Goal: Navigation & Orientation: Find specific page/section

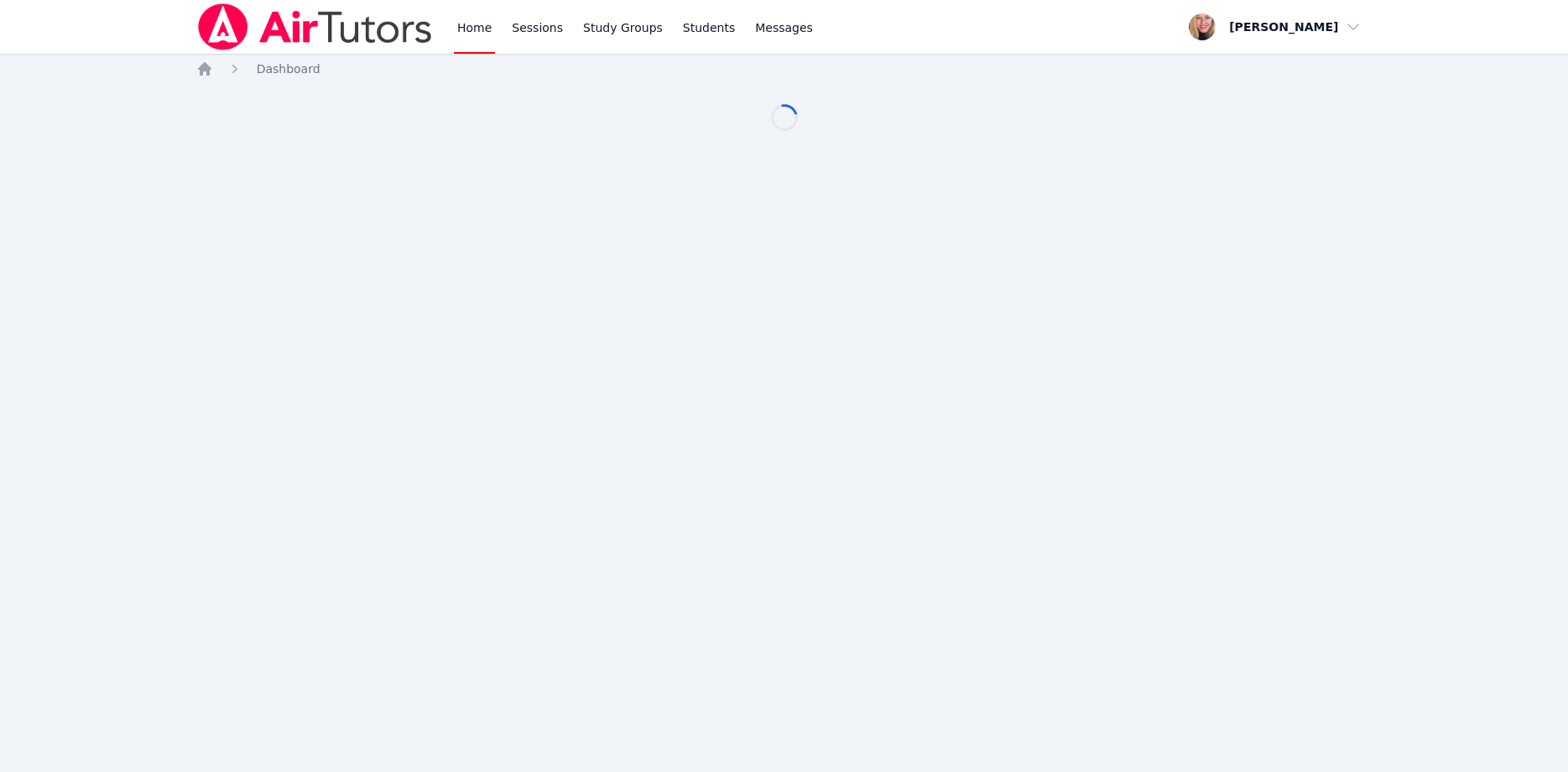
scroll to position [86, 0]
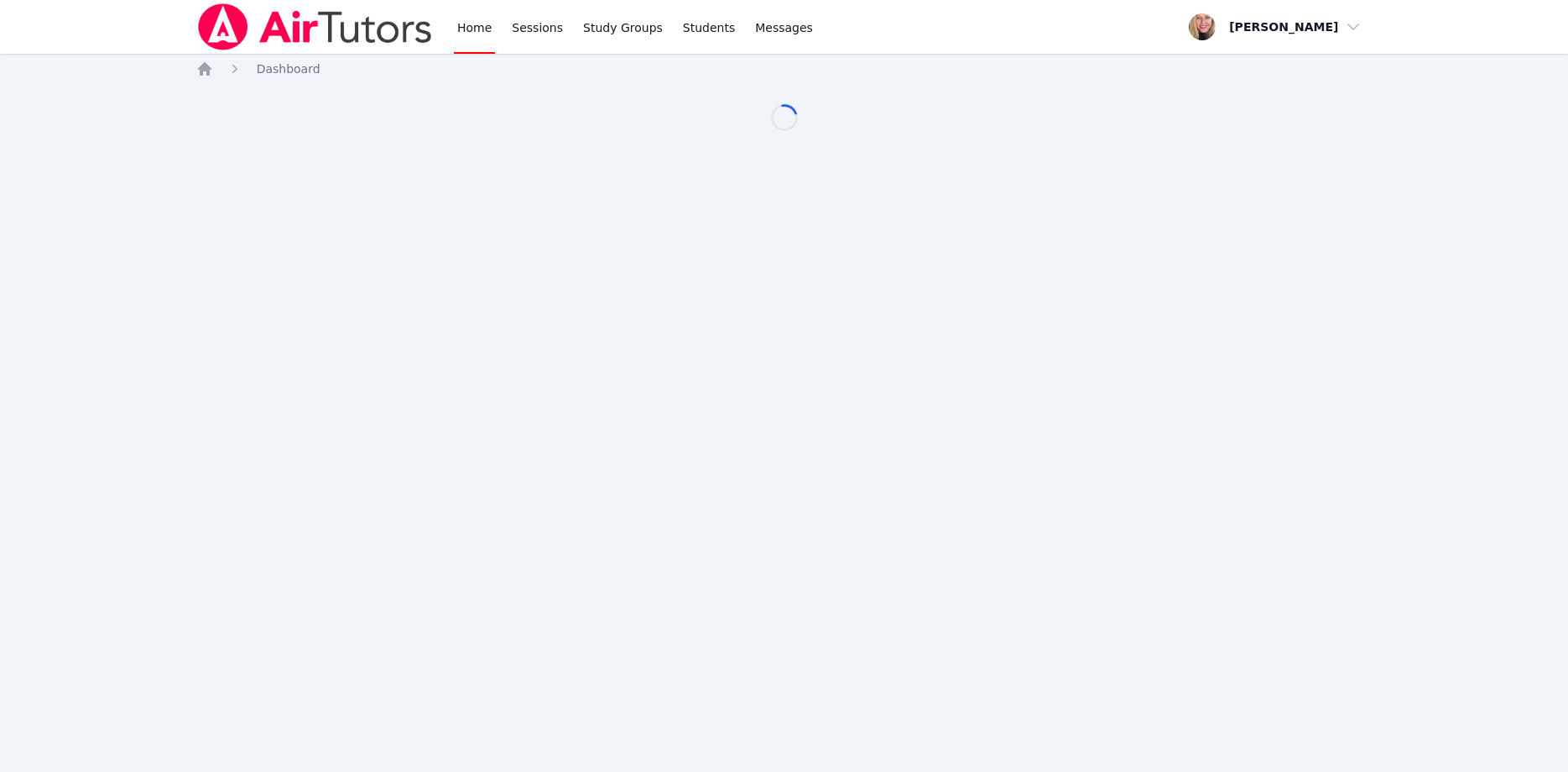
scroll to position [86, 0]
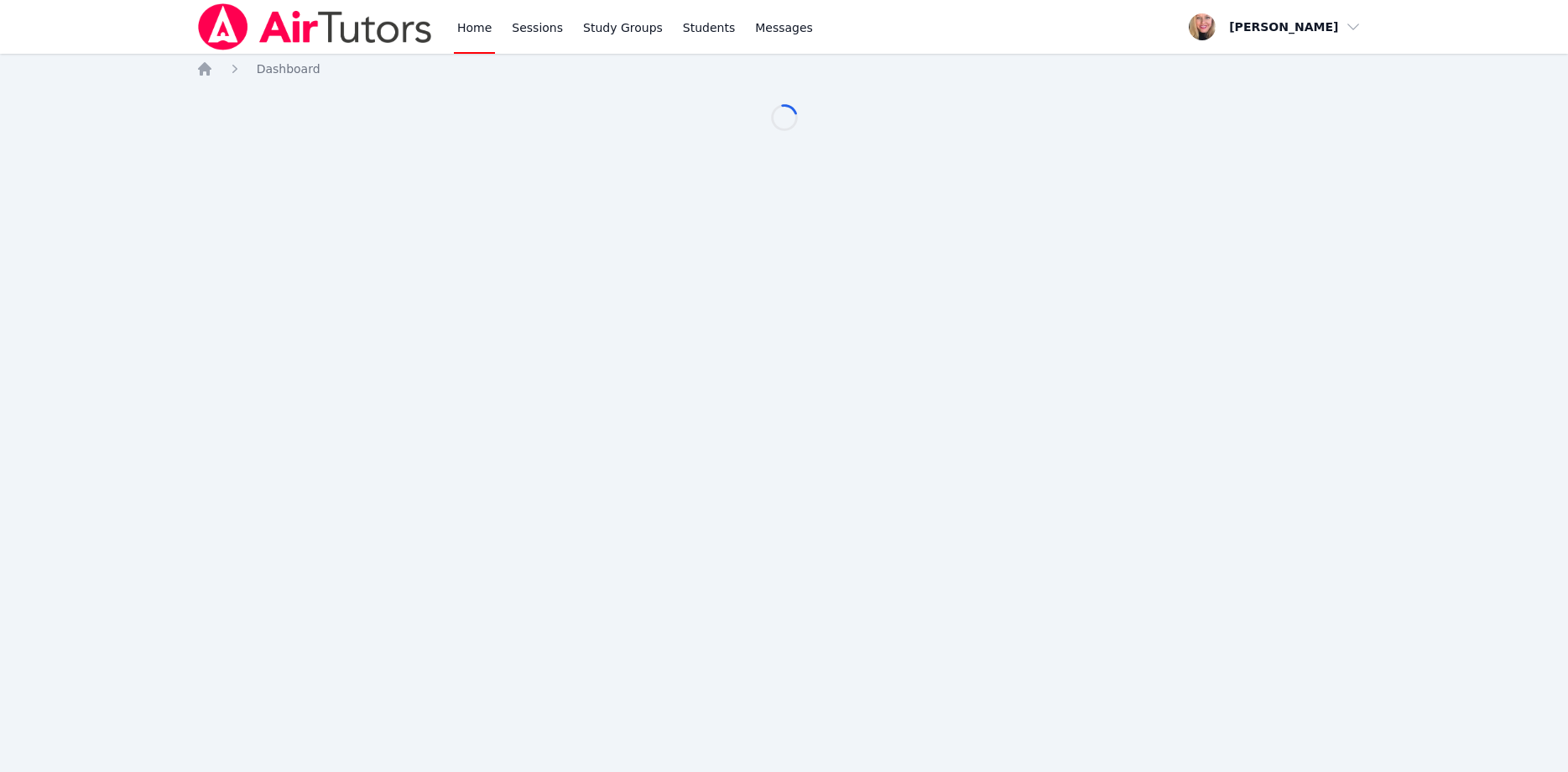
scroll to position [86, 0]
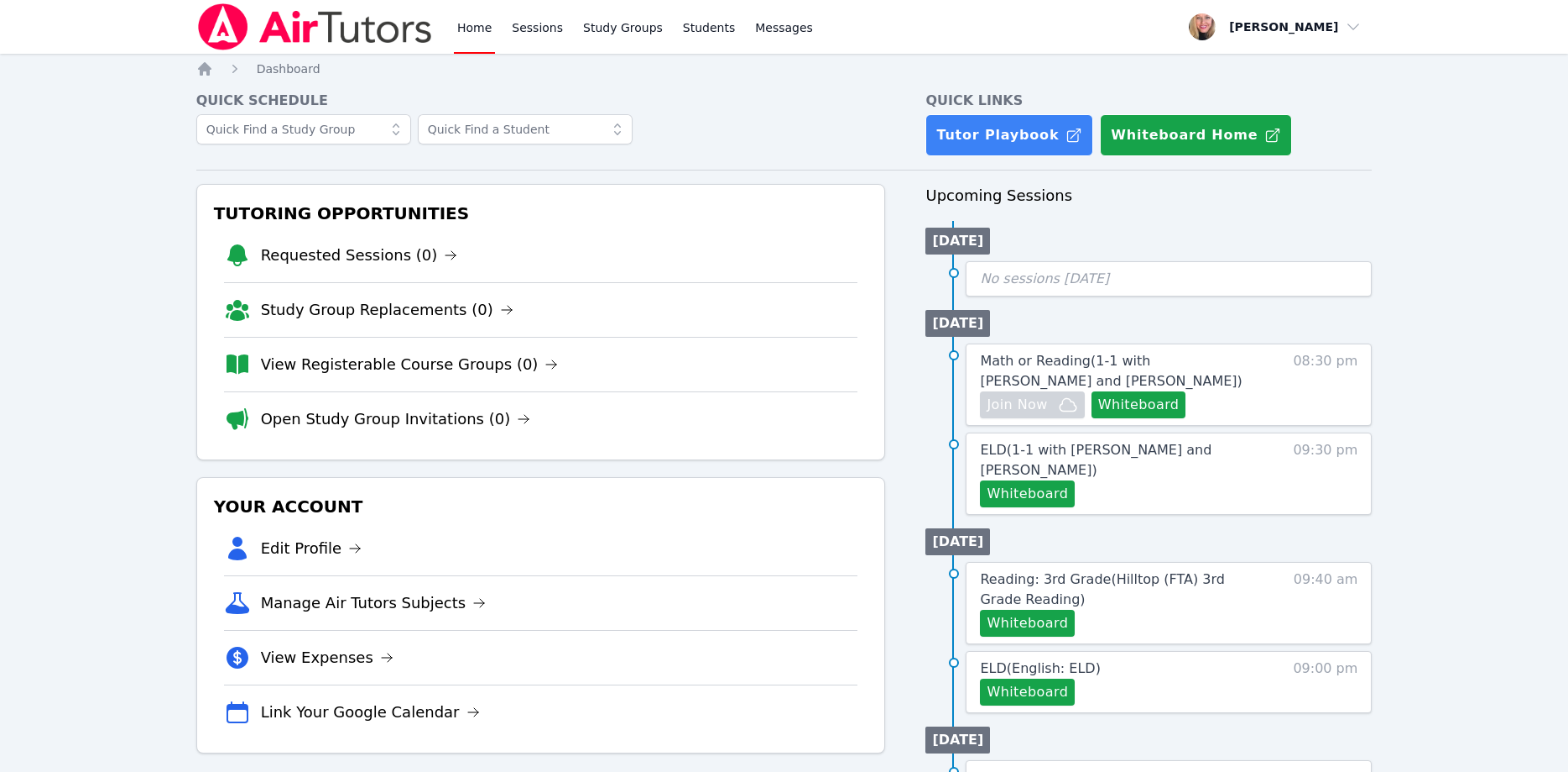
scroll to position [86, 0]
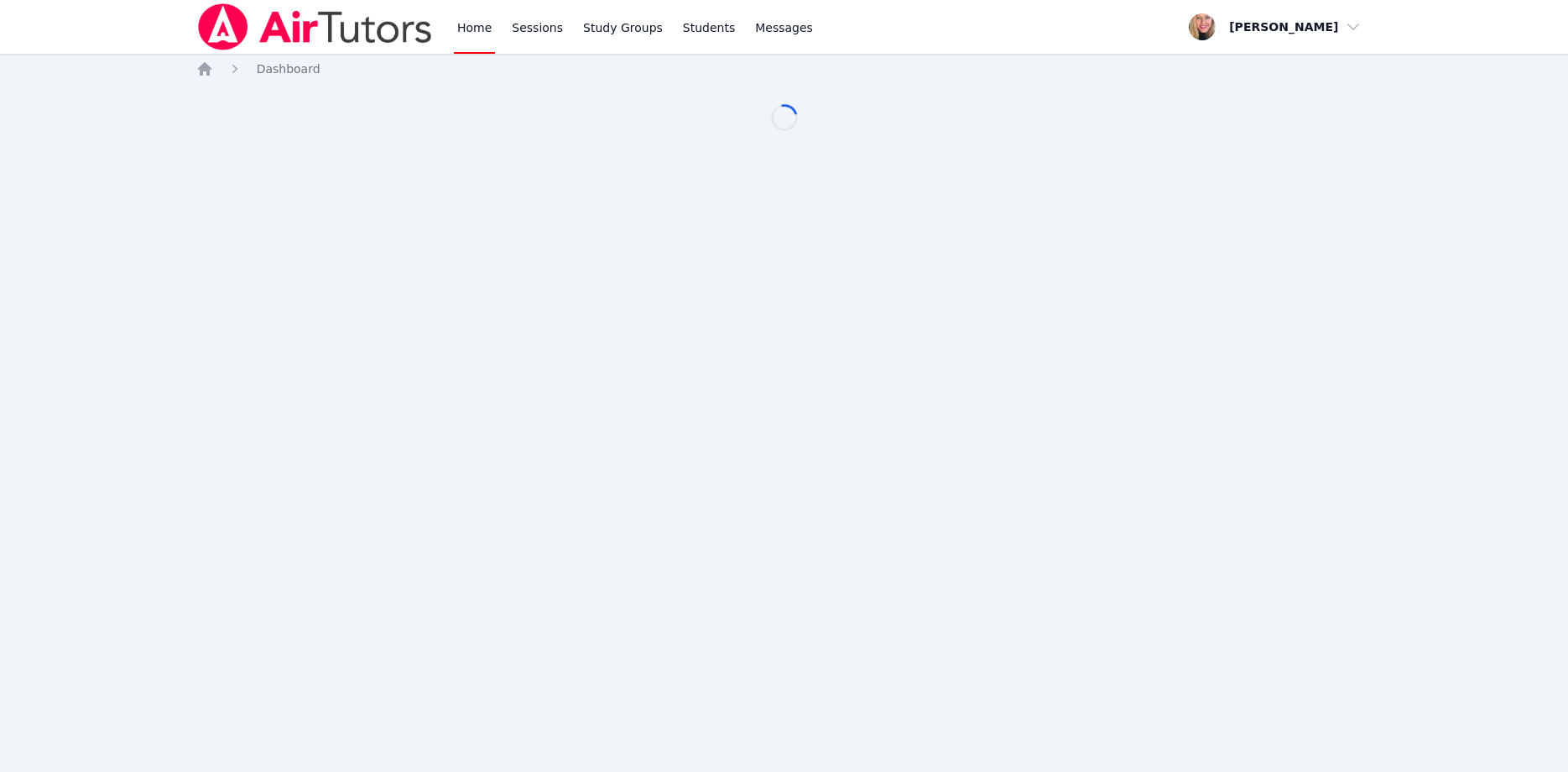
scroll to position [86, 0]
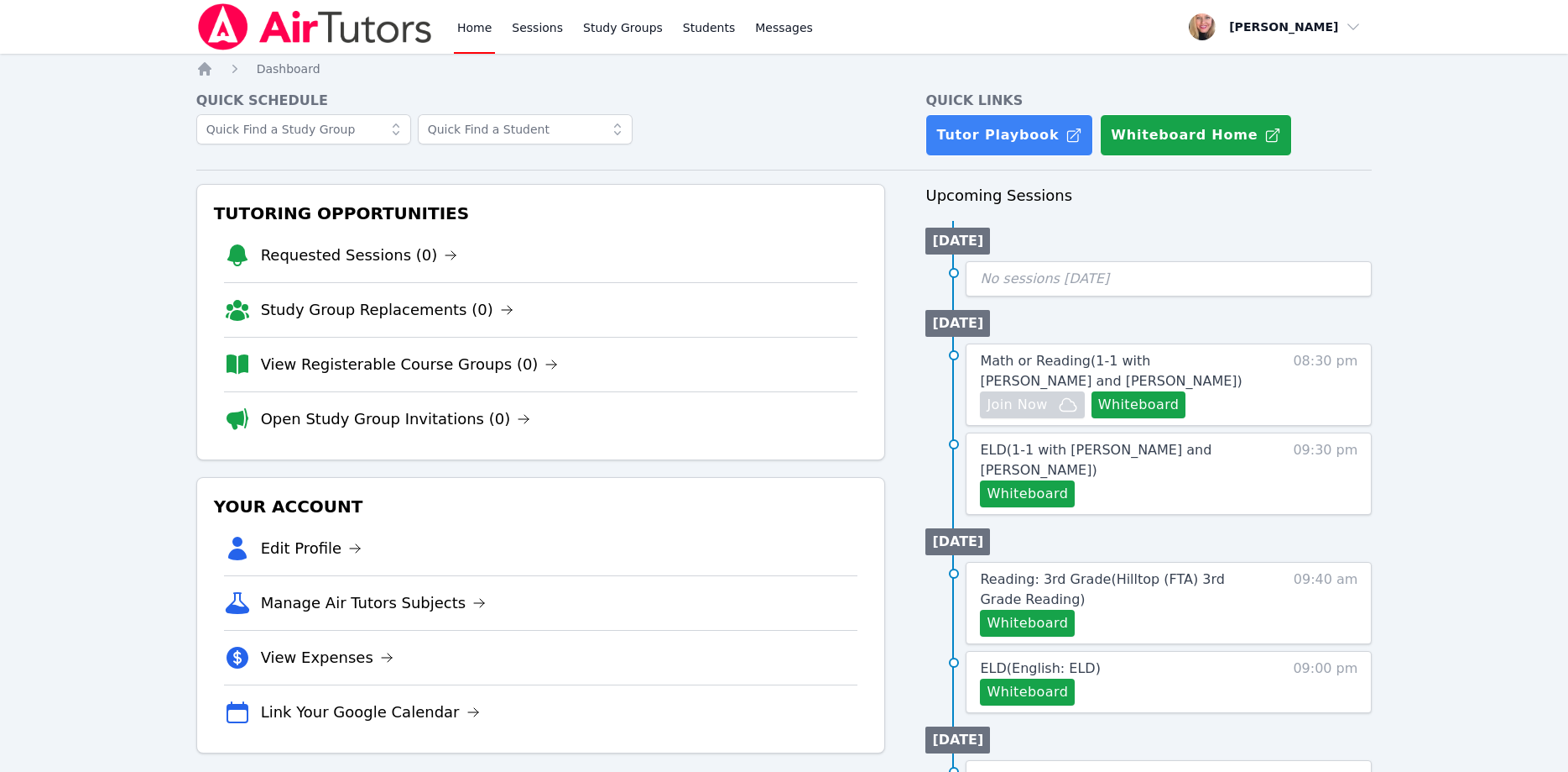
scroll to position [86, 0]
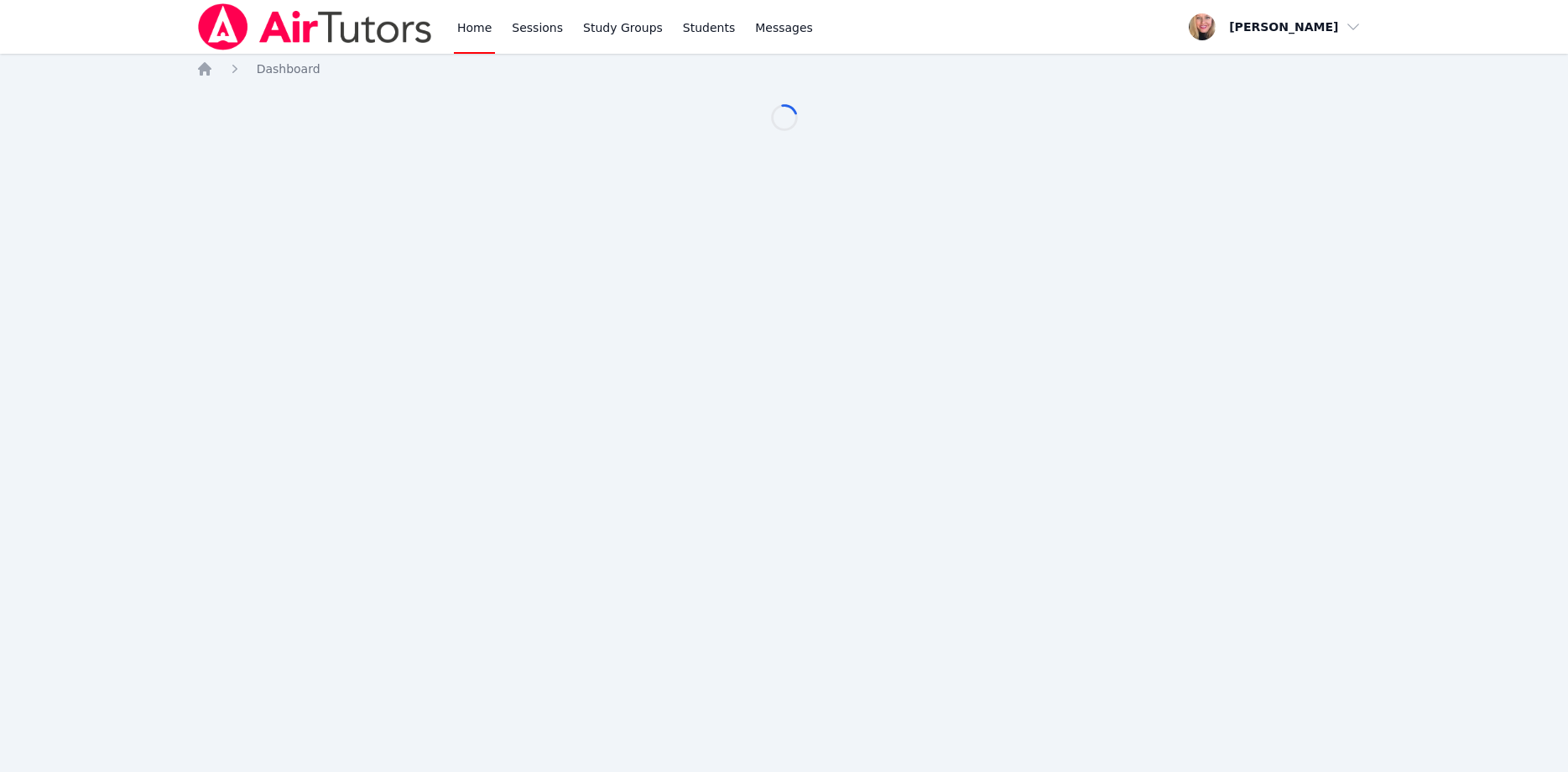
scroll to position [86, 0]
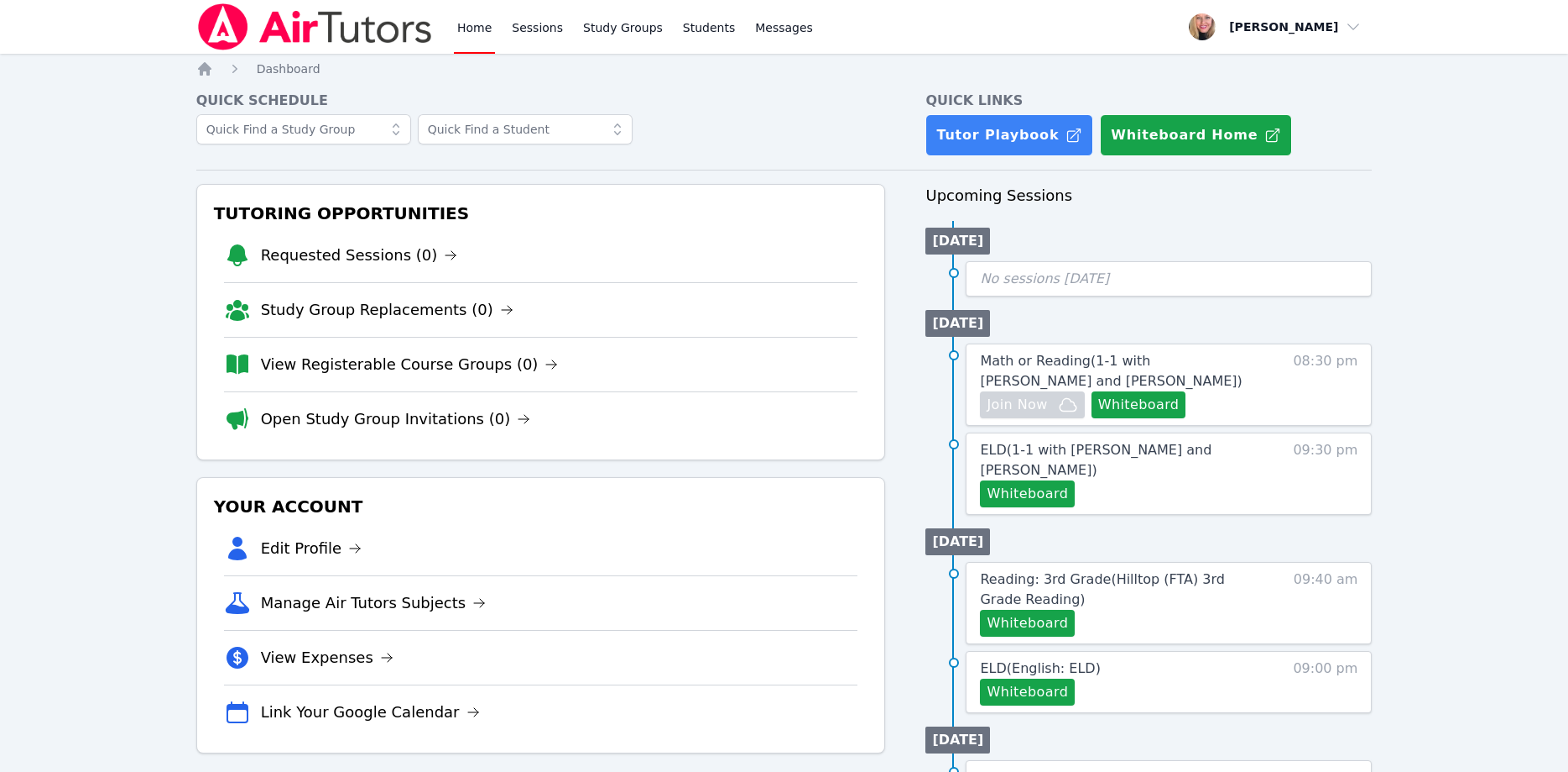
scroll to position [86, 0]
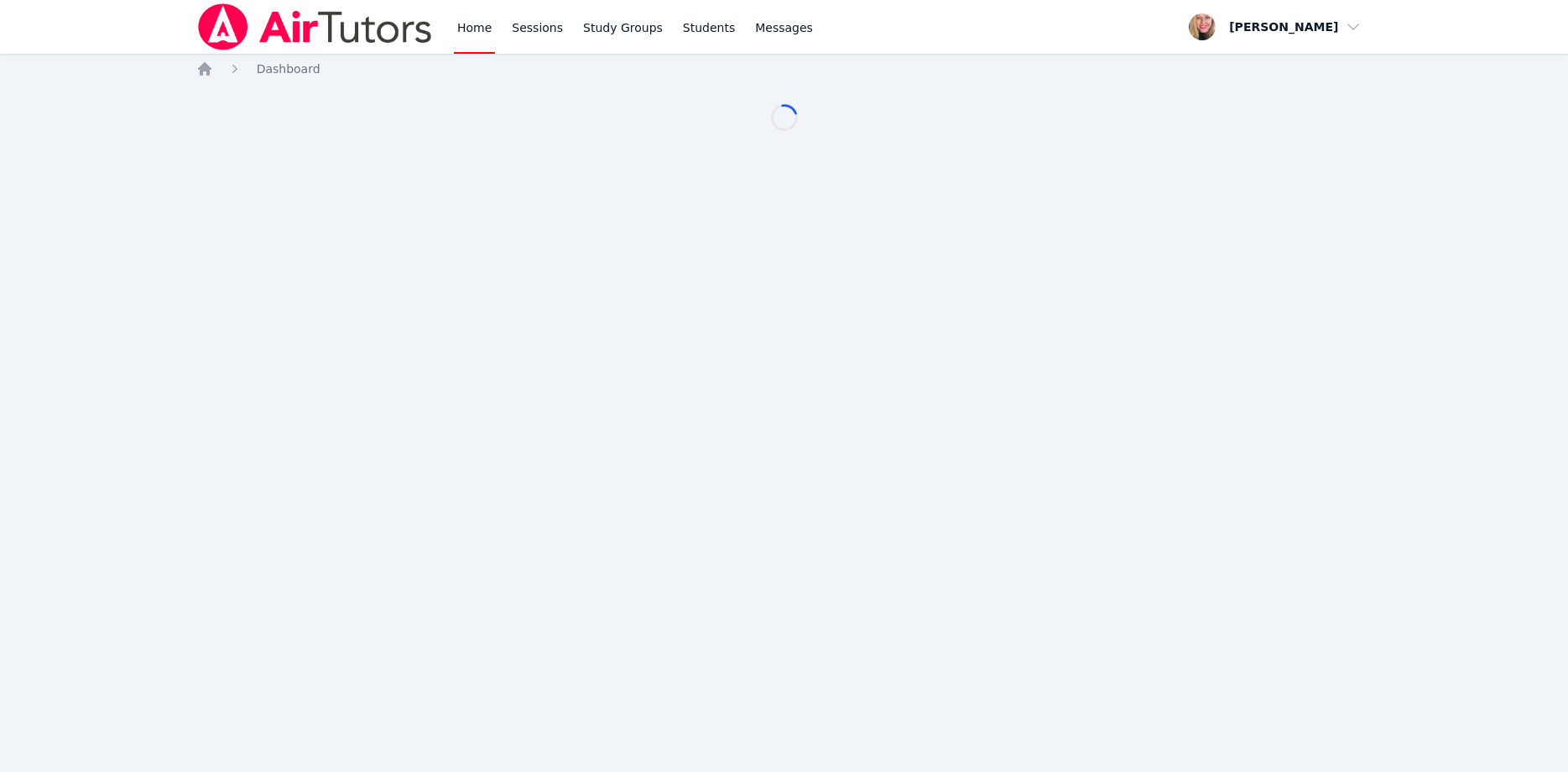
scroll to position [86, 0]
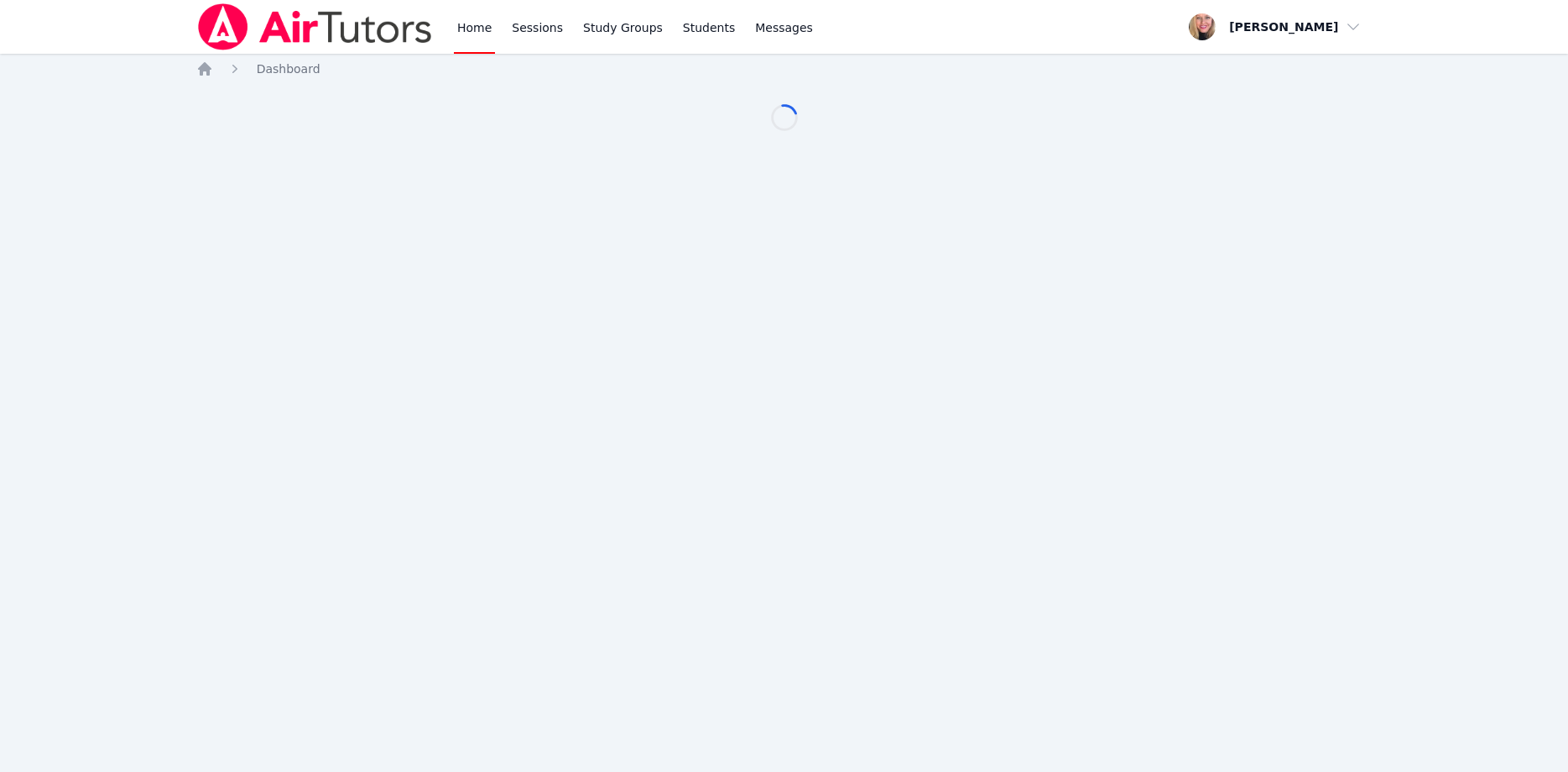
scroll to position [86, 0]
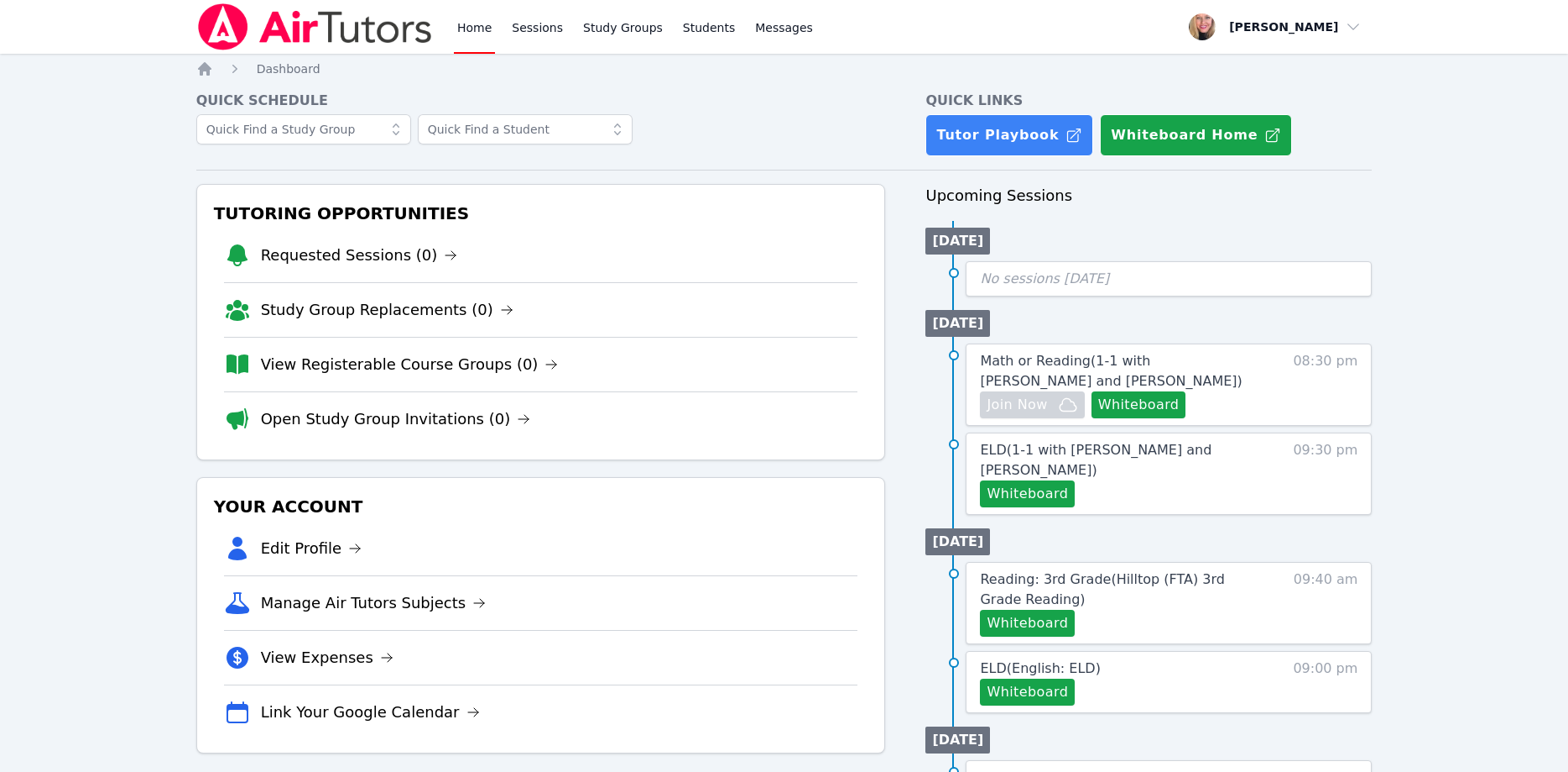
scroll to position [86, 0]
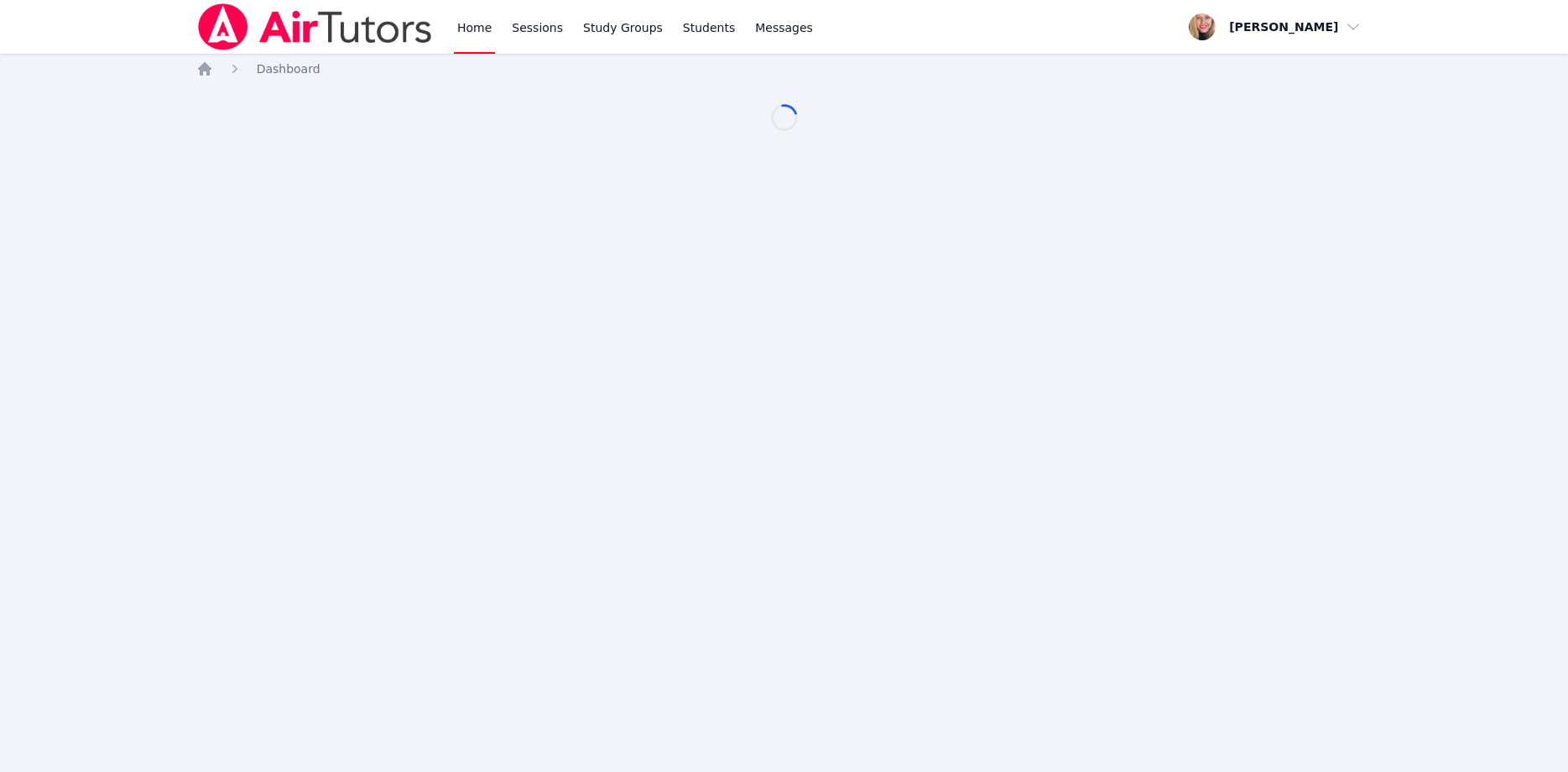
scroll to position [86, 0]
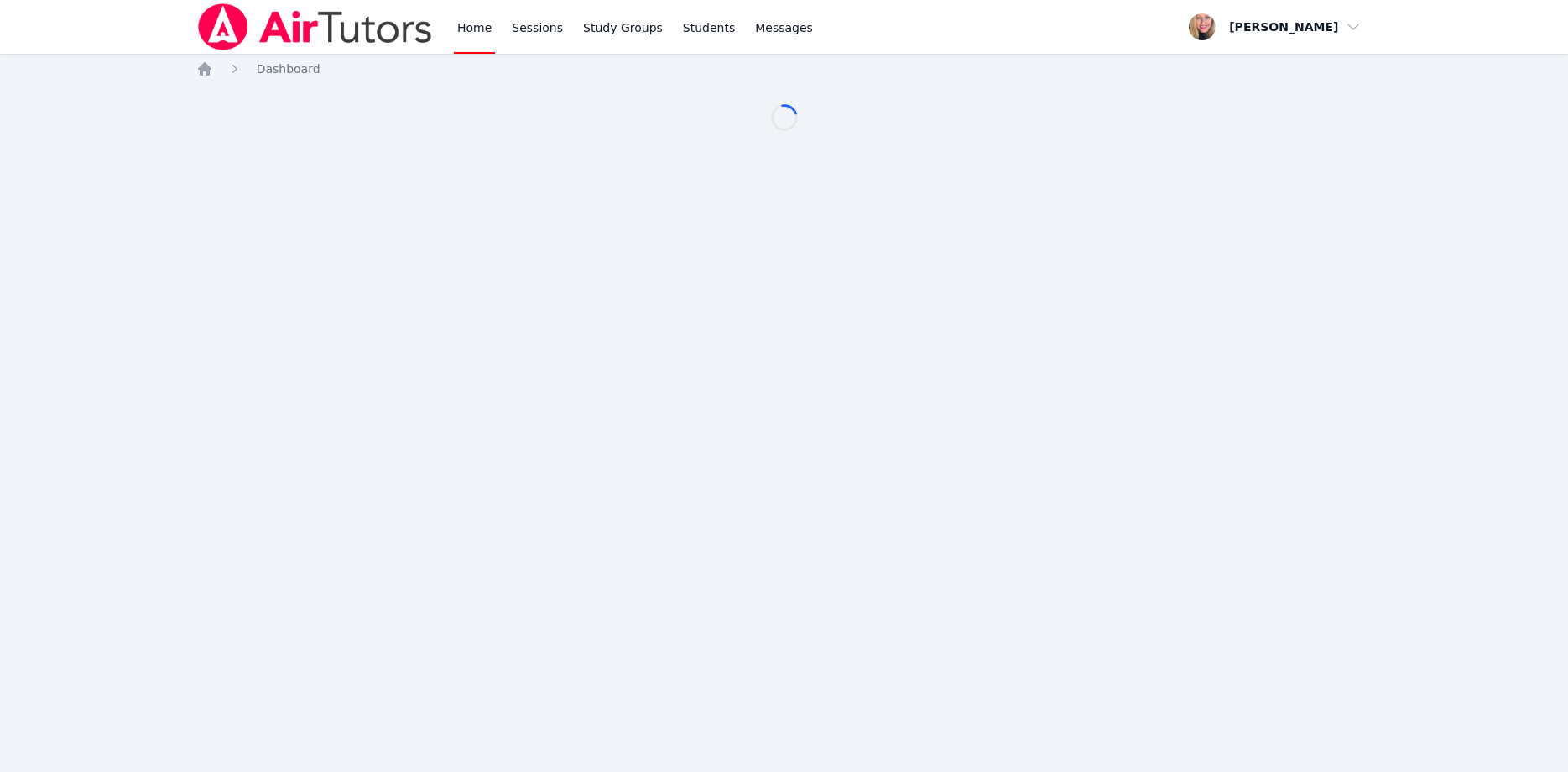
scroll to position [86, 0]
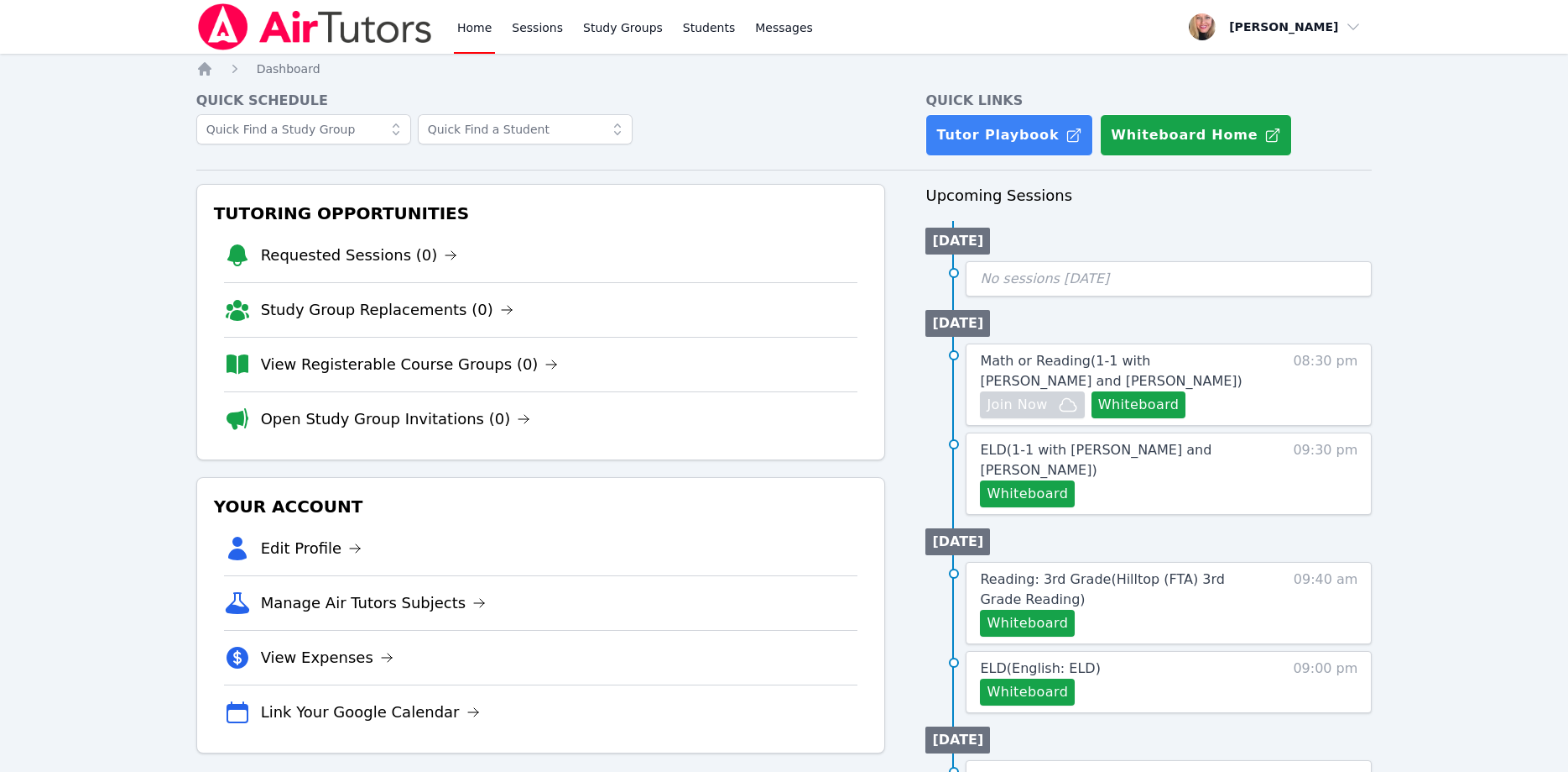
scroll to position [86, 0]
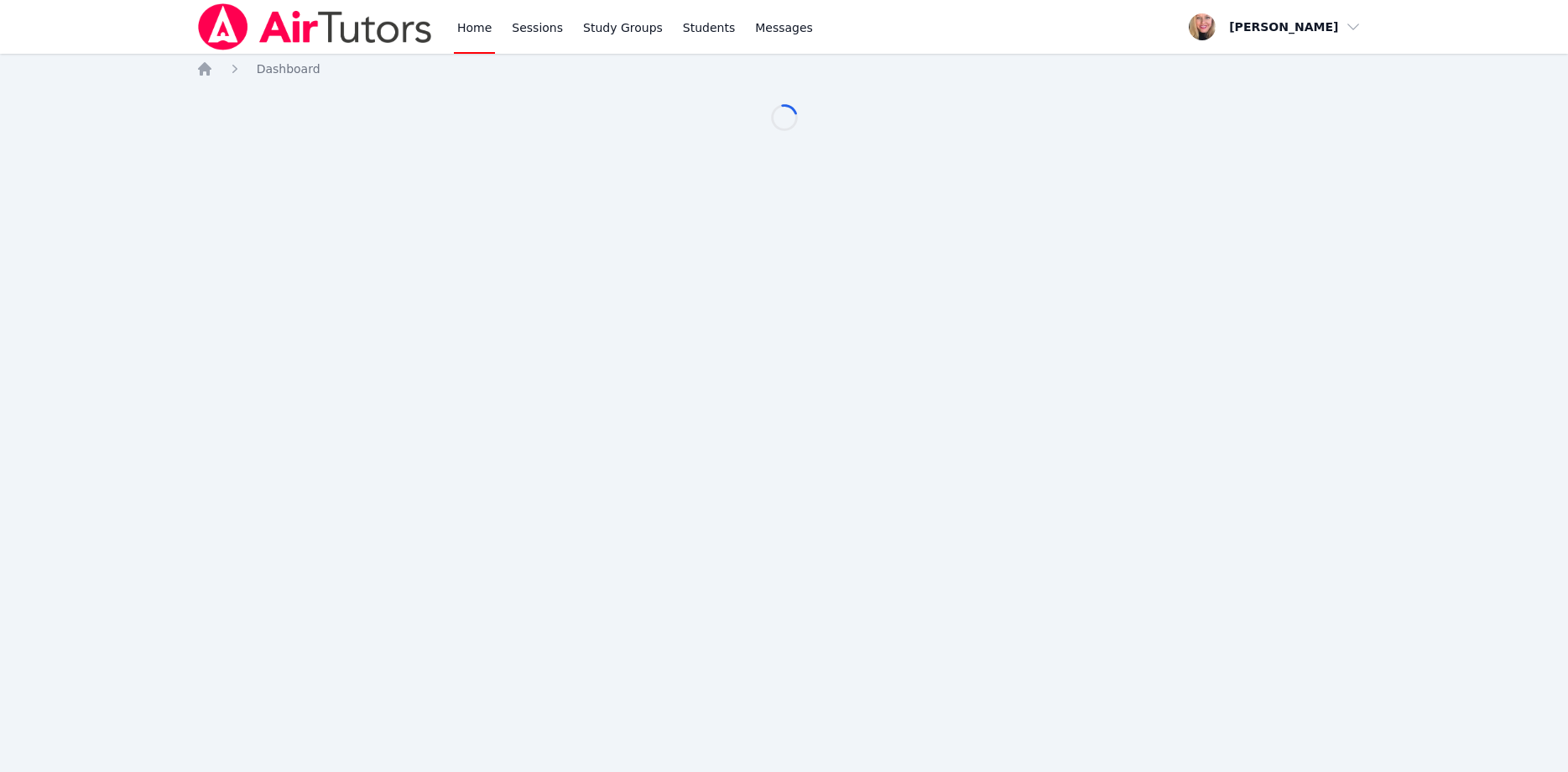
scroll to position [86, 0]
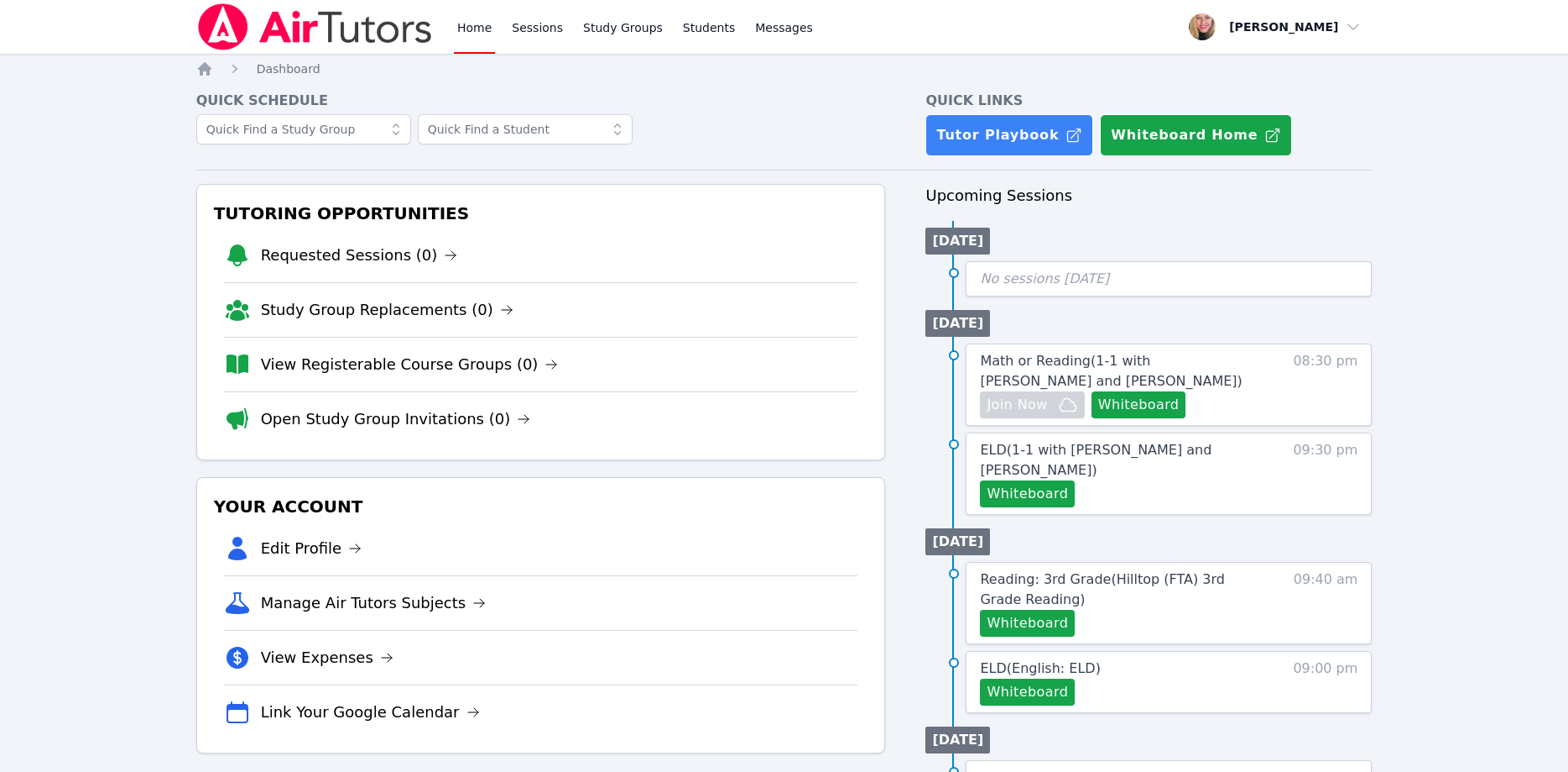
scroll to position [86, 0]
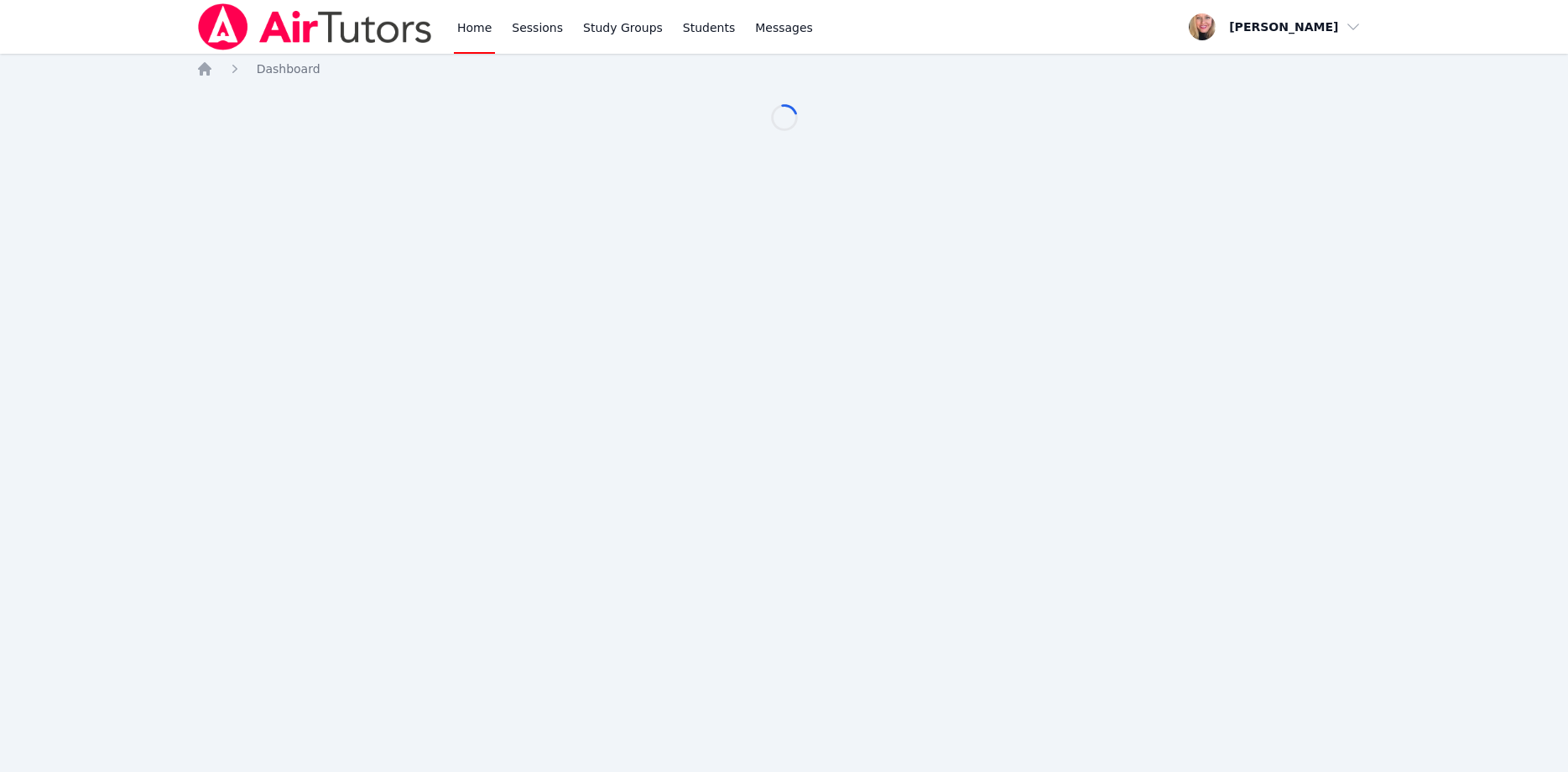
scroll to position [86, 0]
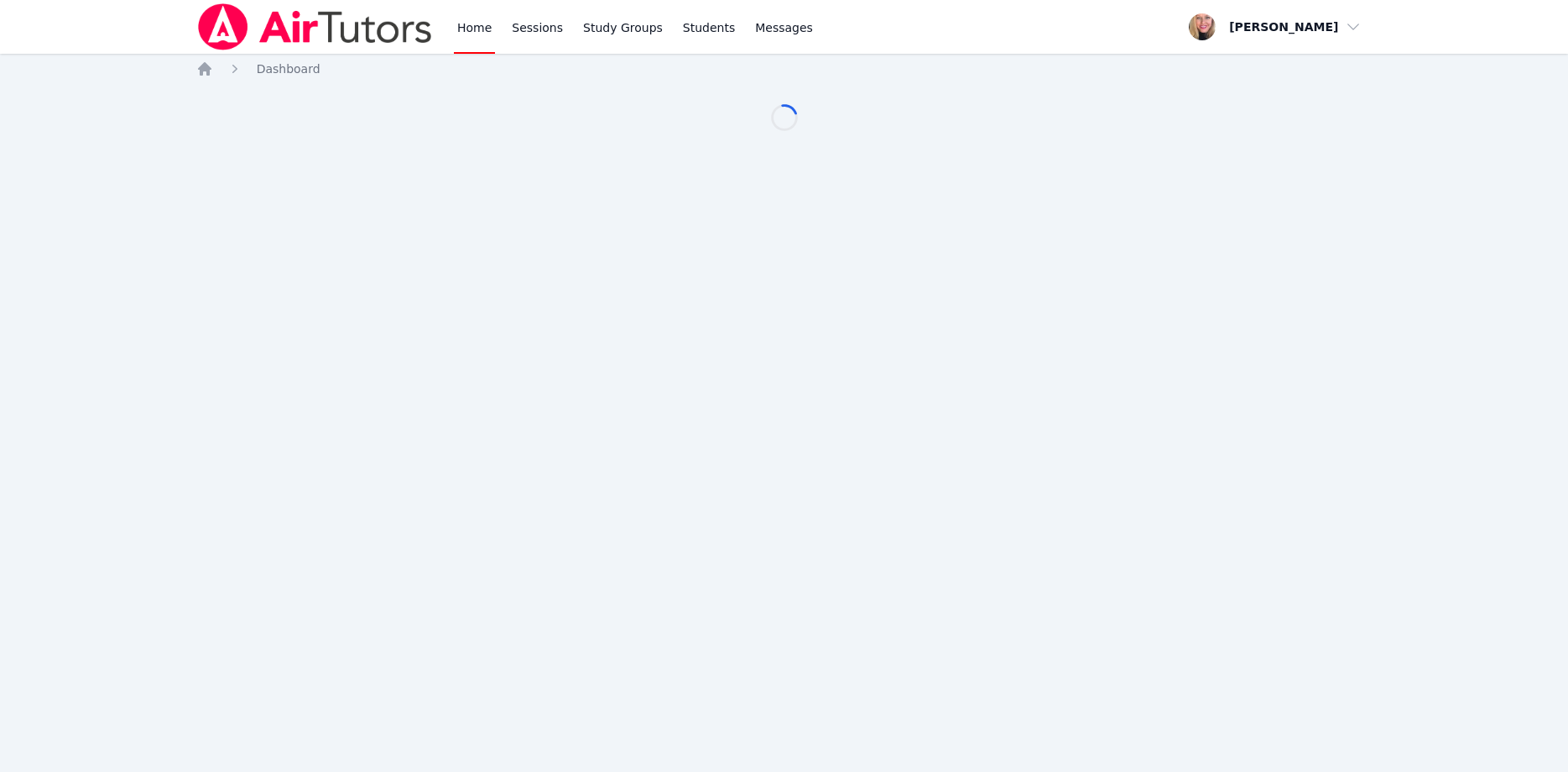
scroll to position [86, 0]
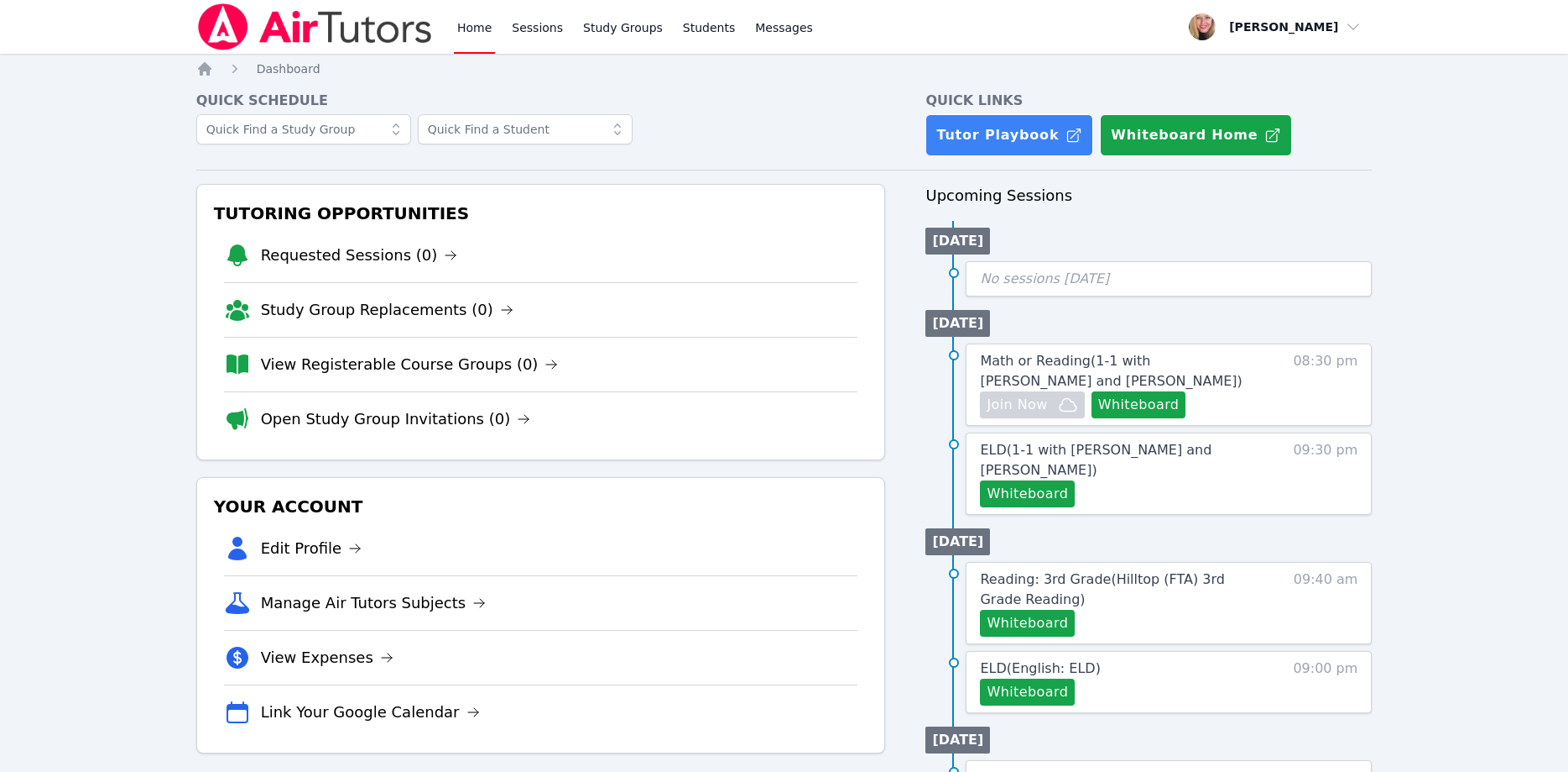
scroll to position [86, 0]
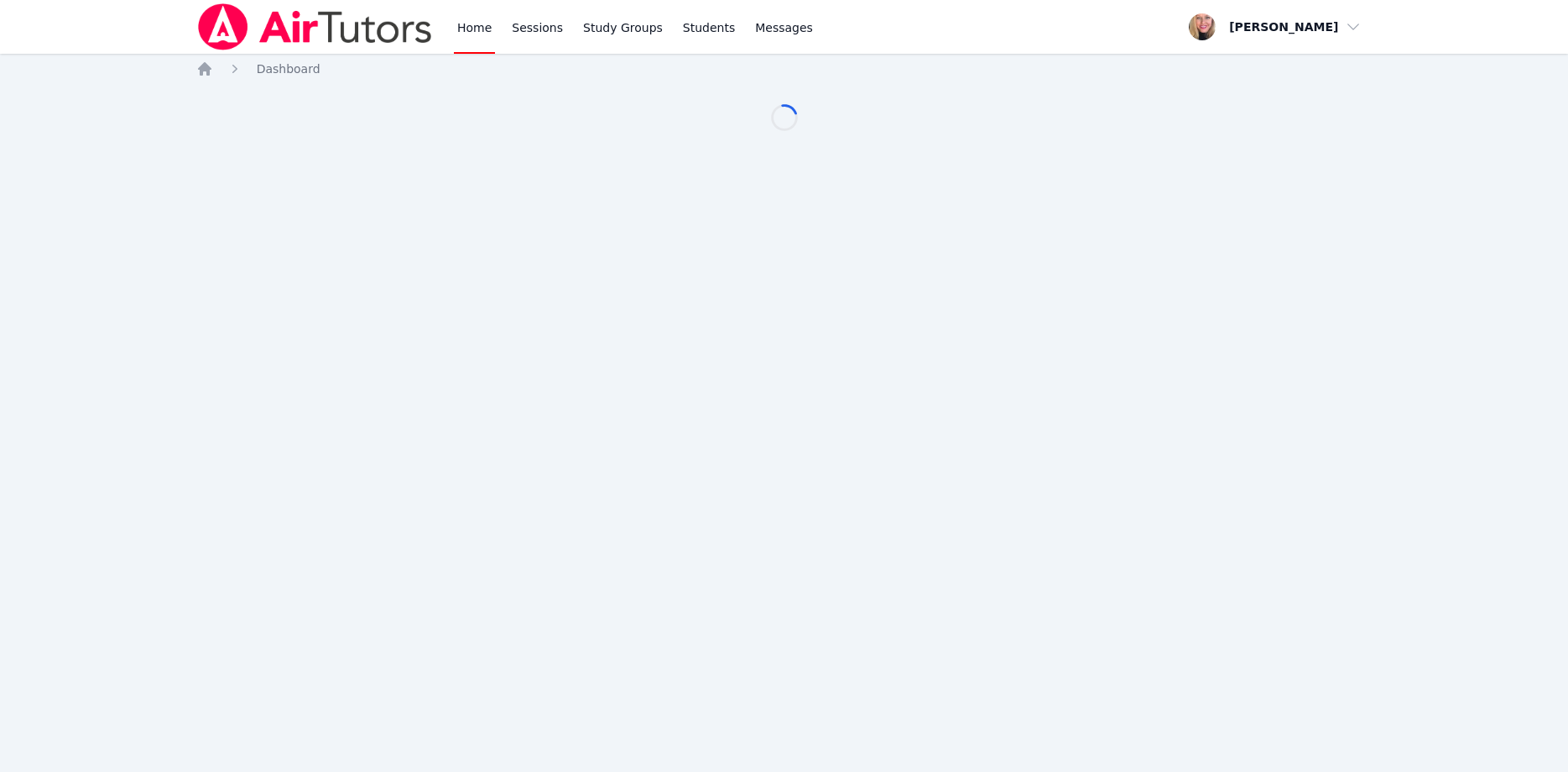
scroll to position [86, 0]
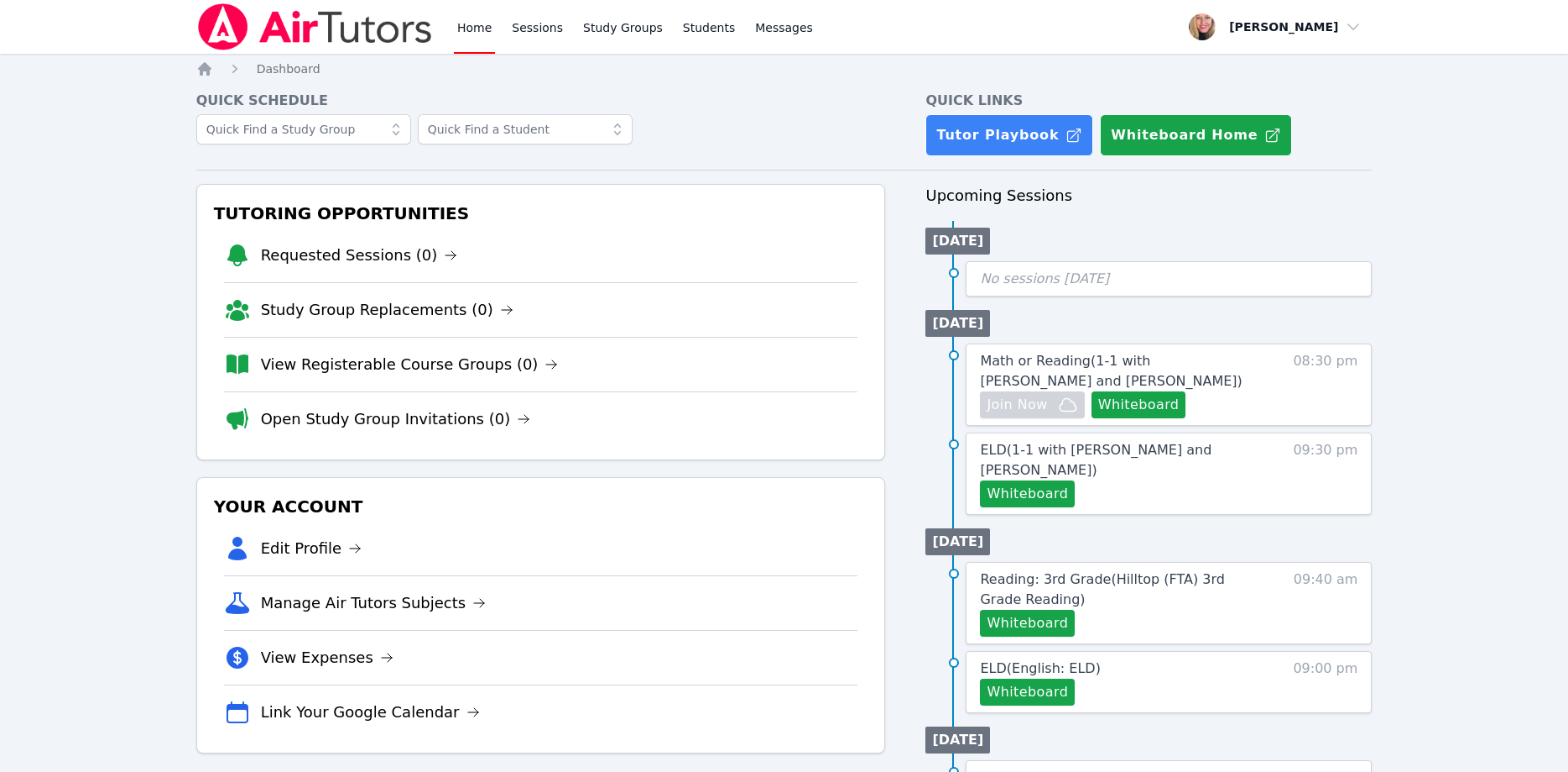
scroll to position [86, 0]
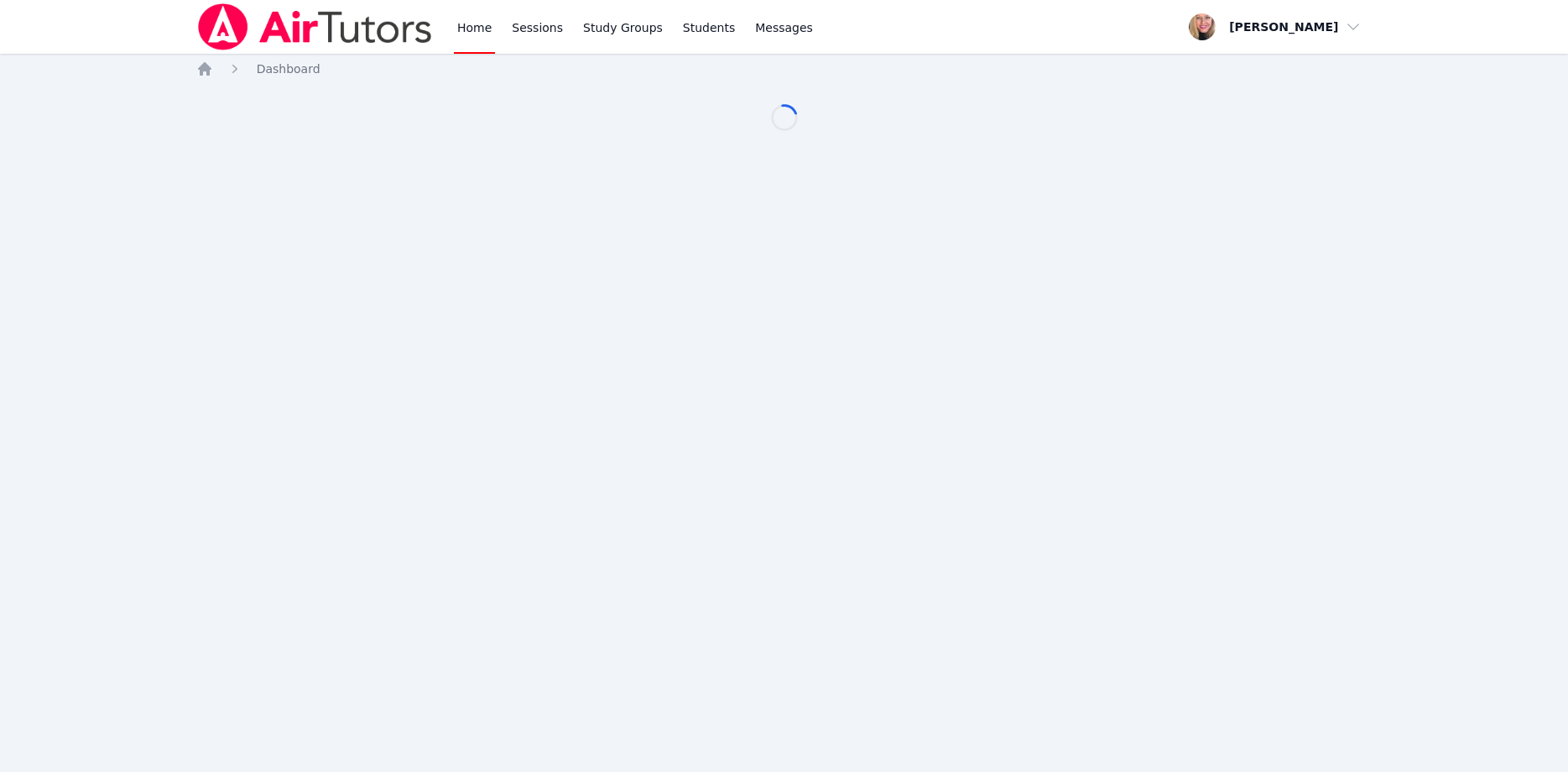
scroll to position [86, 0]
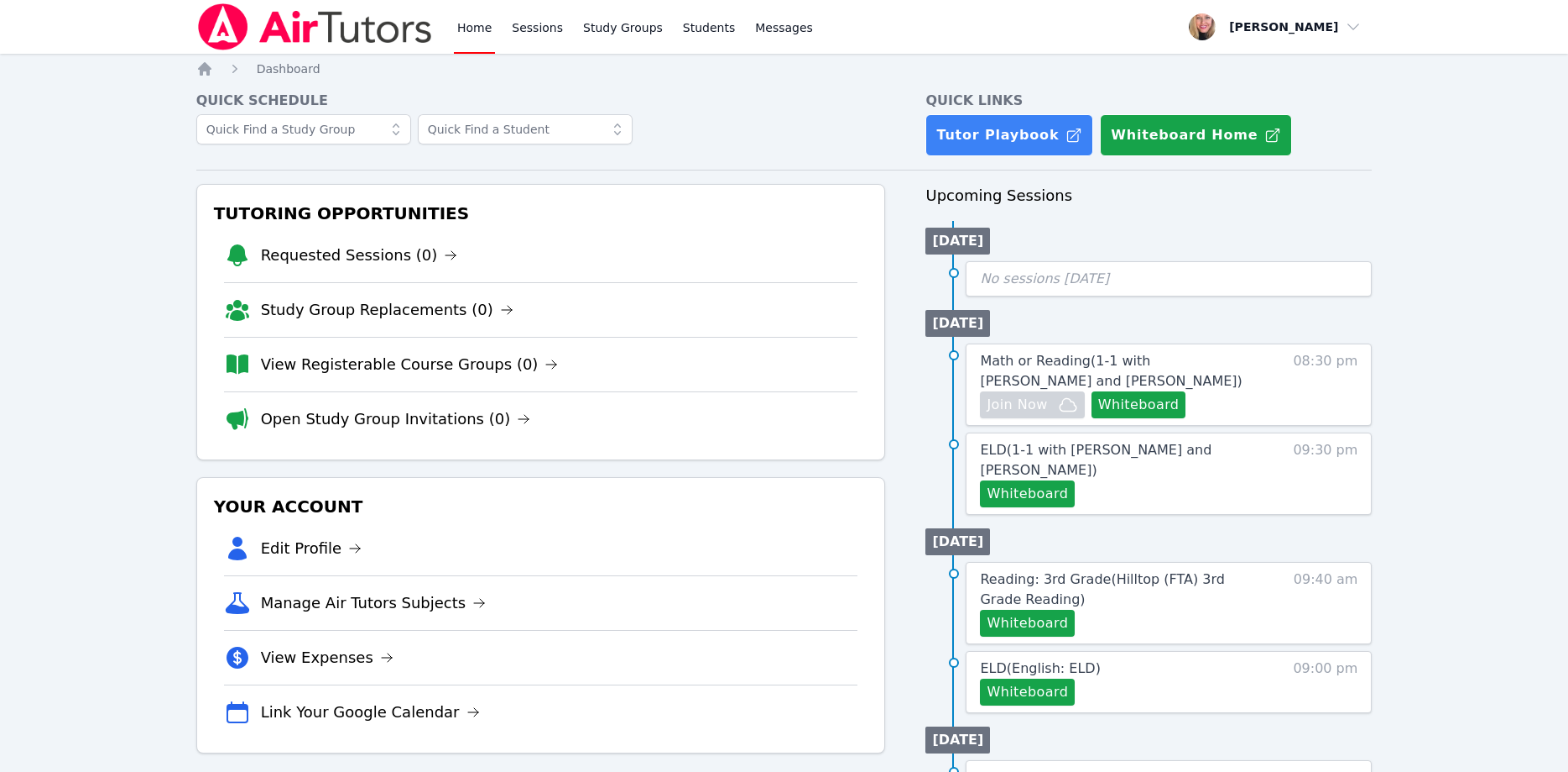
scroll to position [86, 0]
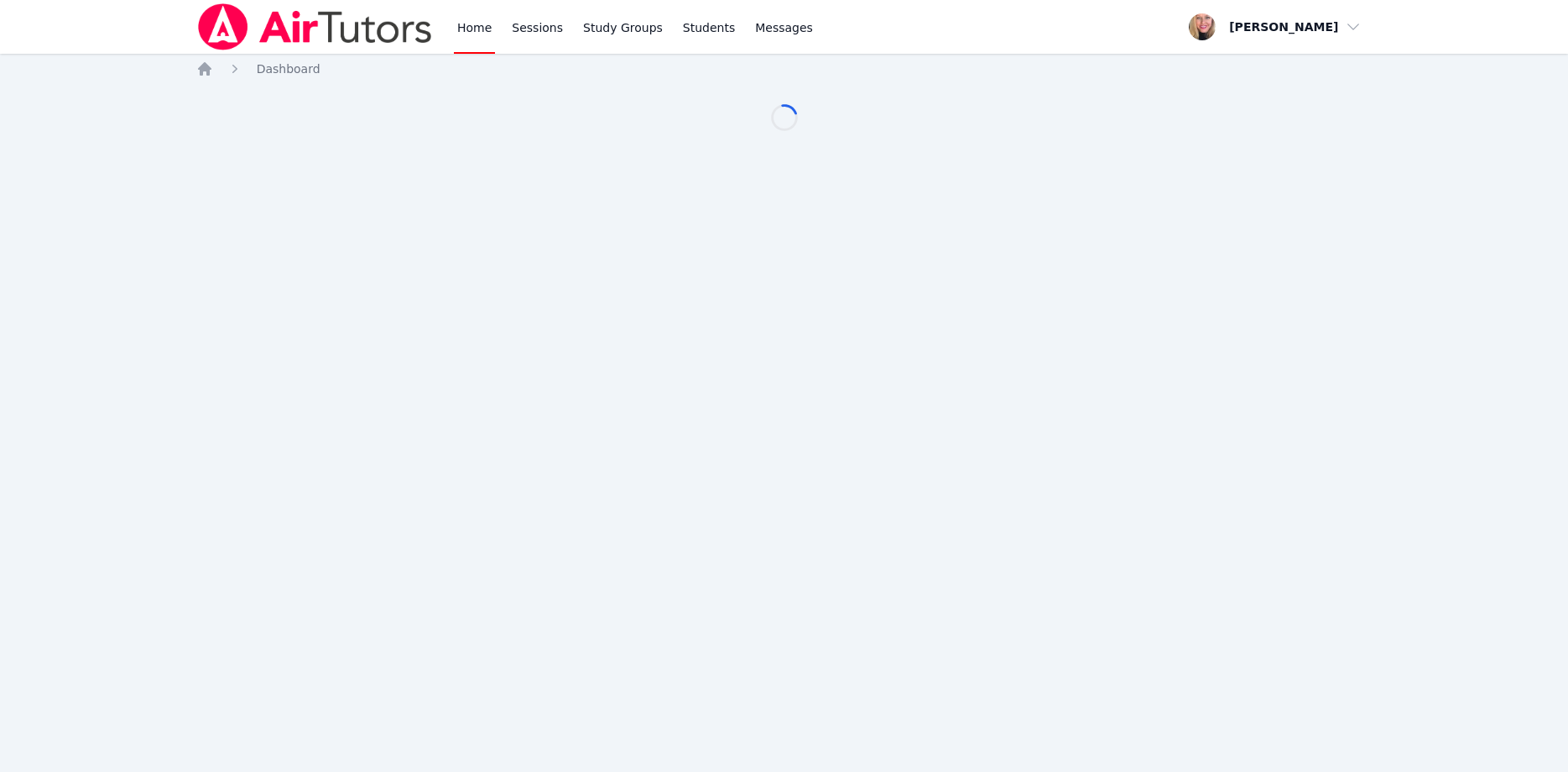
scroll to position [86, 0]
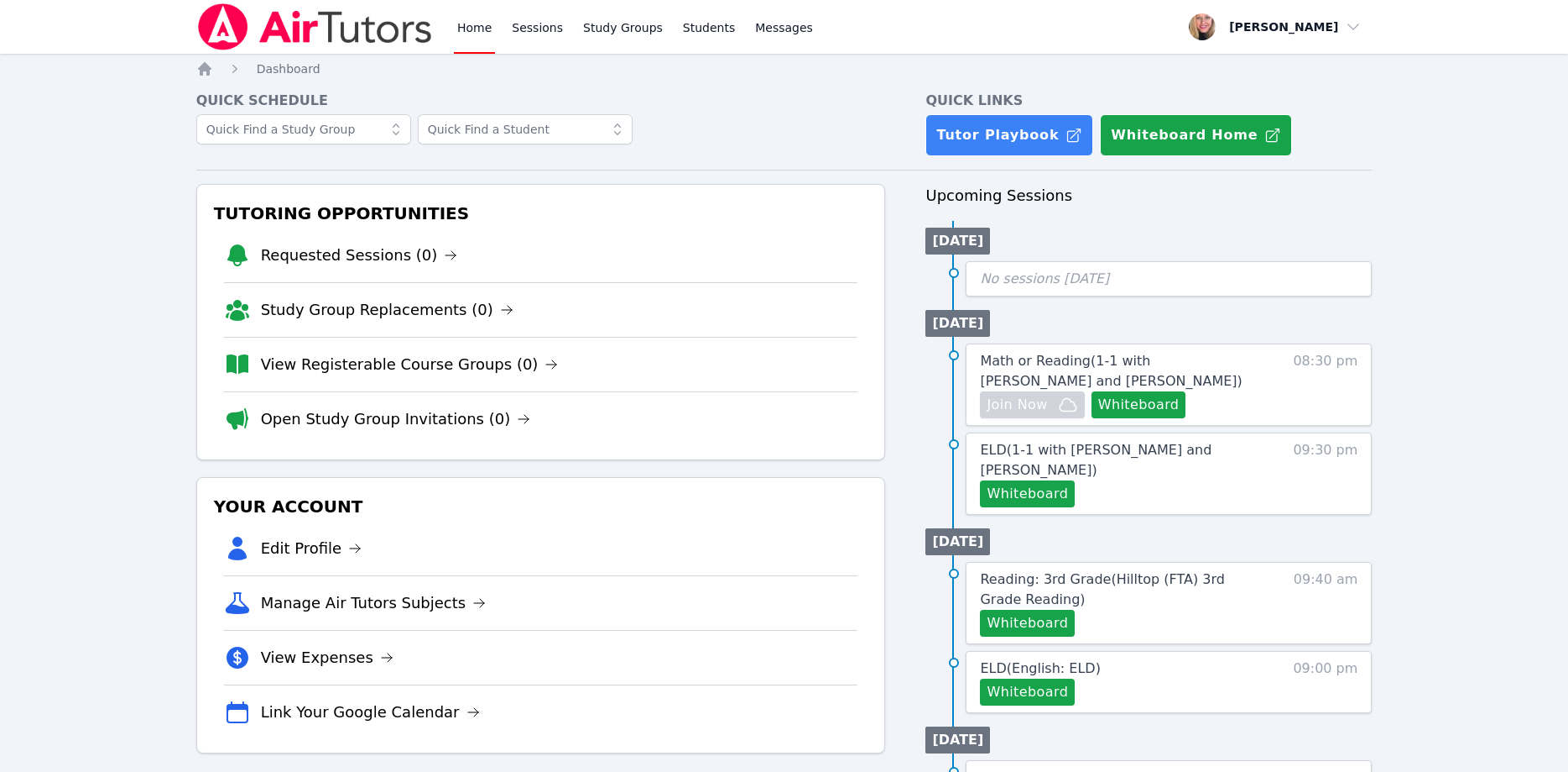
scroll to position [86, 0]
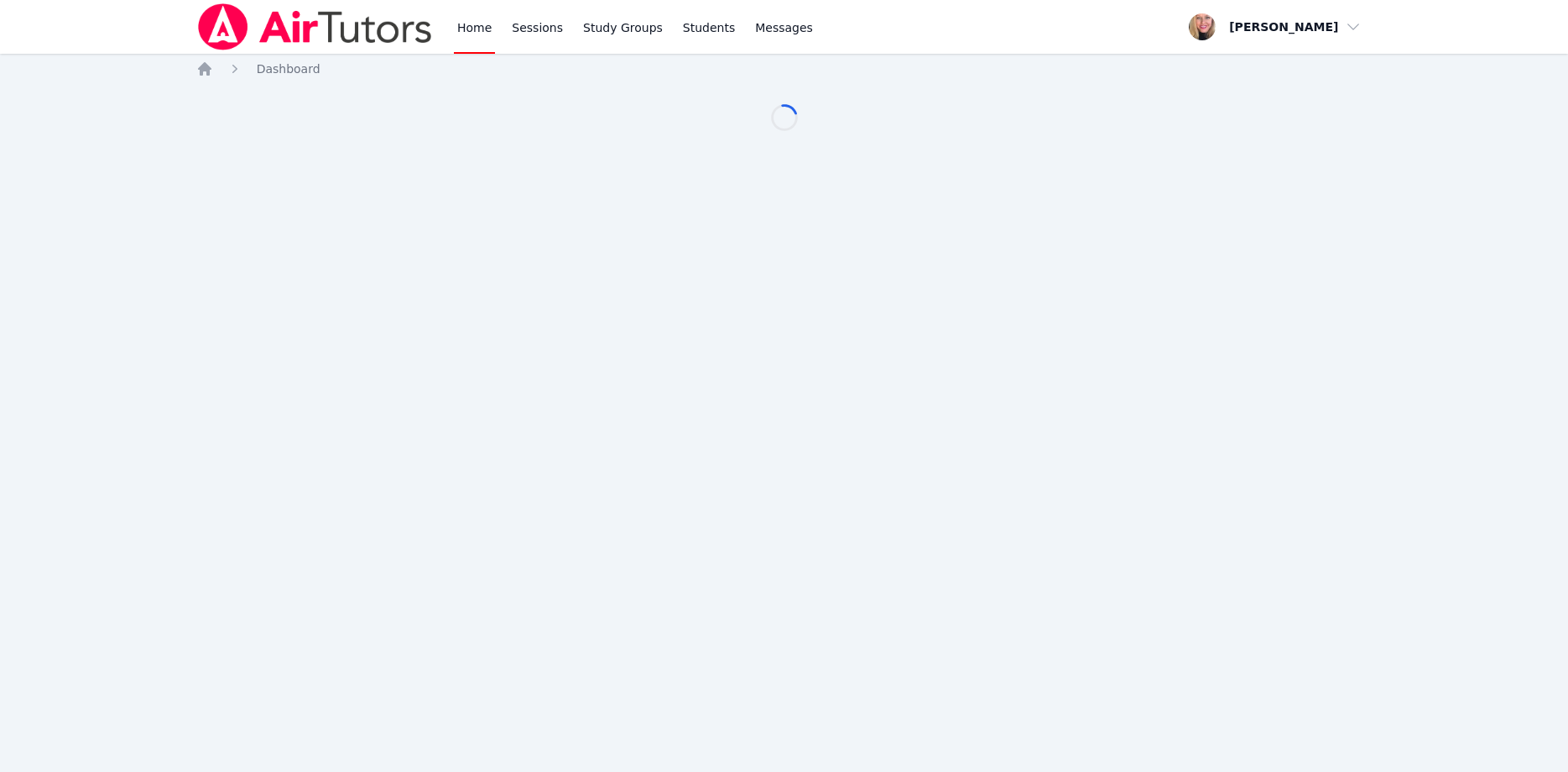
scroll to position [86, 0]
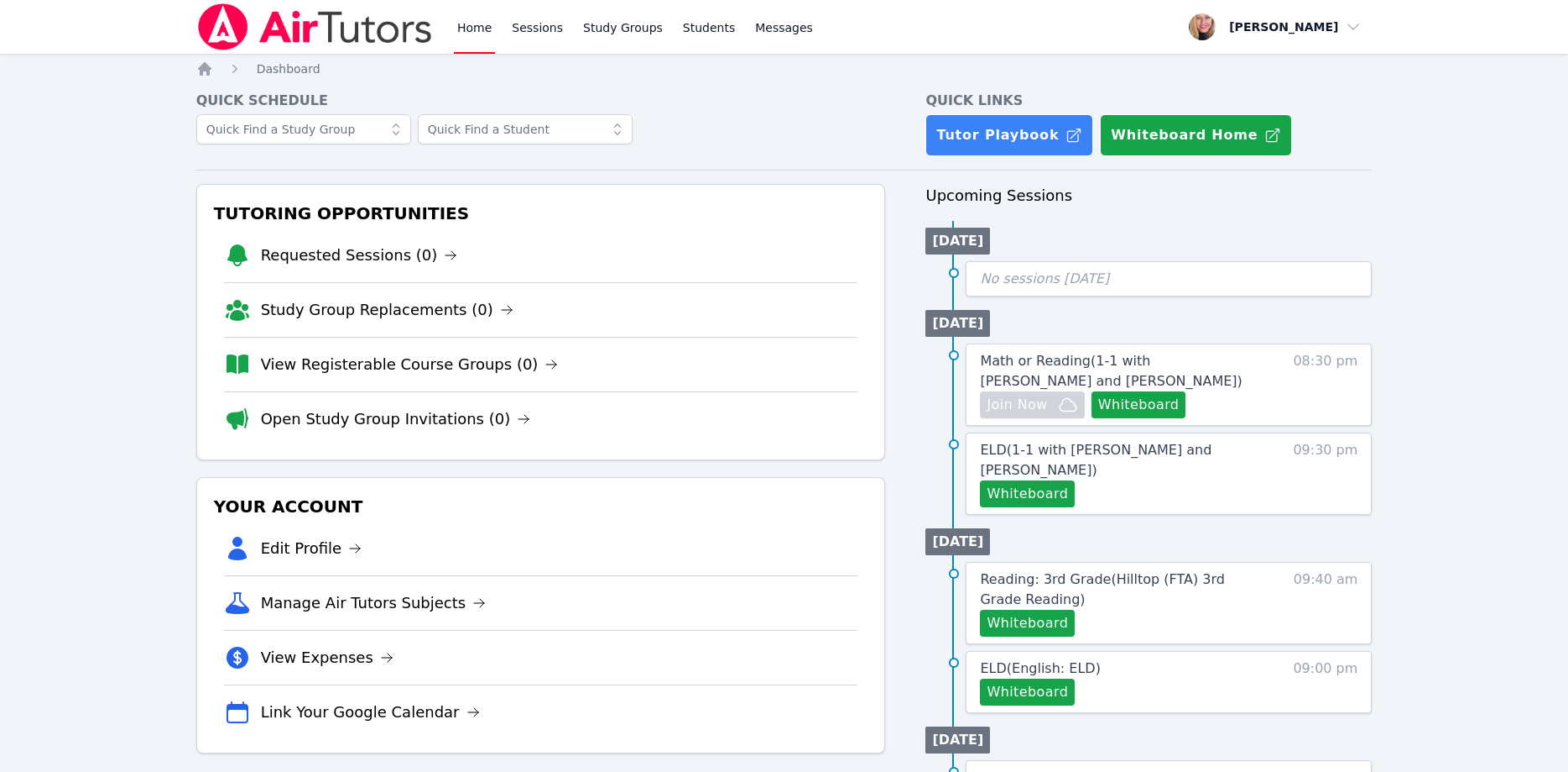
scroll to position [86, 0]
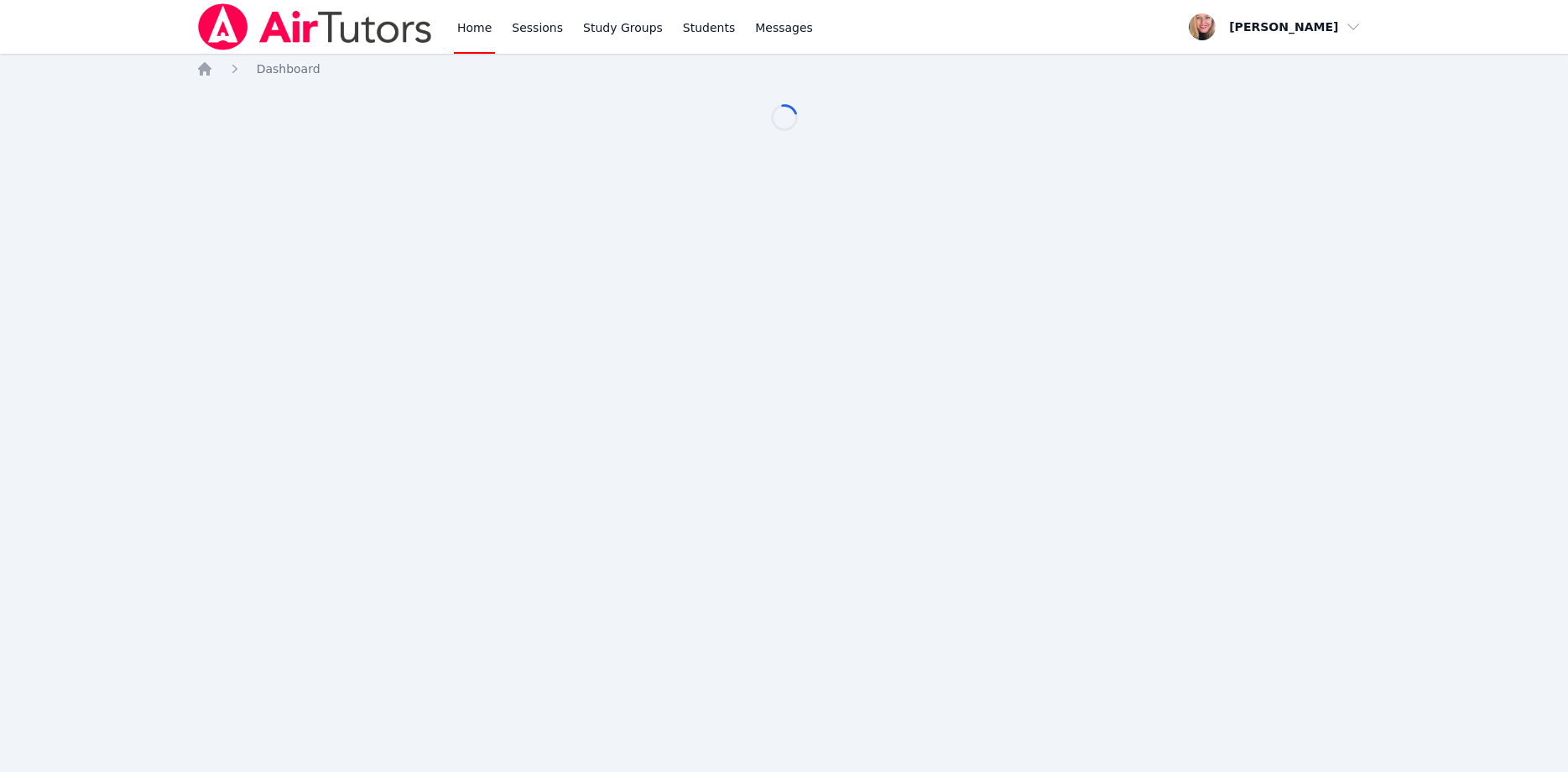
scroll to position [86, 0]
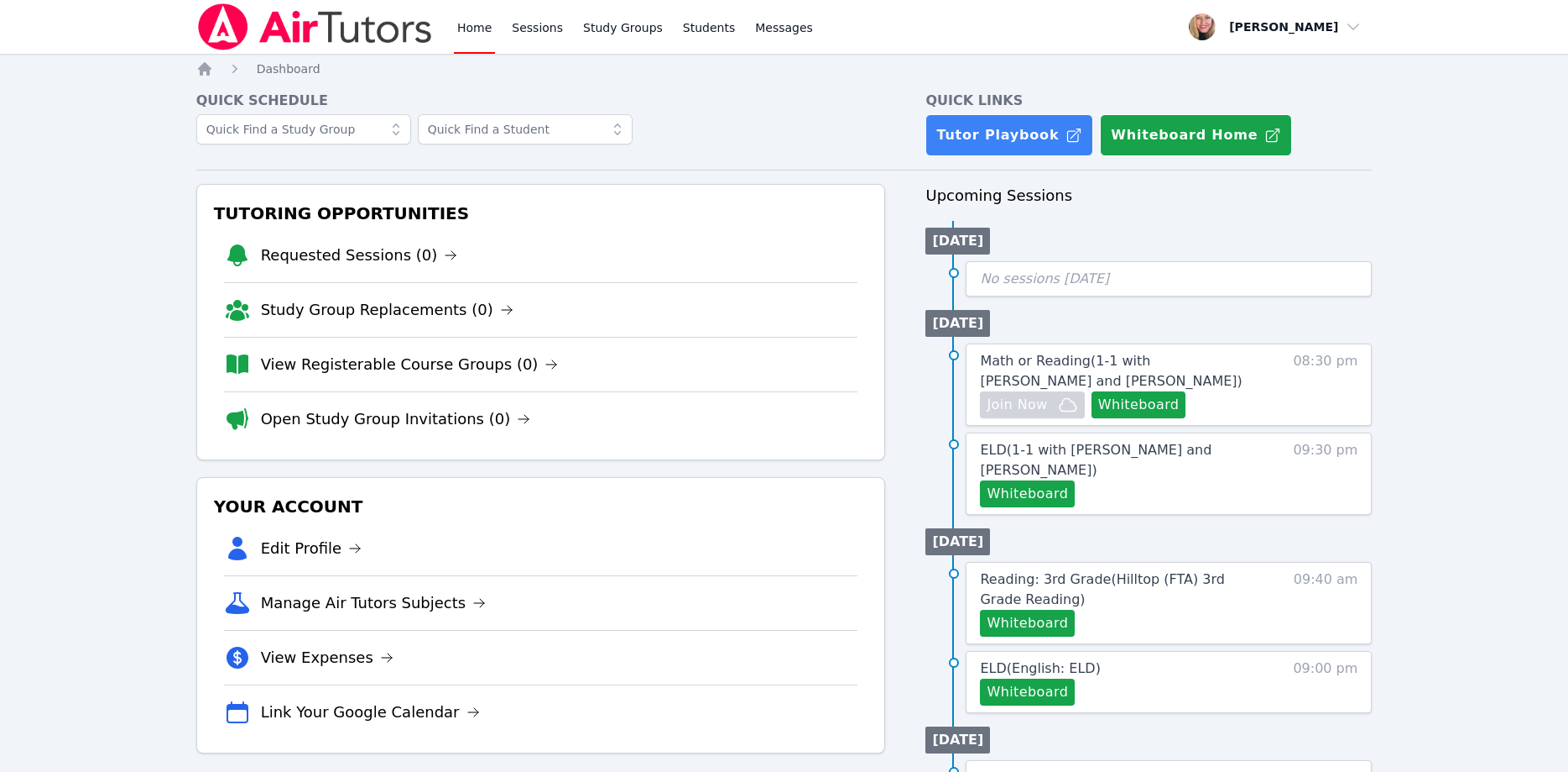
scroll to position [86, 0]
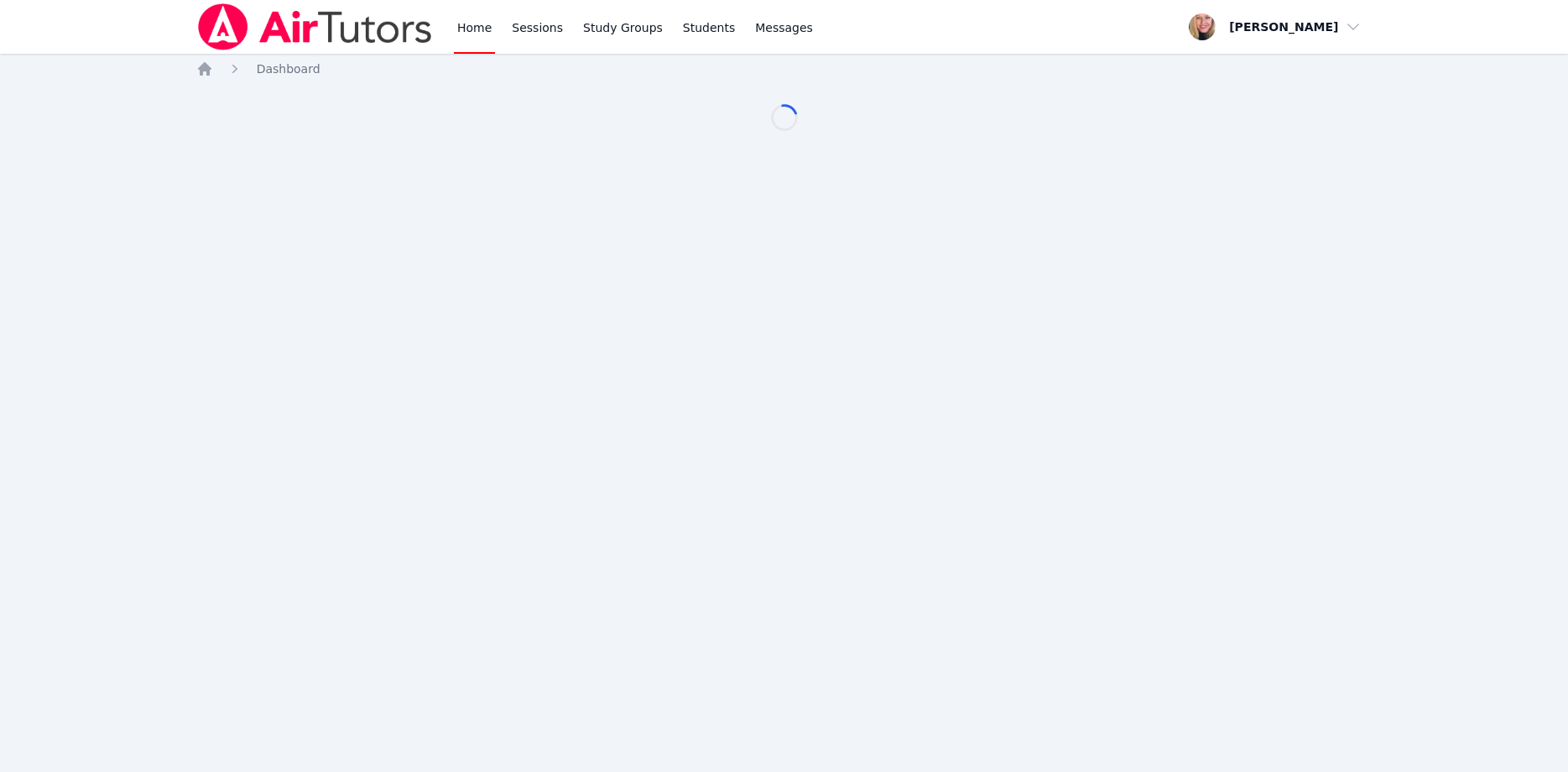
scroll to position [86, 0]
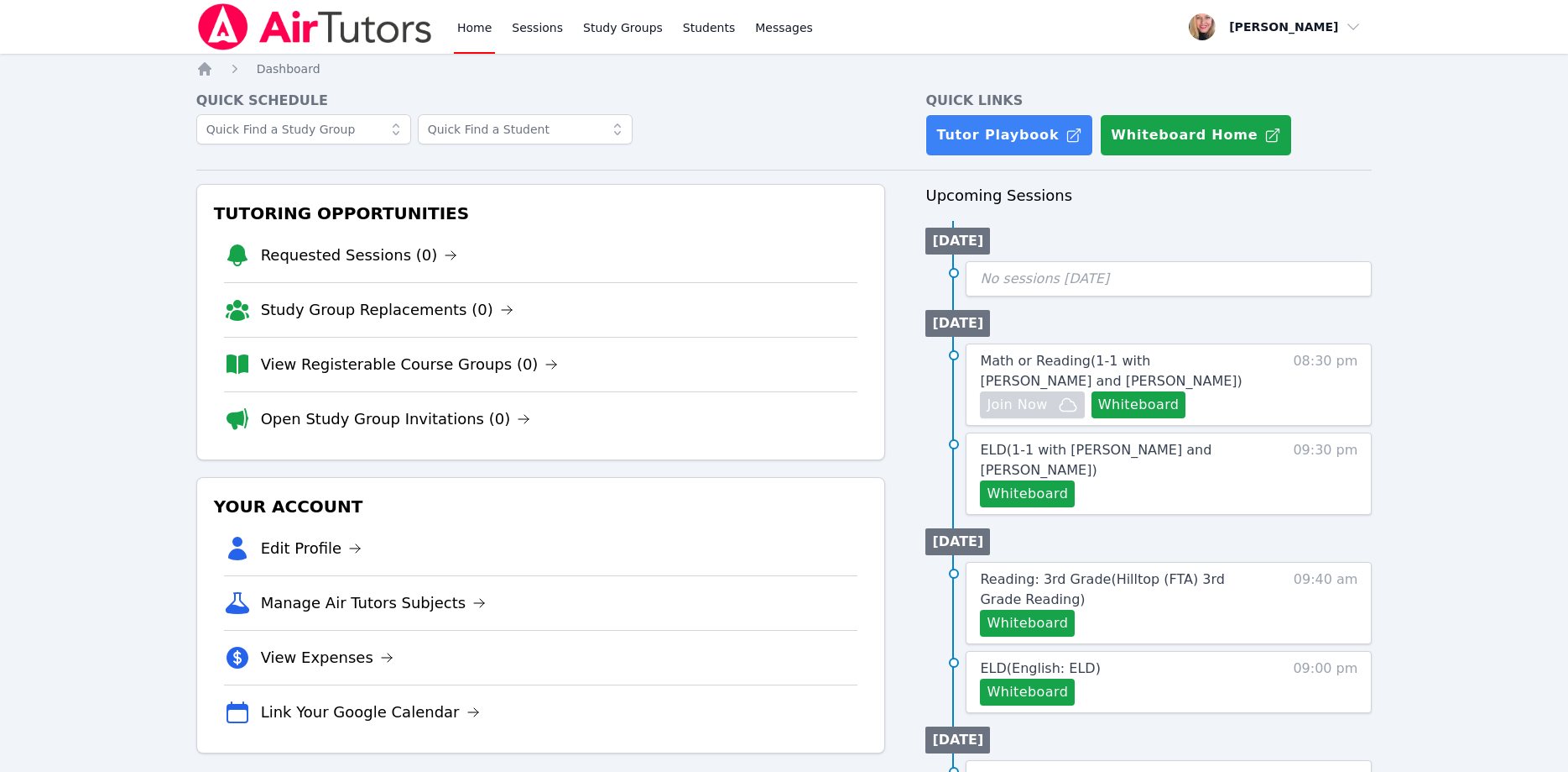
scroll to position [86, 0]
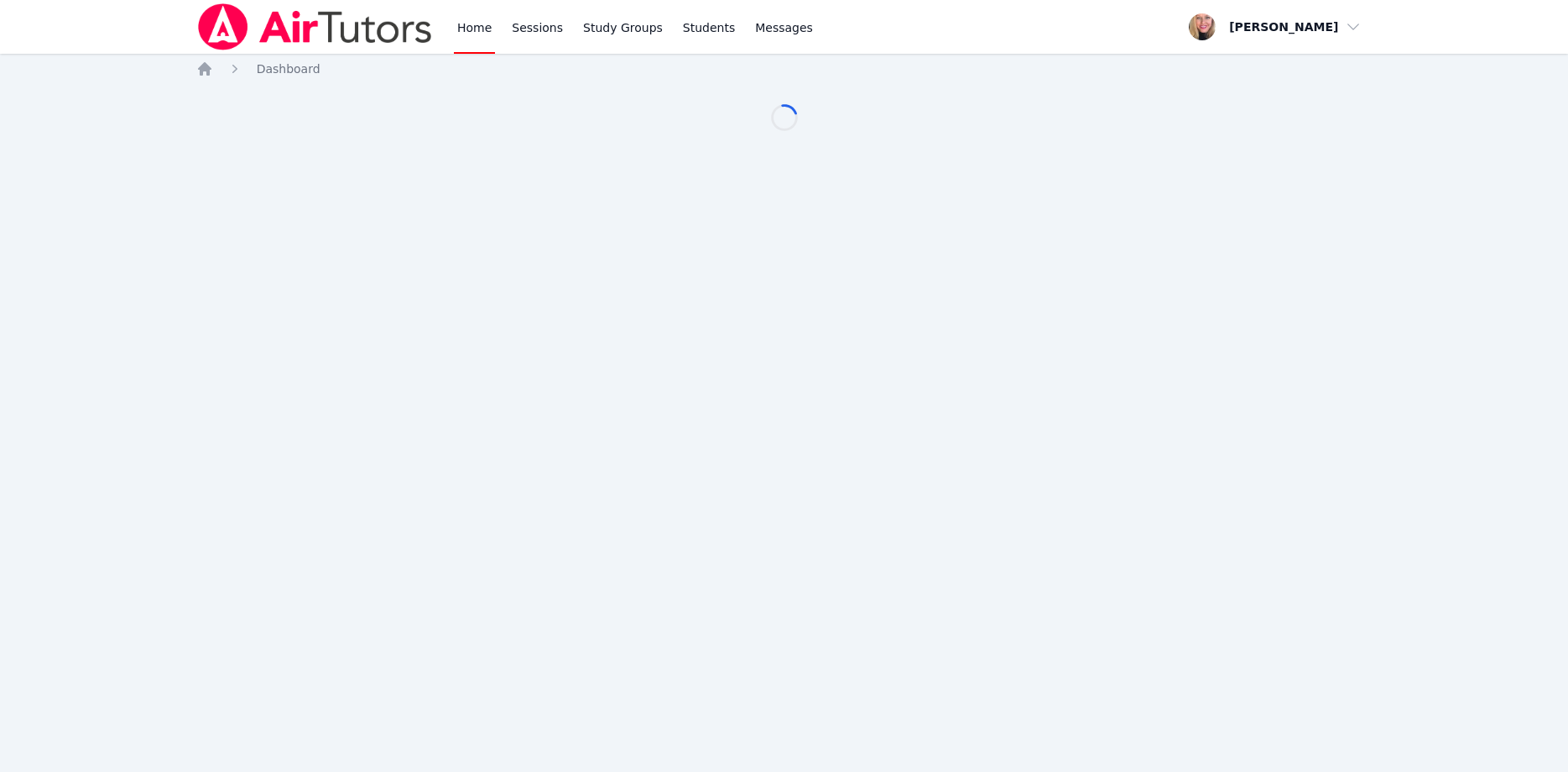
scroll to position [86, 0]
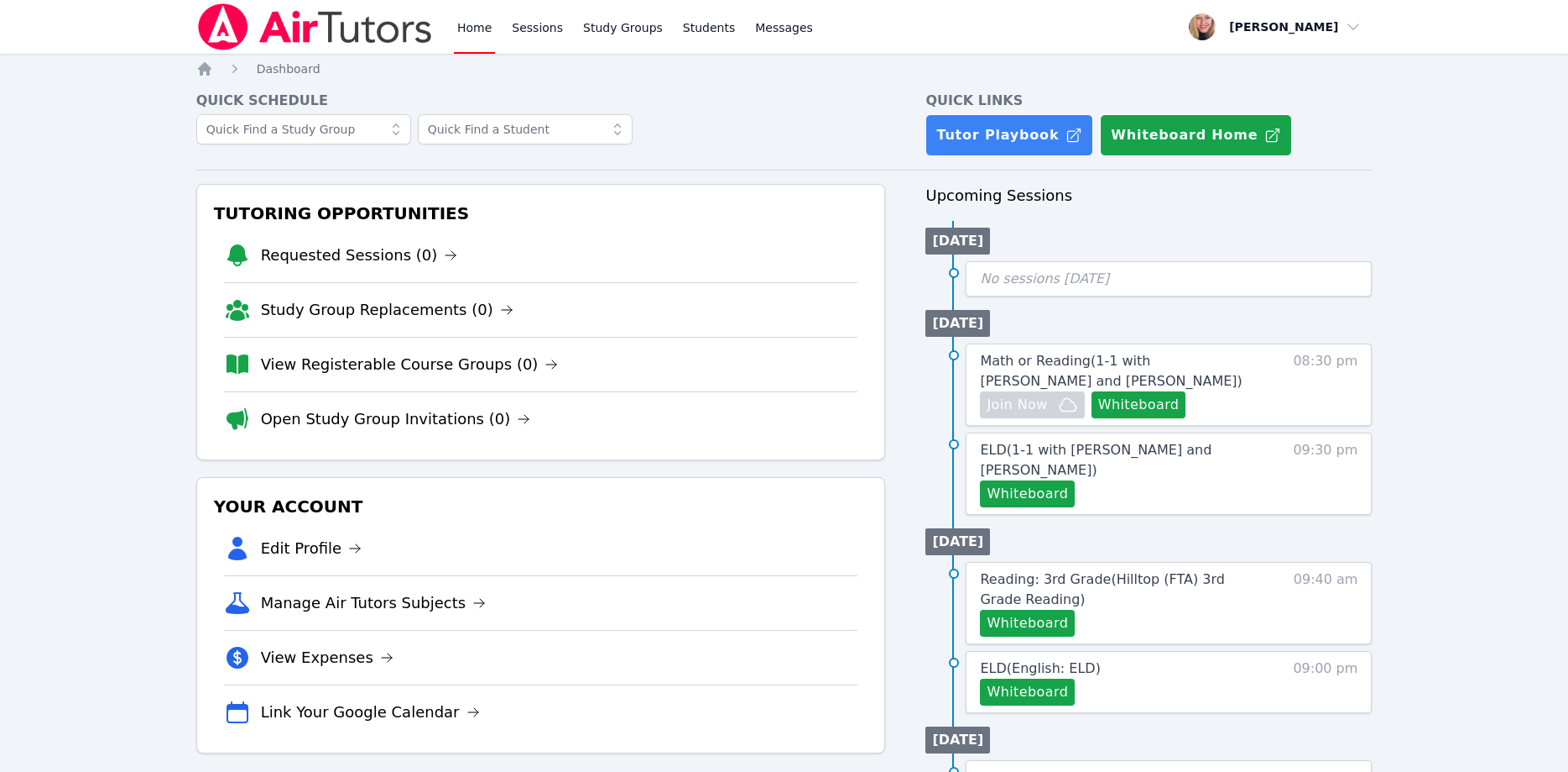
scroll to position [86, 0]
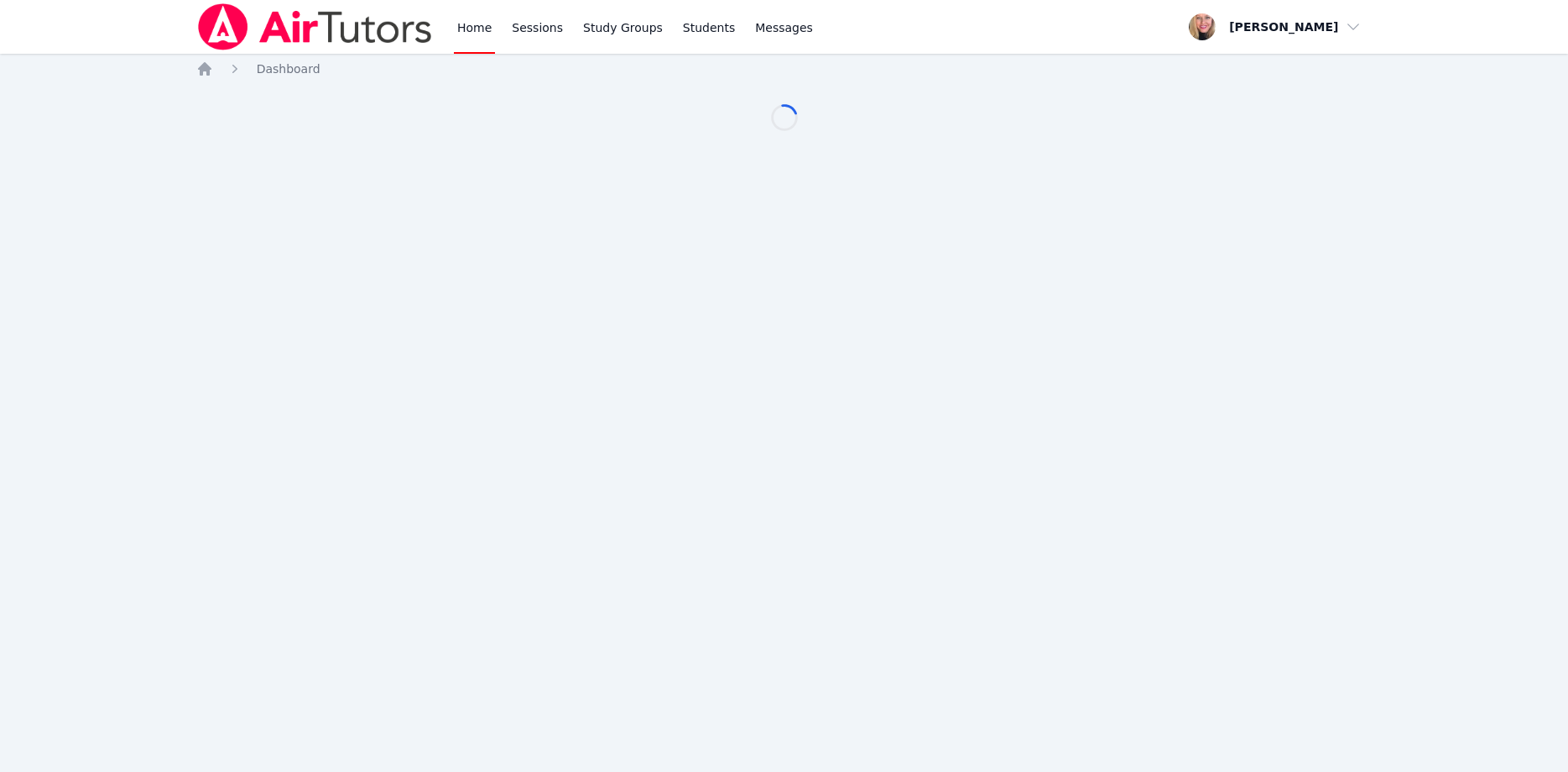
scroll to position [86, 0]
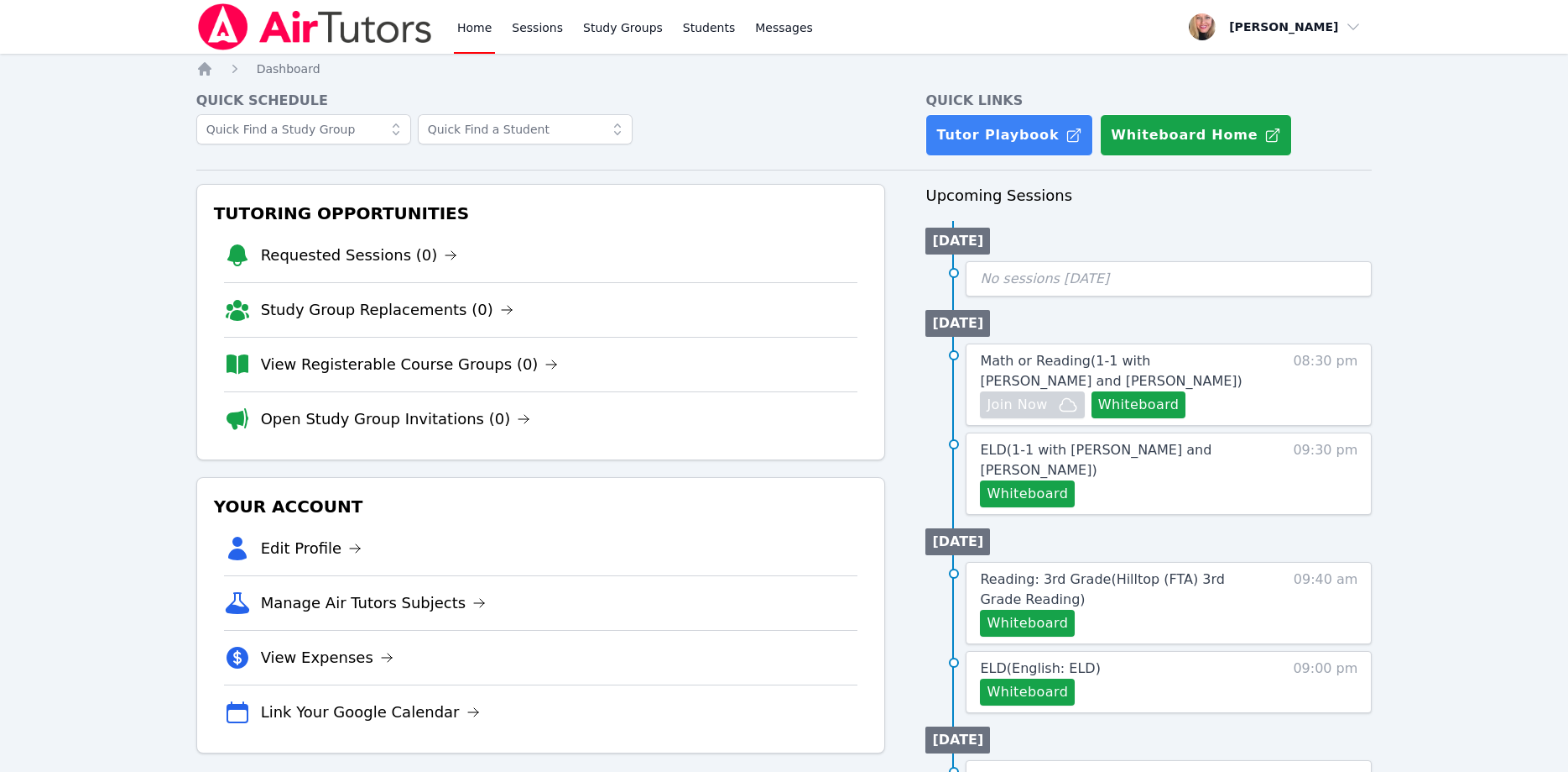
scroll to position [86, 0]
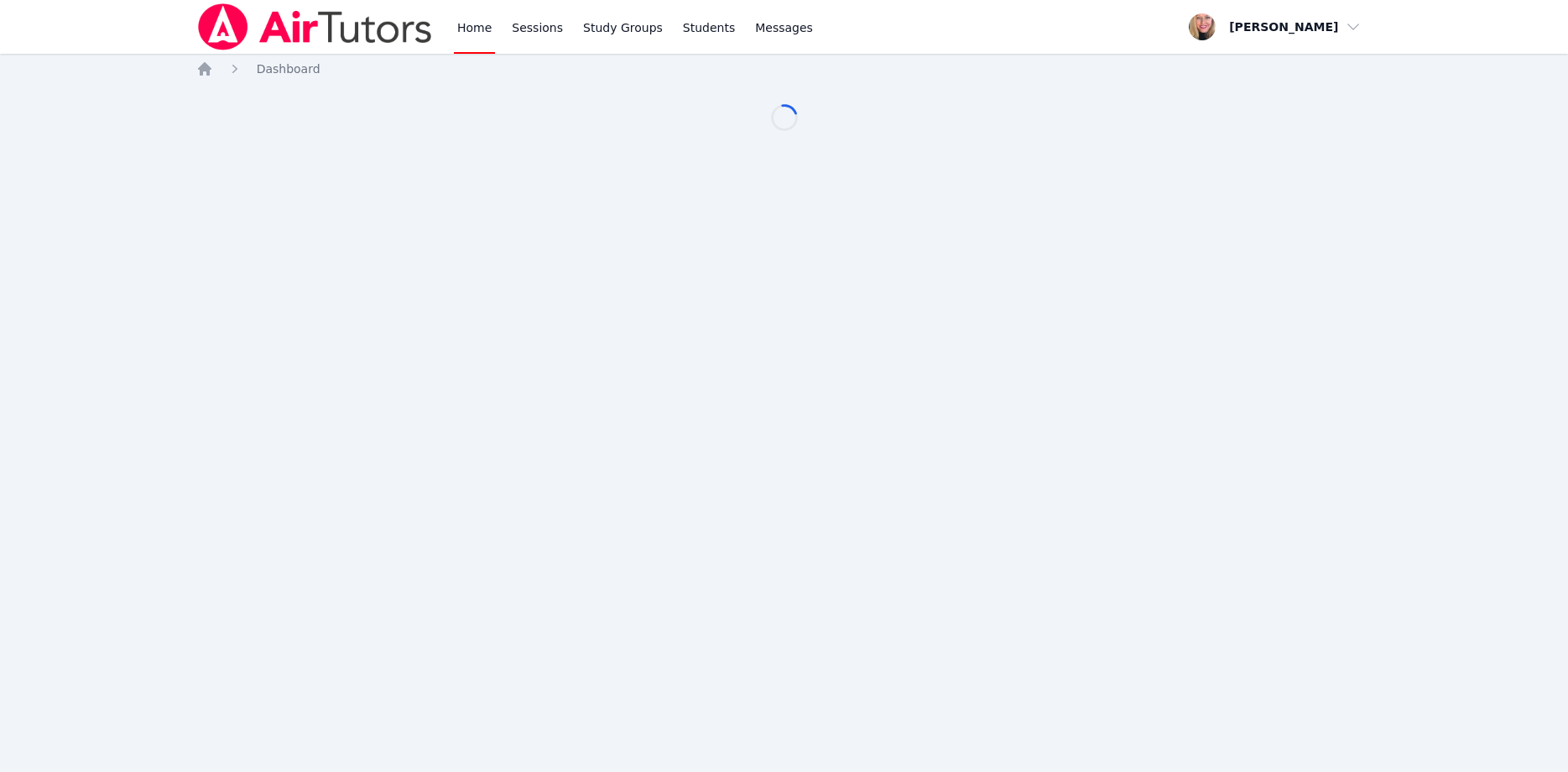
scroll to position [86, 0]
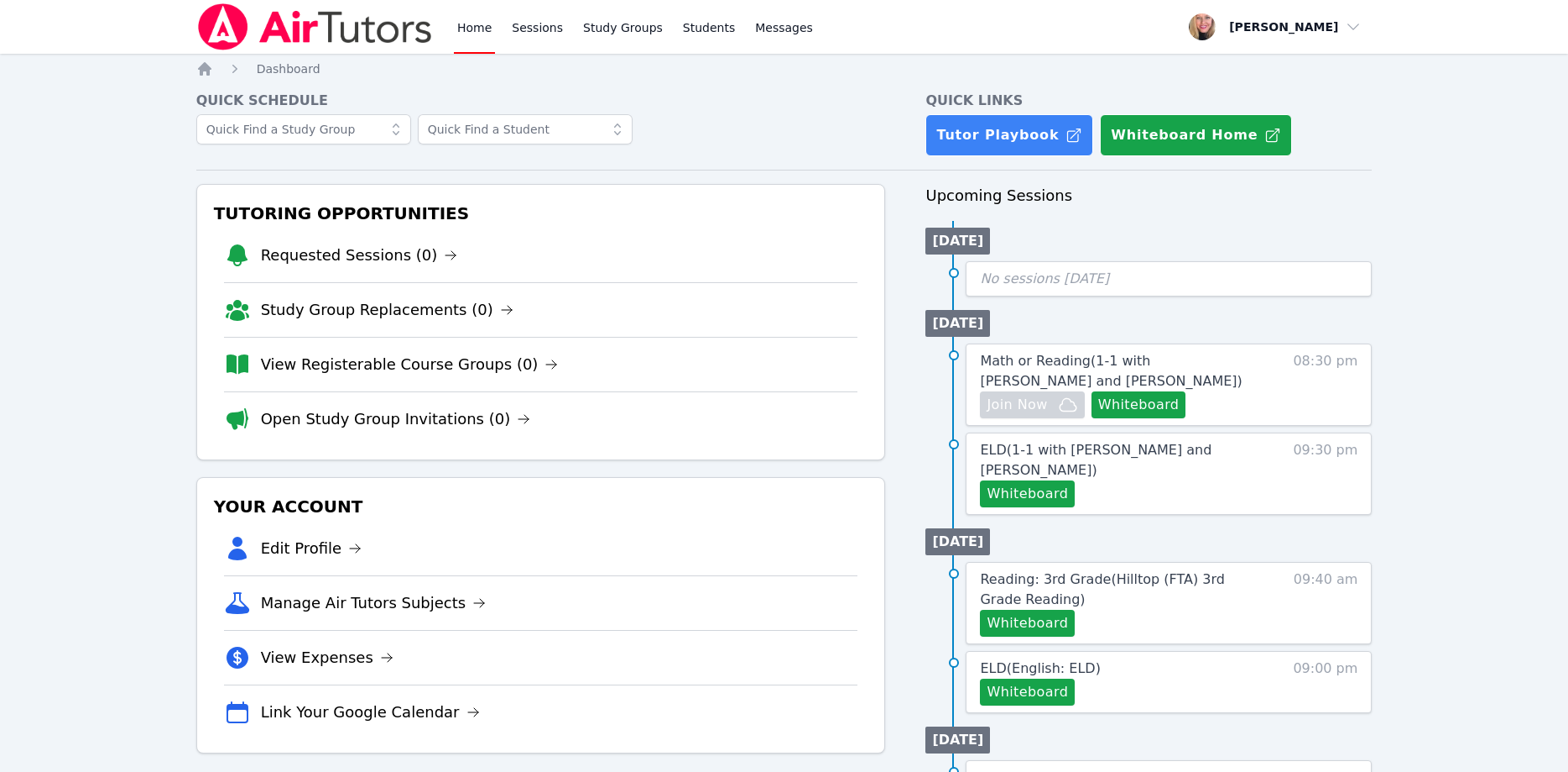
scroll to position [86, 0]
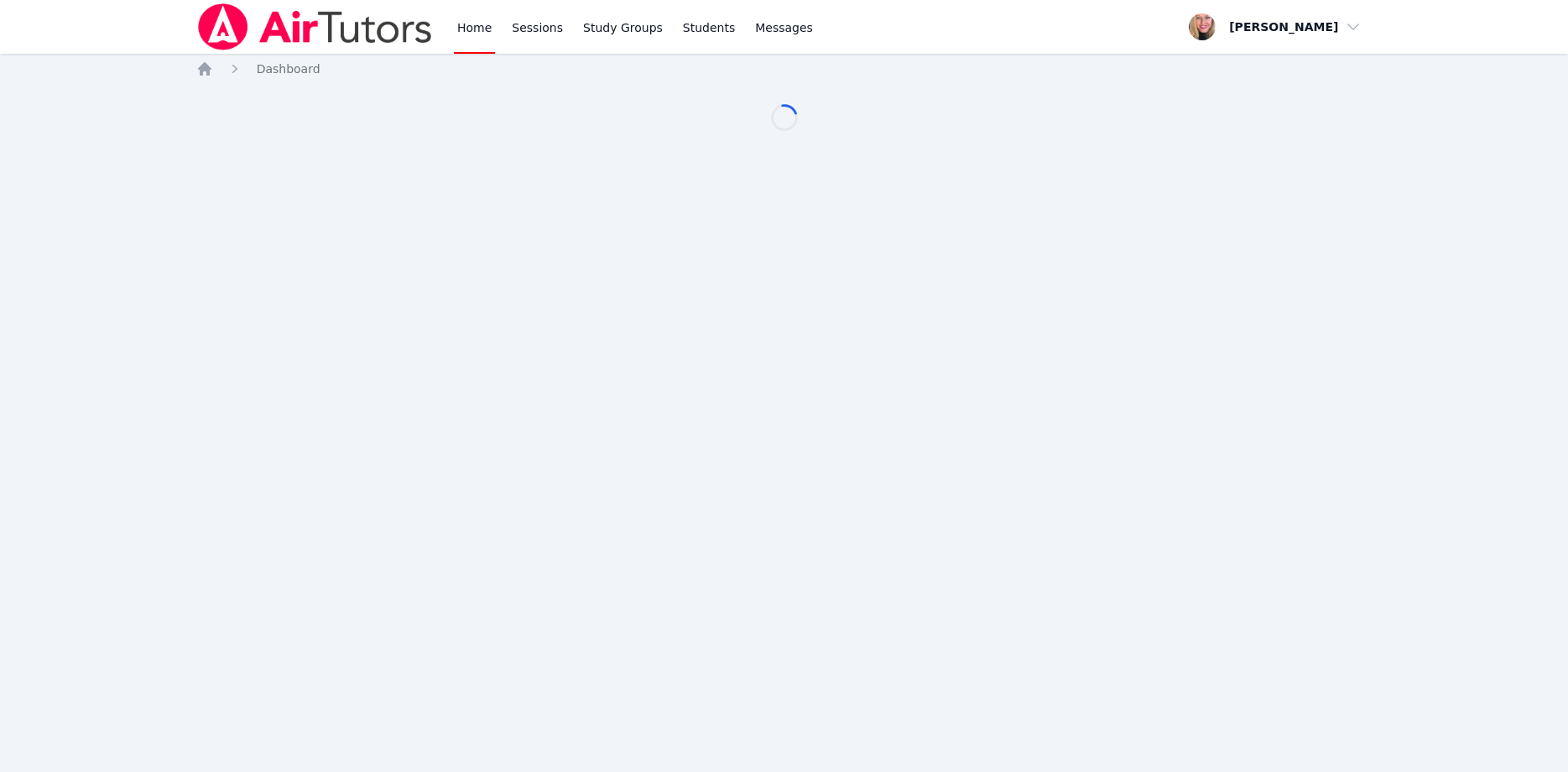
scroll to position [86, 0]
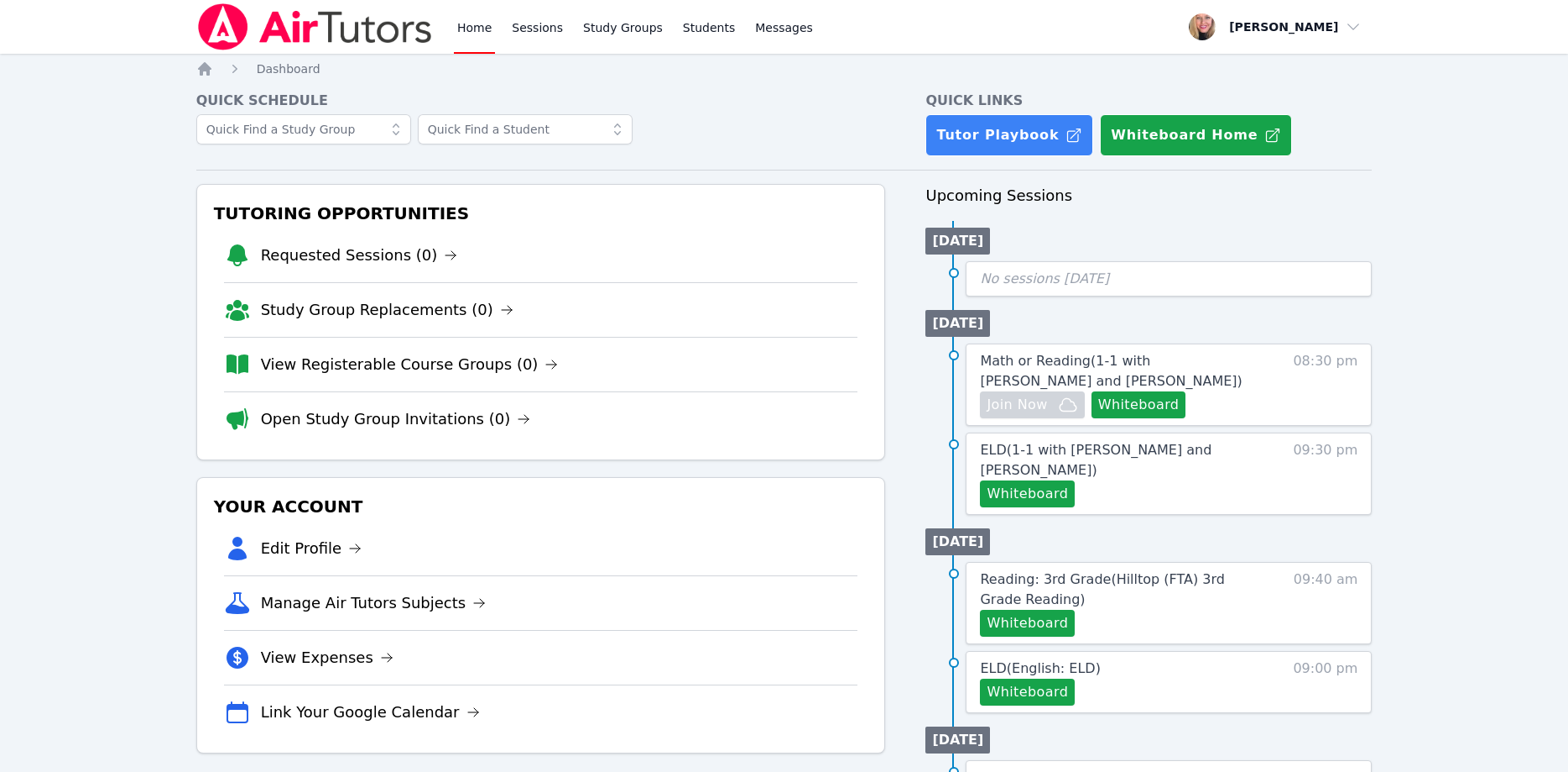
scroll to position [86, 0]
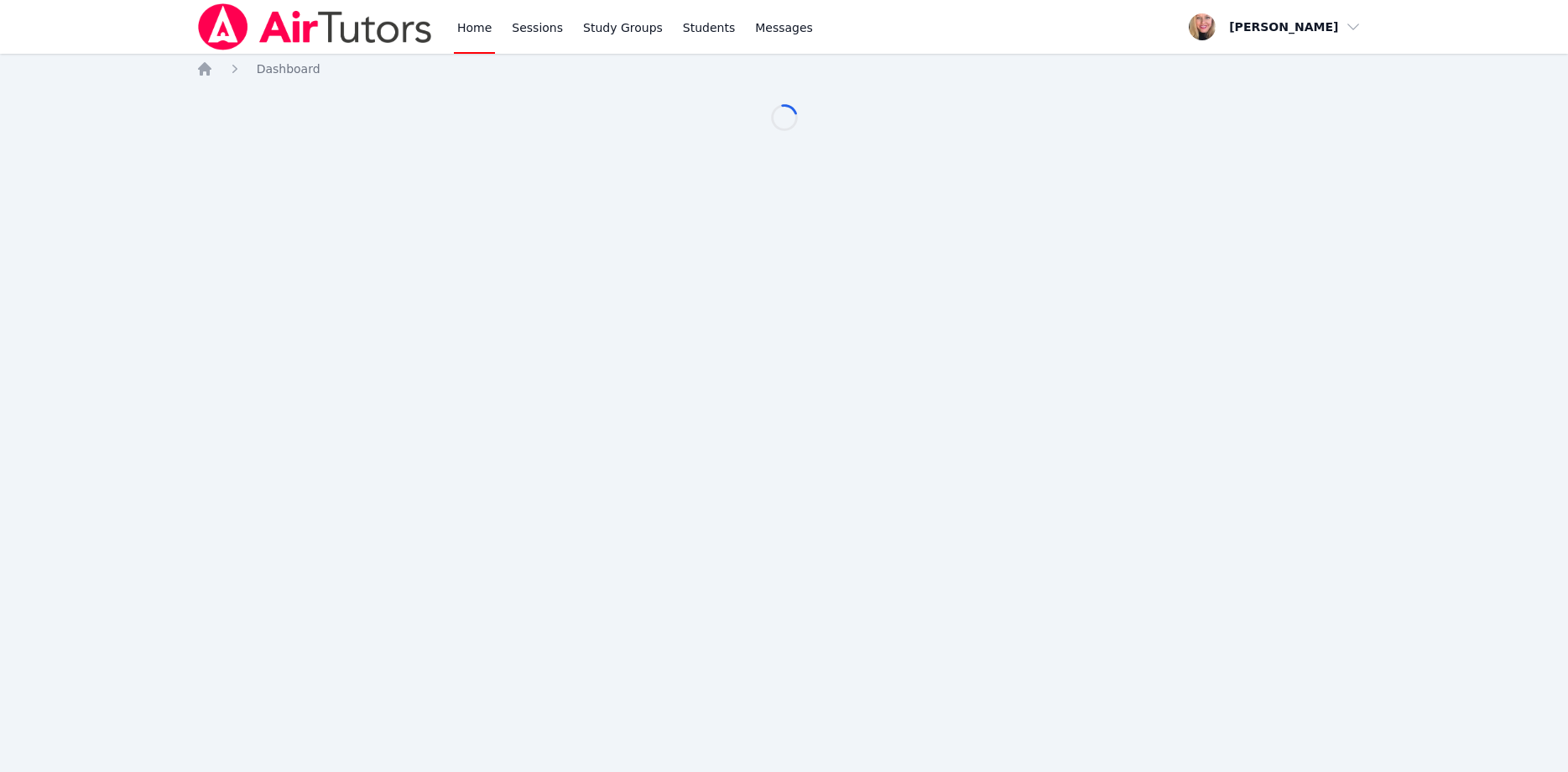
scroll to position [86, 0]
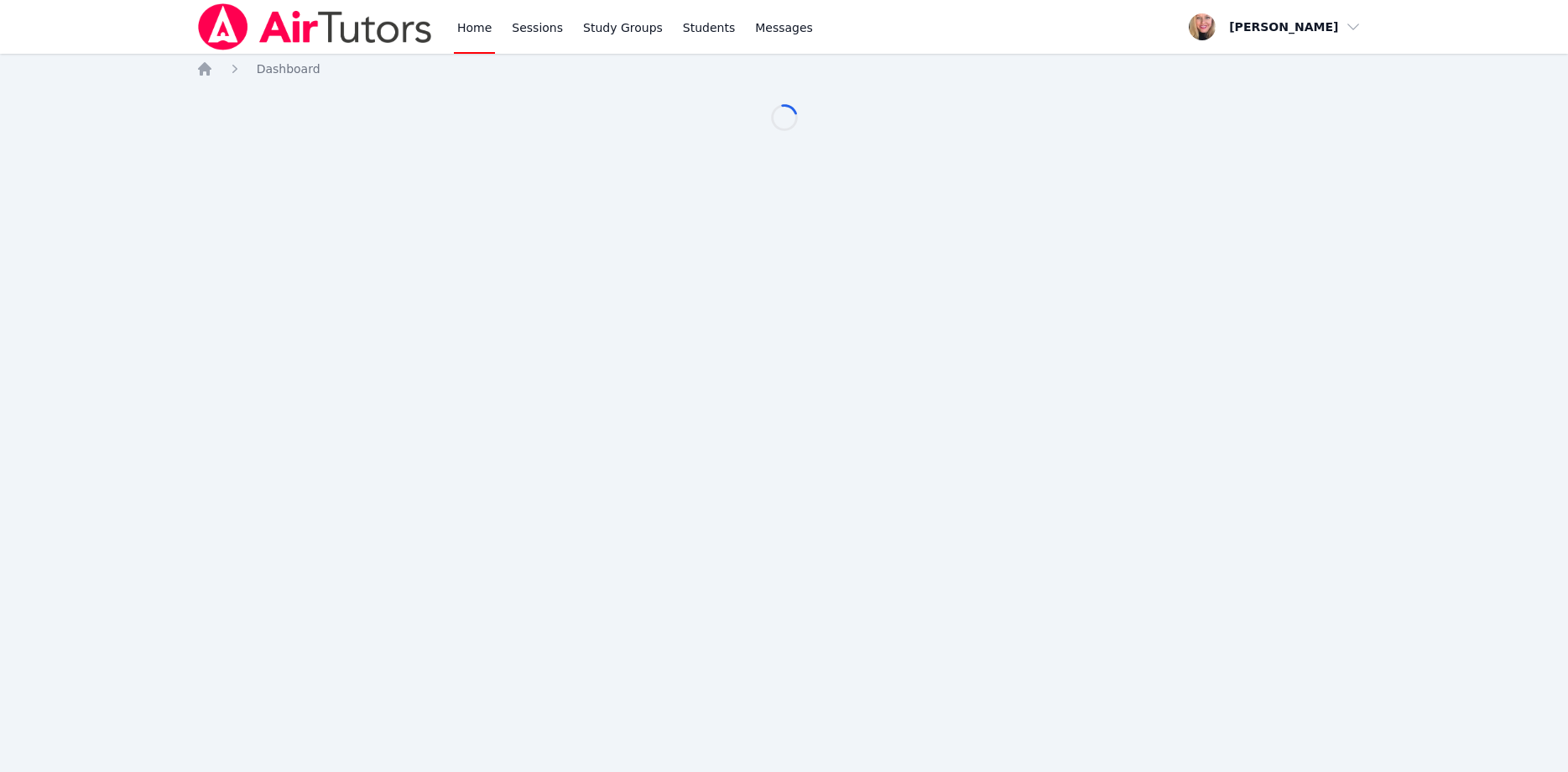
scroll to position [86, 0]
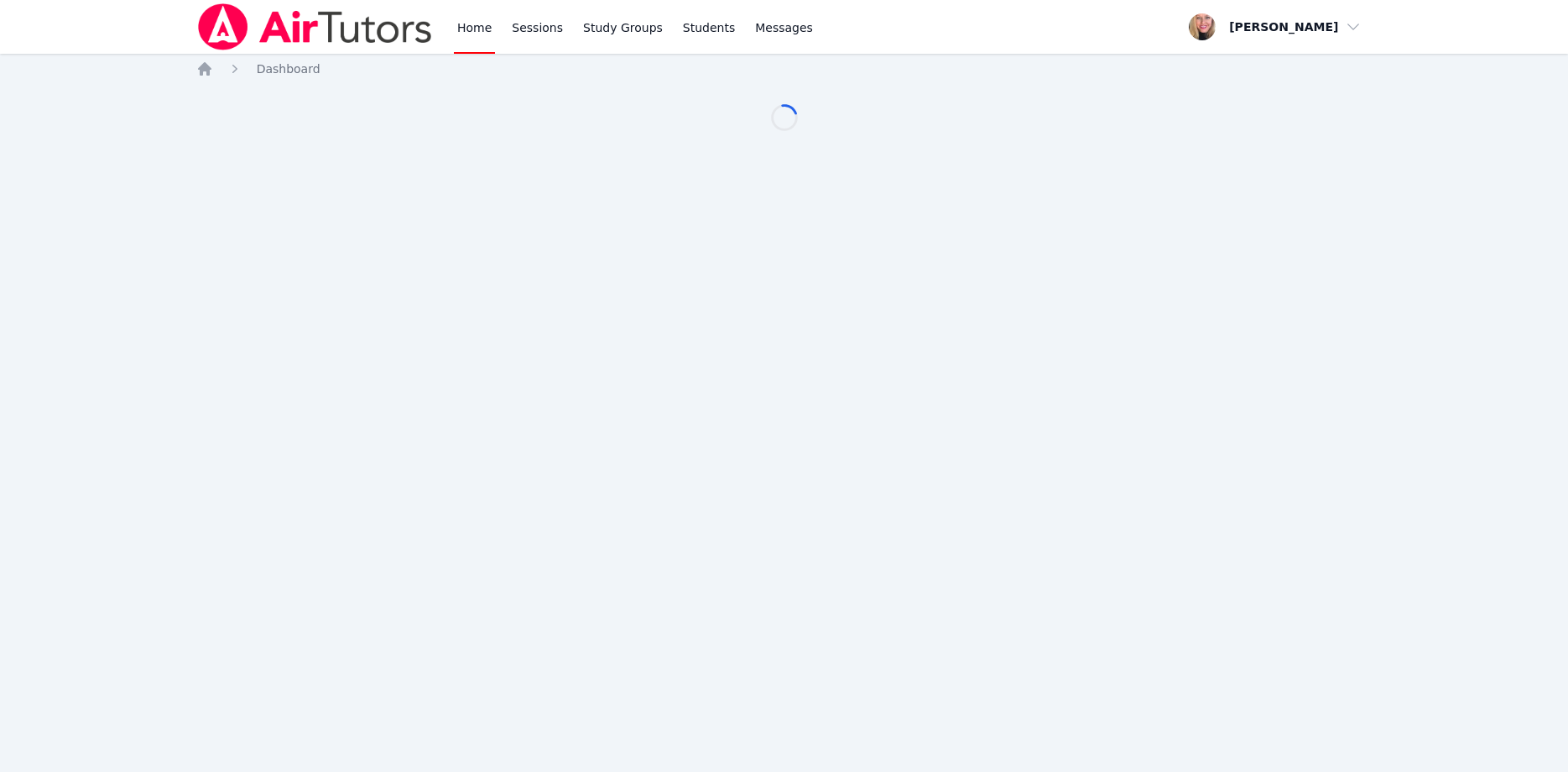
scroll to position [86, 0]
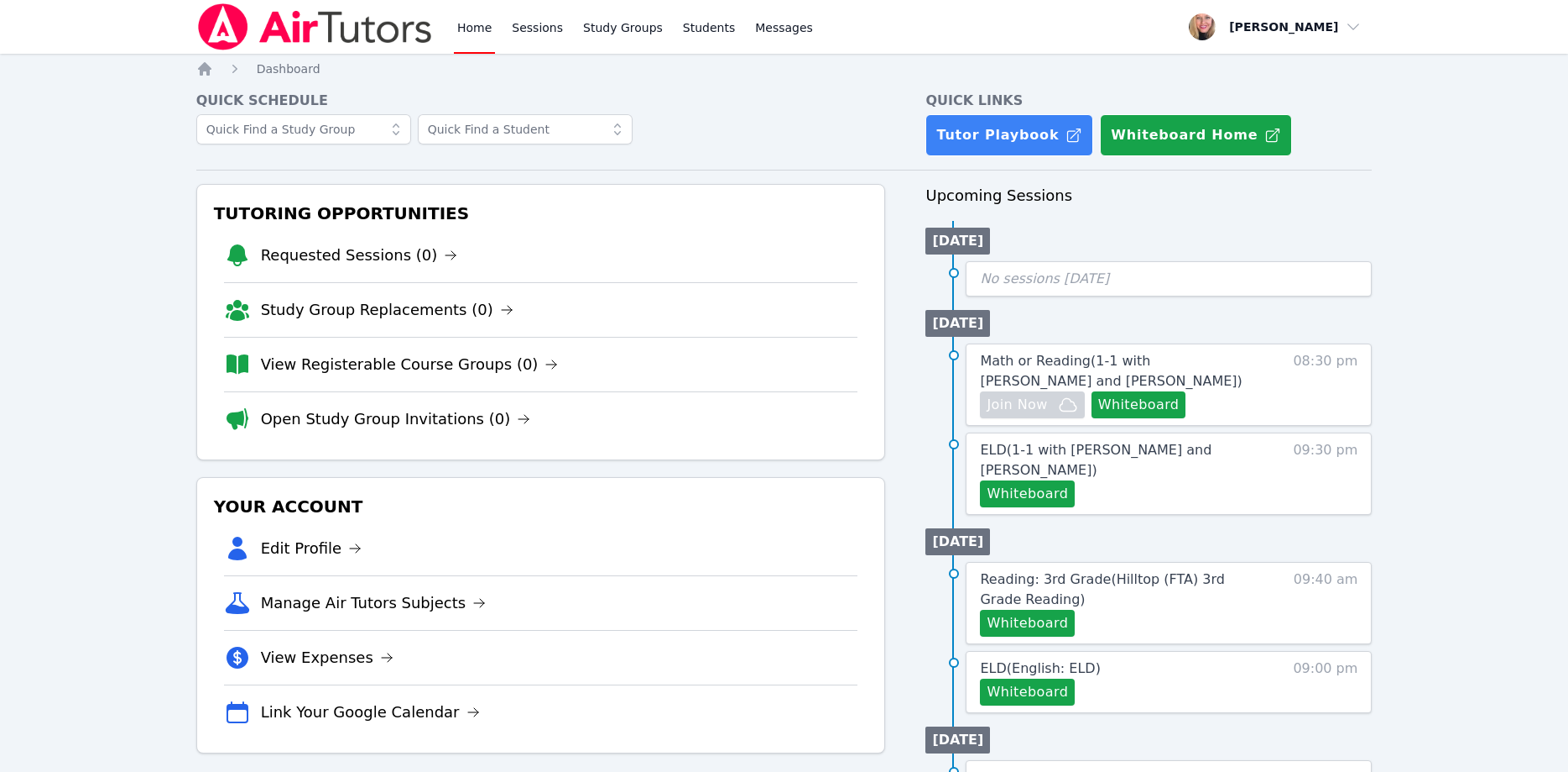
scroll to position [86, 0]
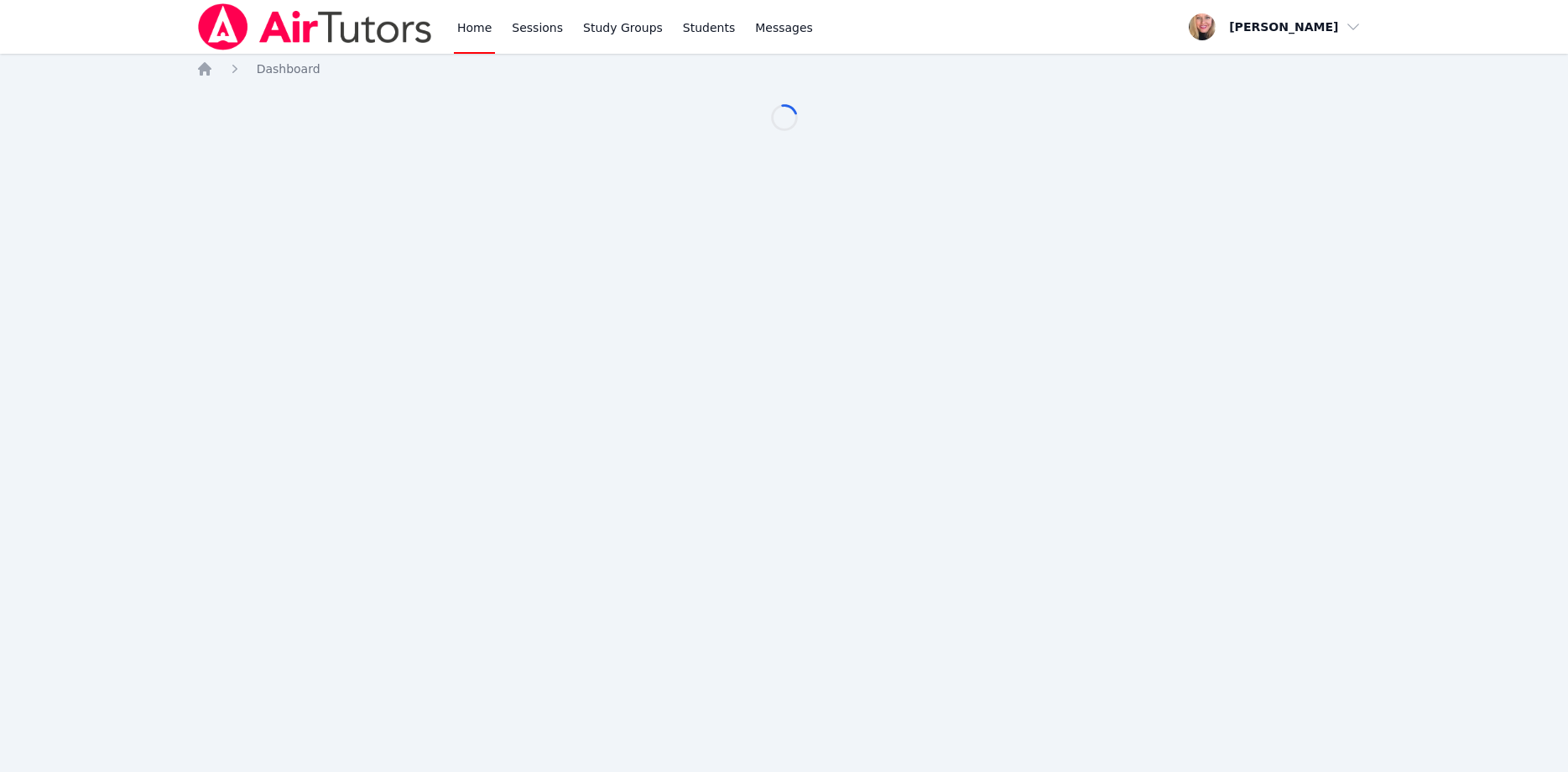
scroll to position [86, 0]
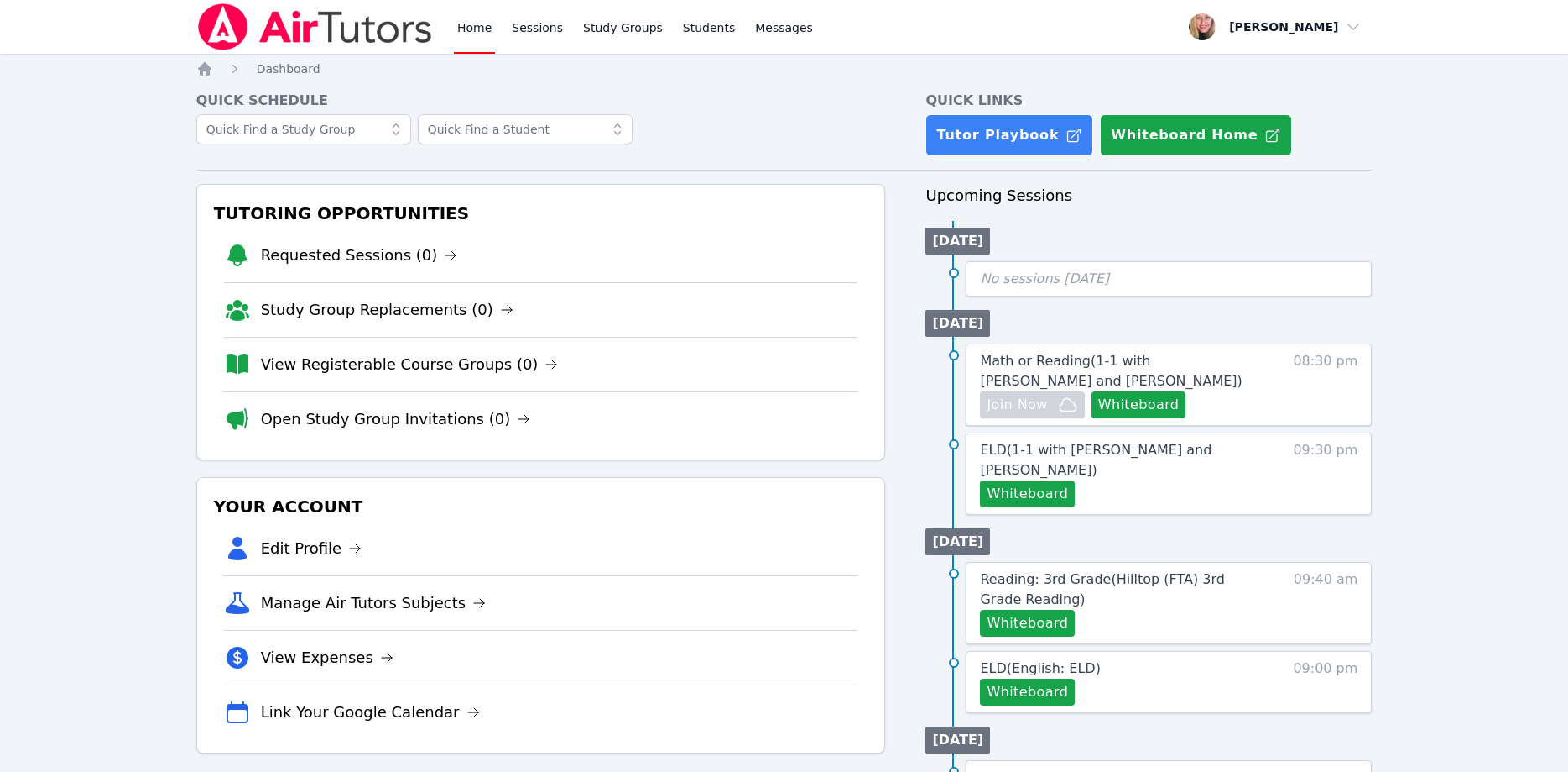
scroll to position [86, 0]
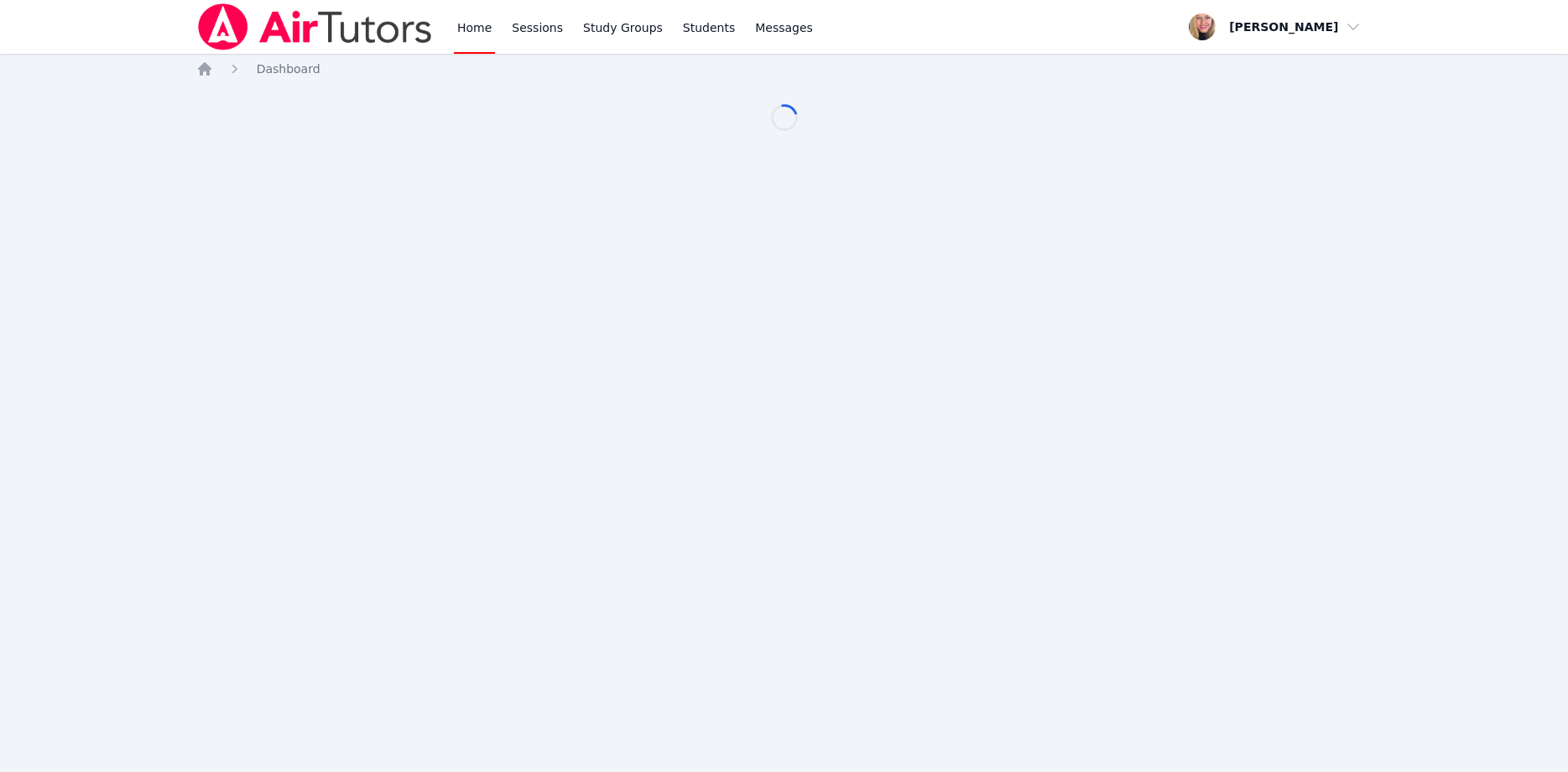
scroll to position [86, 0]
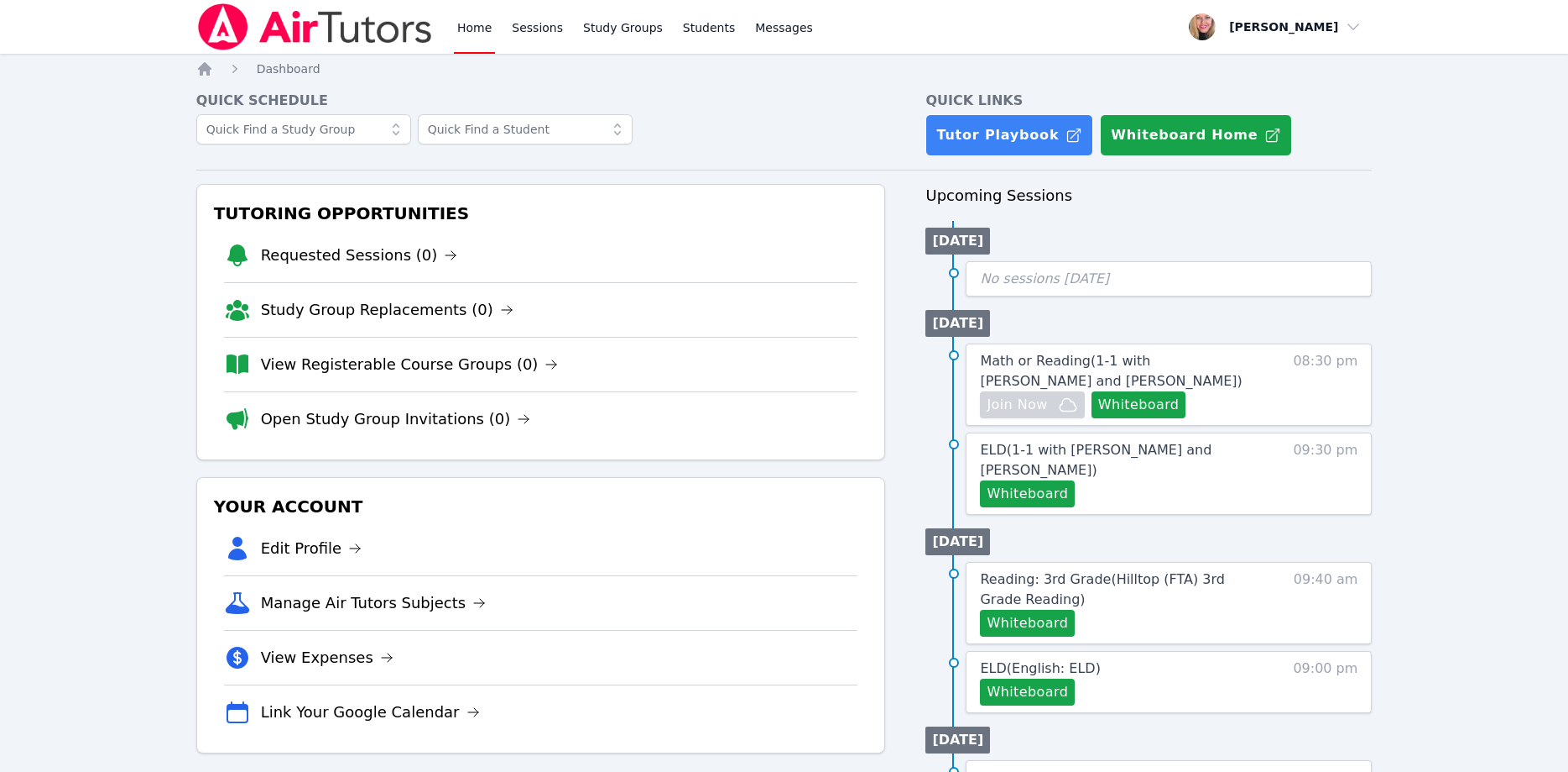
scroll to position [86, 0]
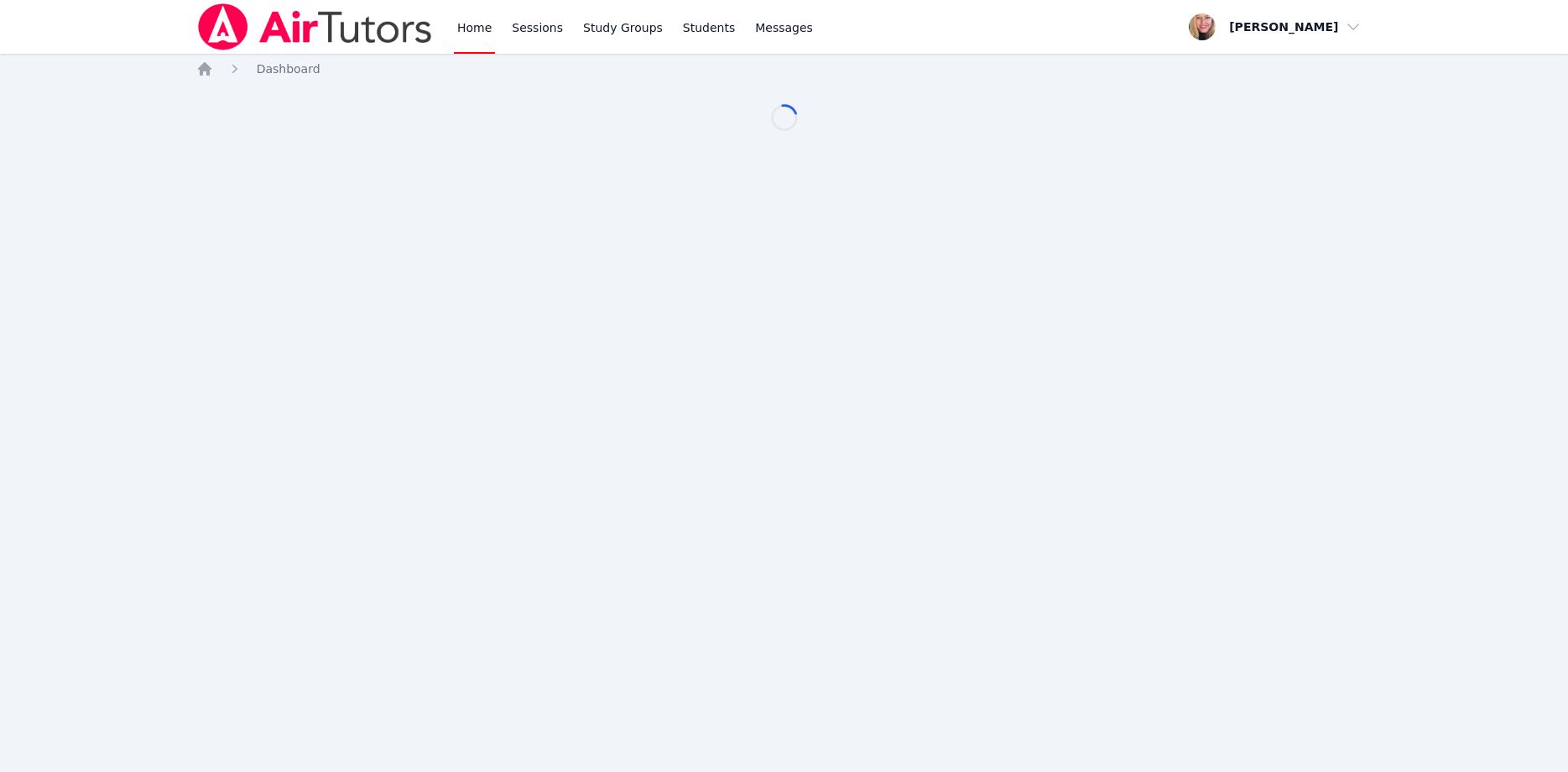
scroll to position [86, 0]
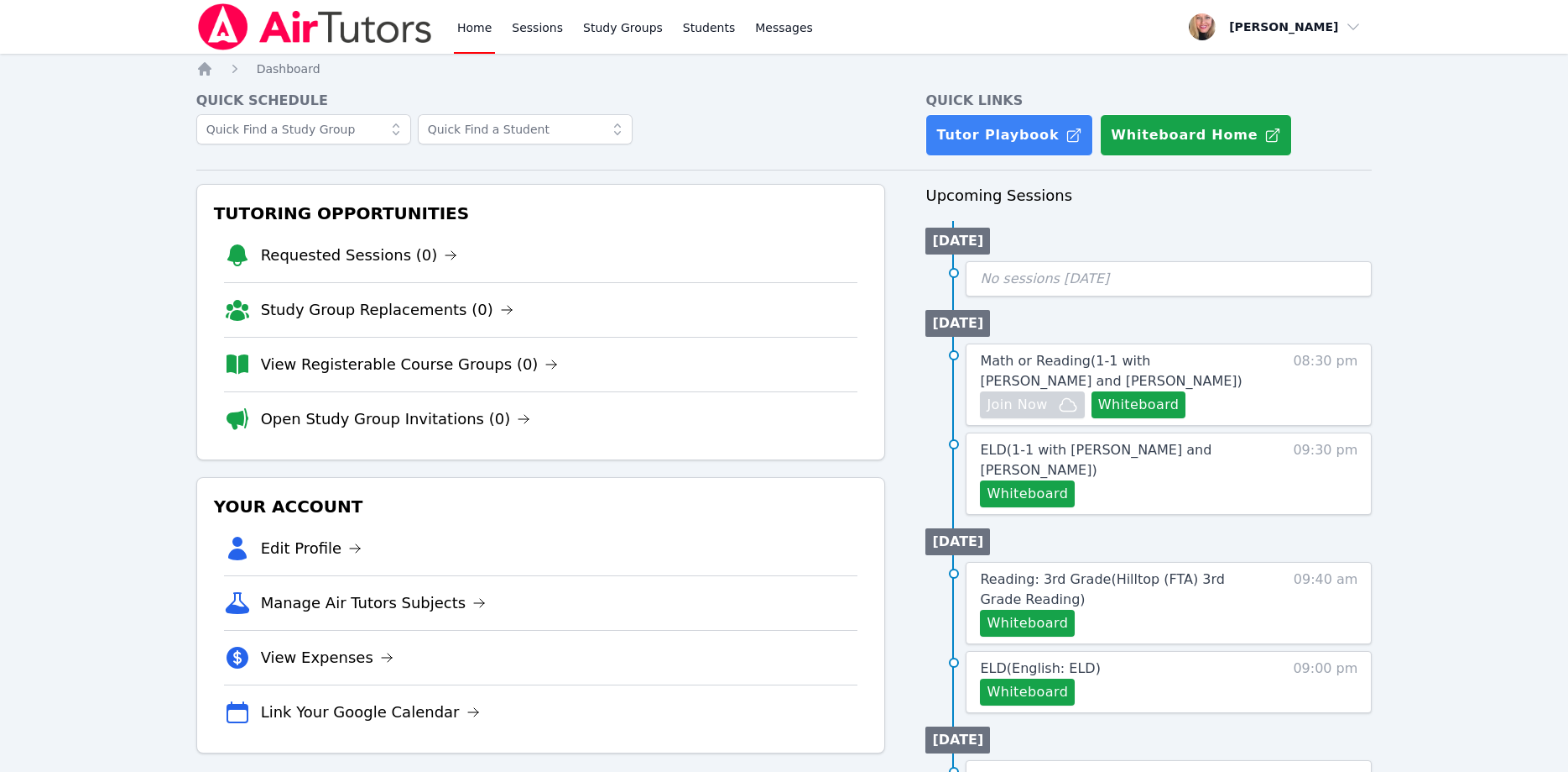
scroll to position [86, 0]
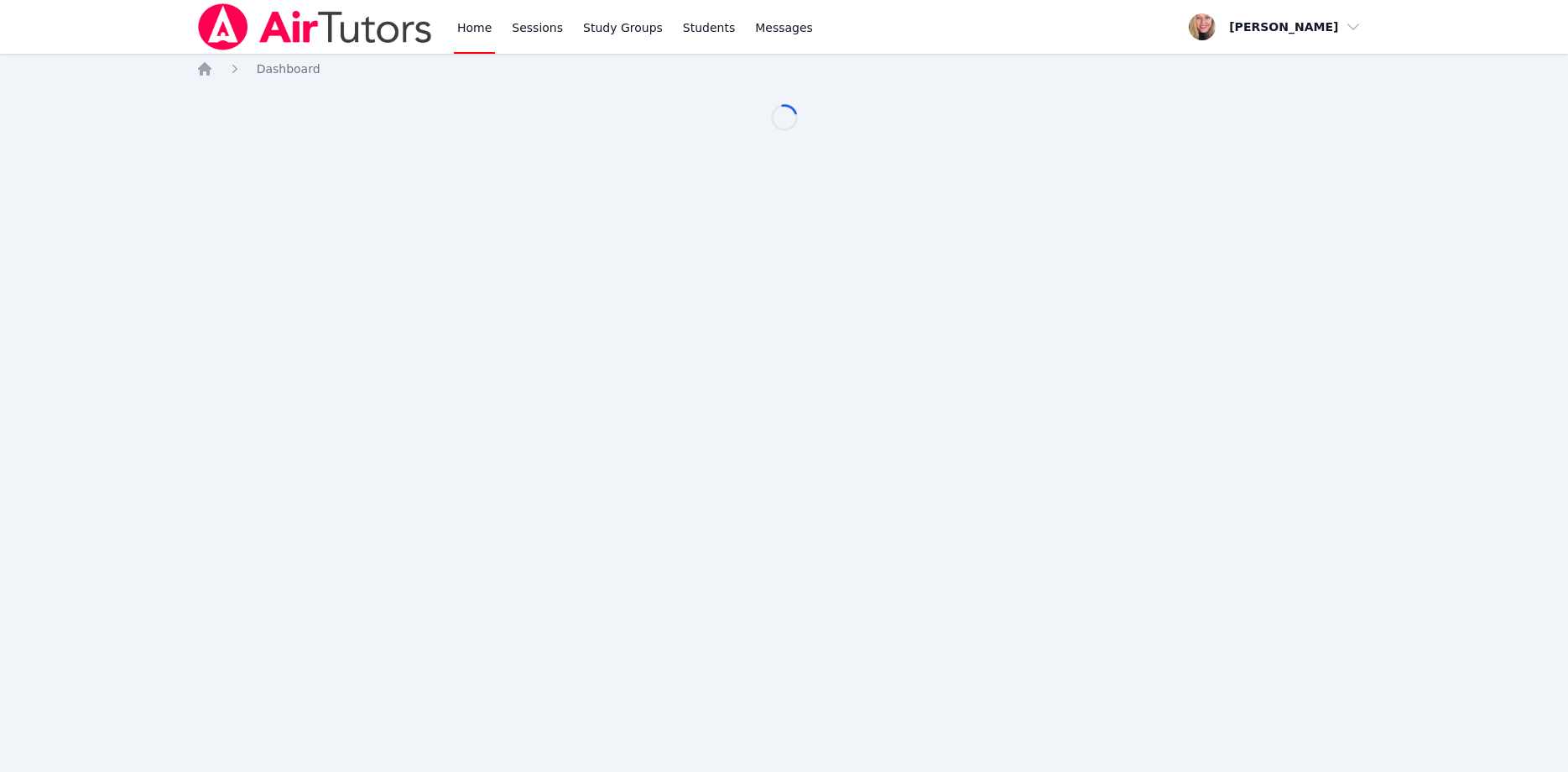
scroll to position [86, 0]
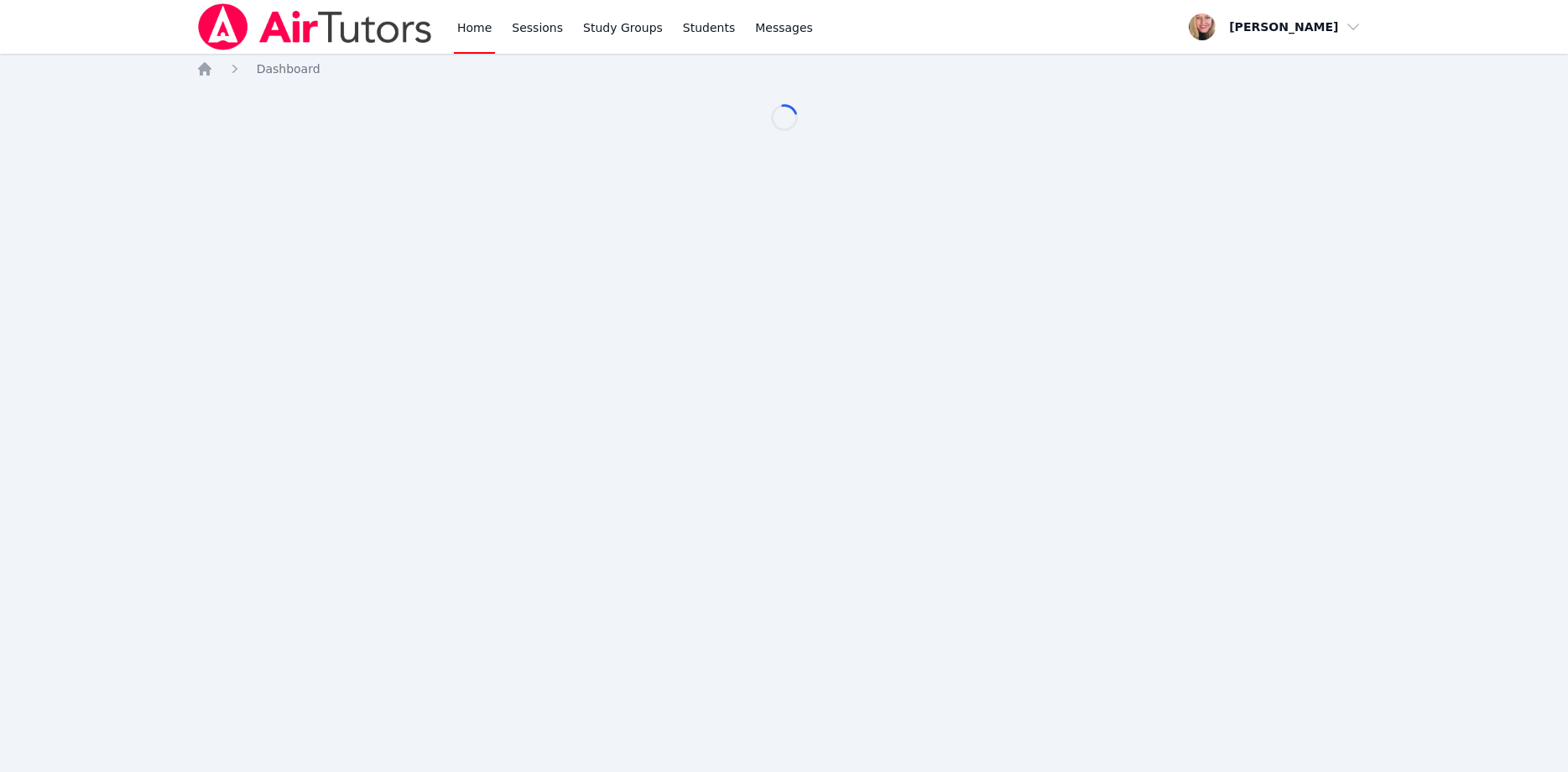
scroll to position [86, 0]
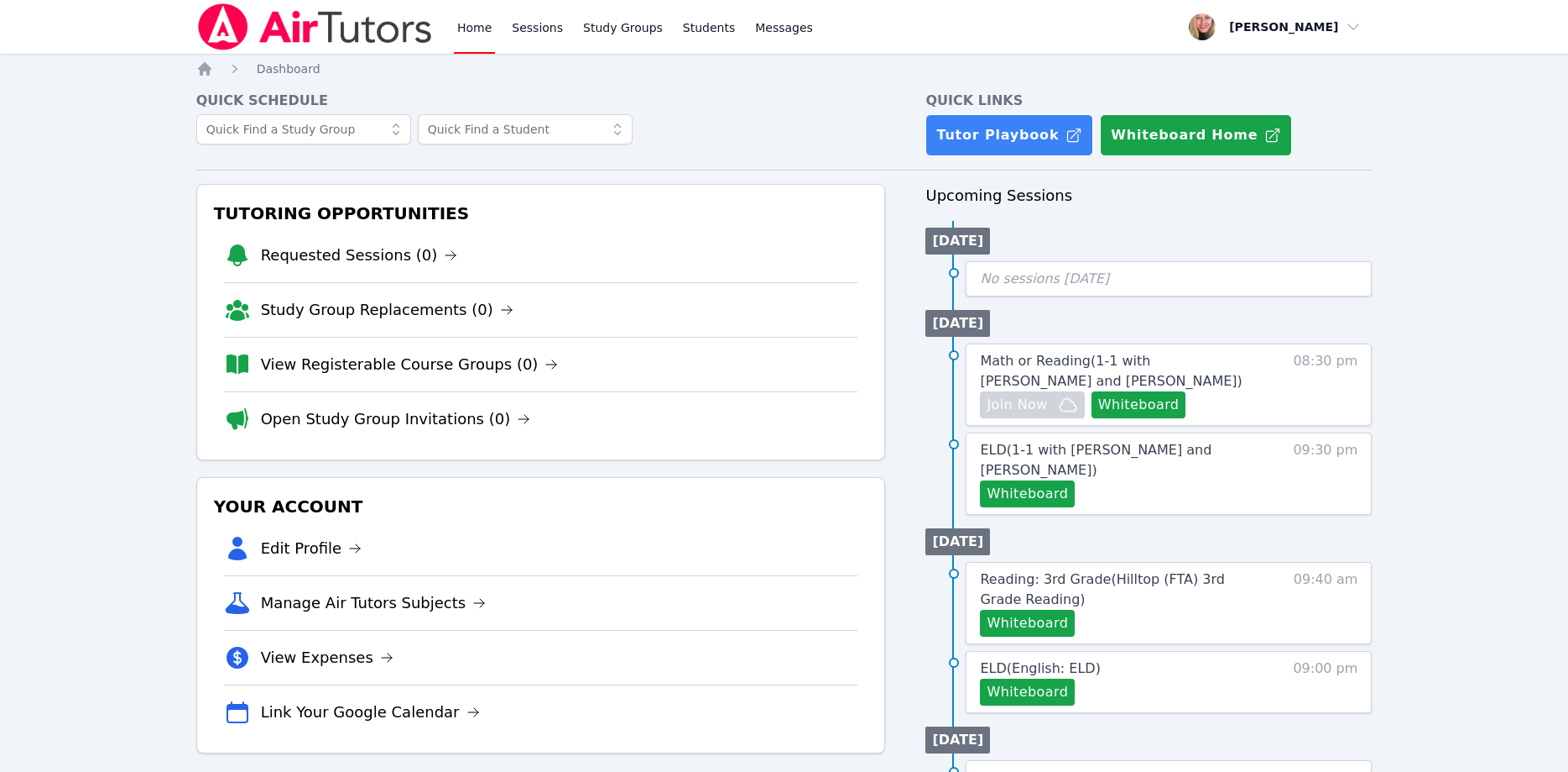
scroll to position [86, 0]
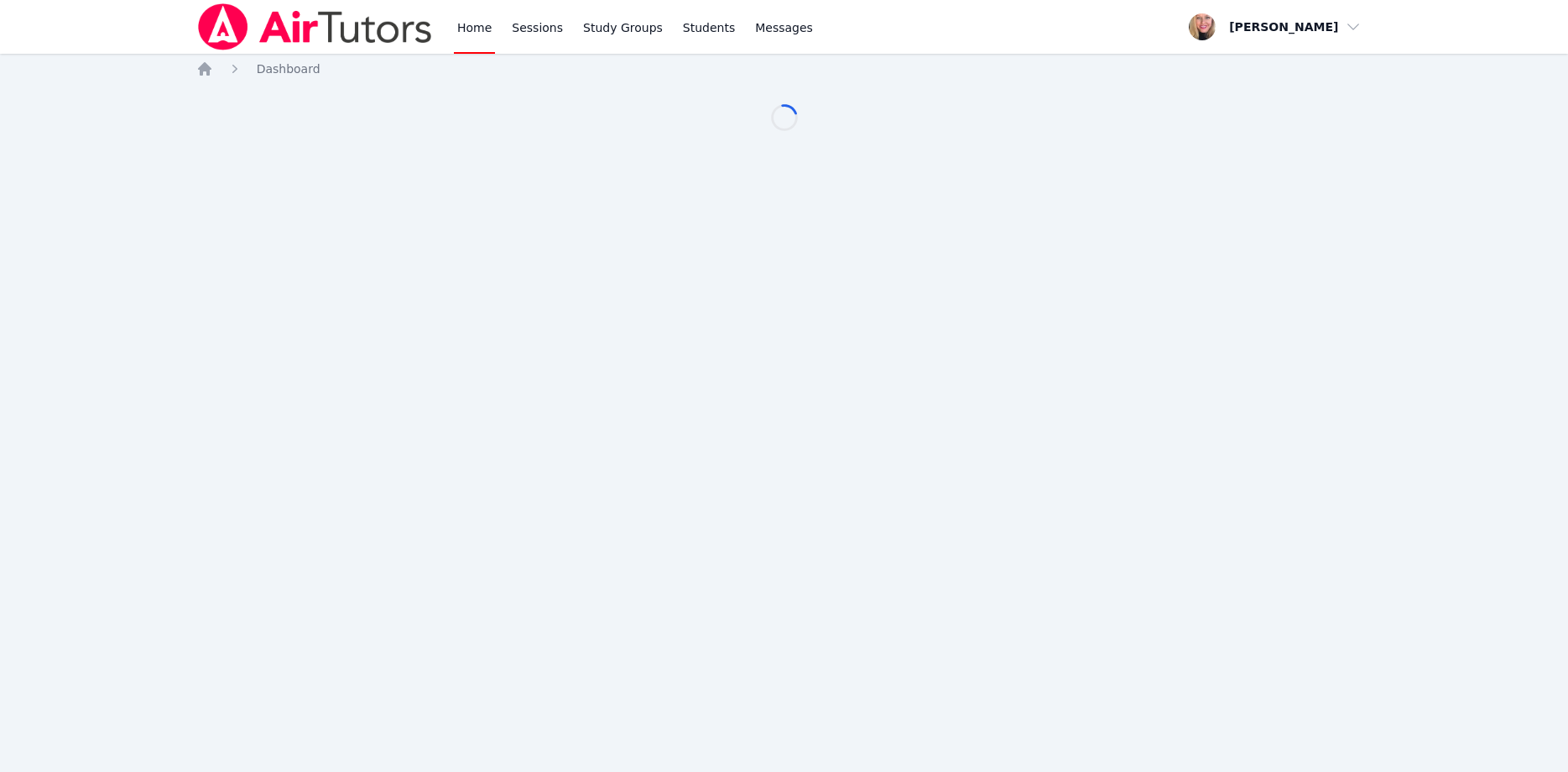
scroll to position [86, 0]
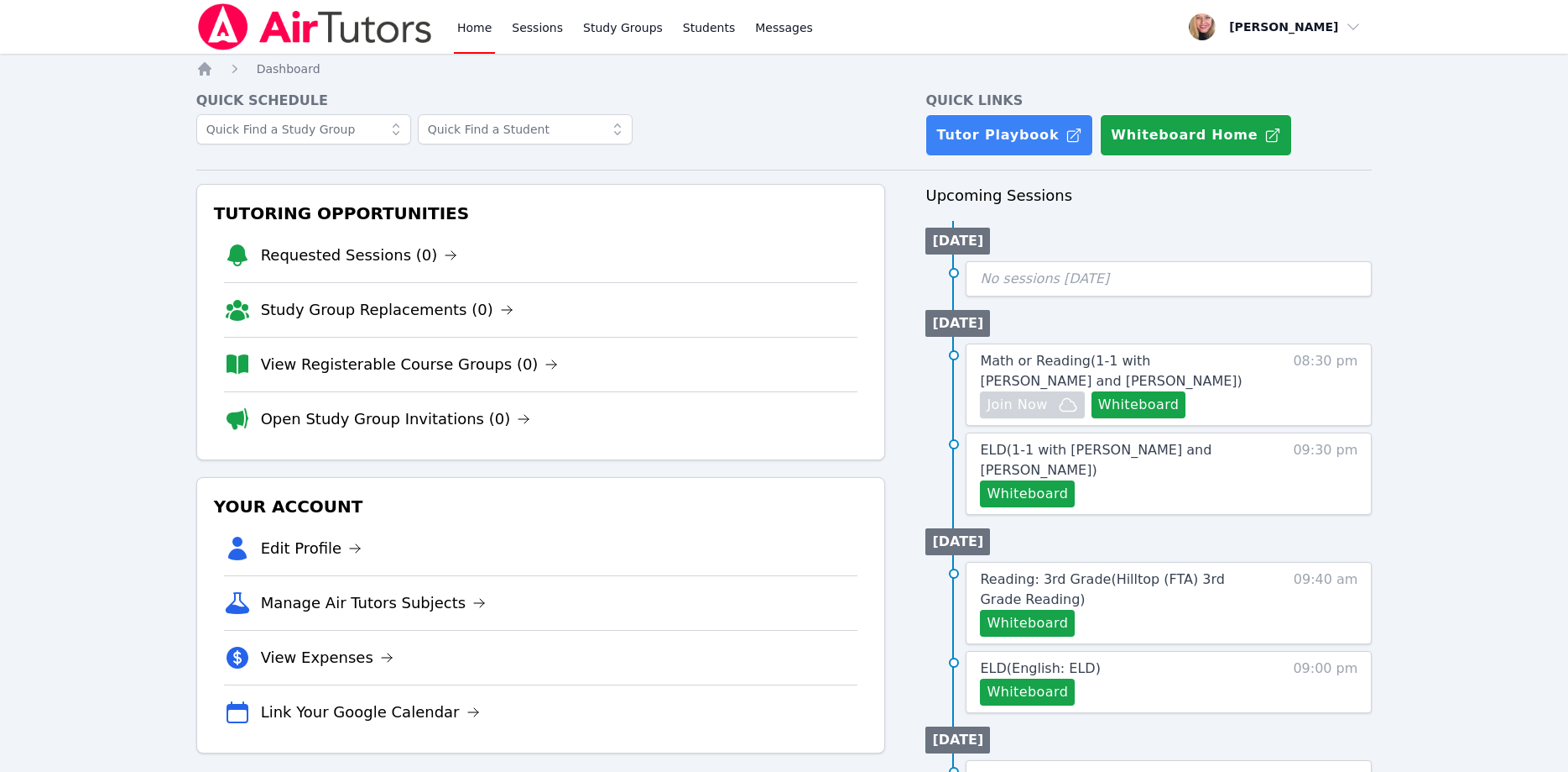
scroll to position [86, 0]
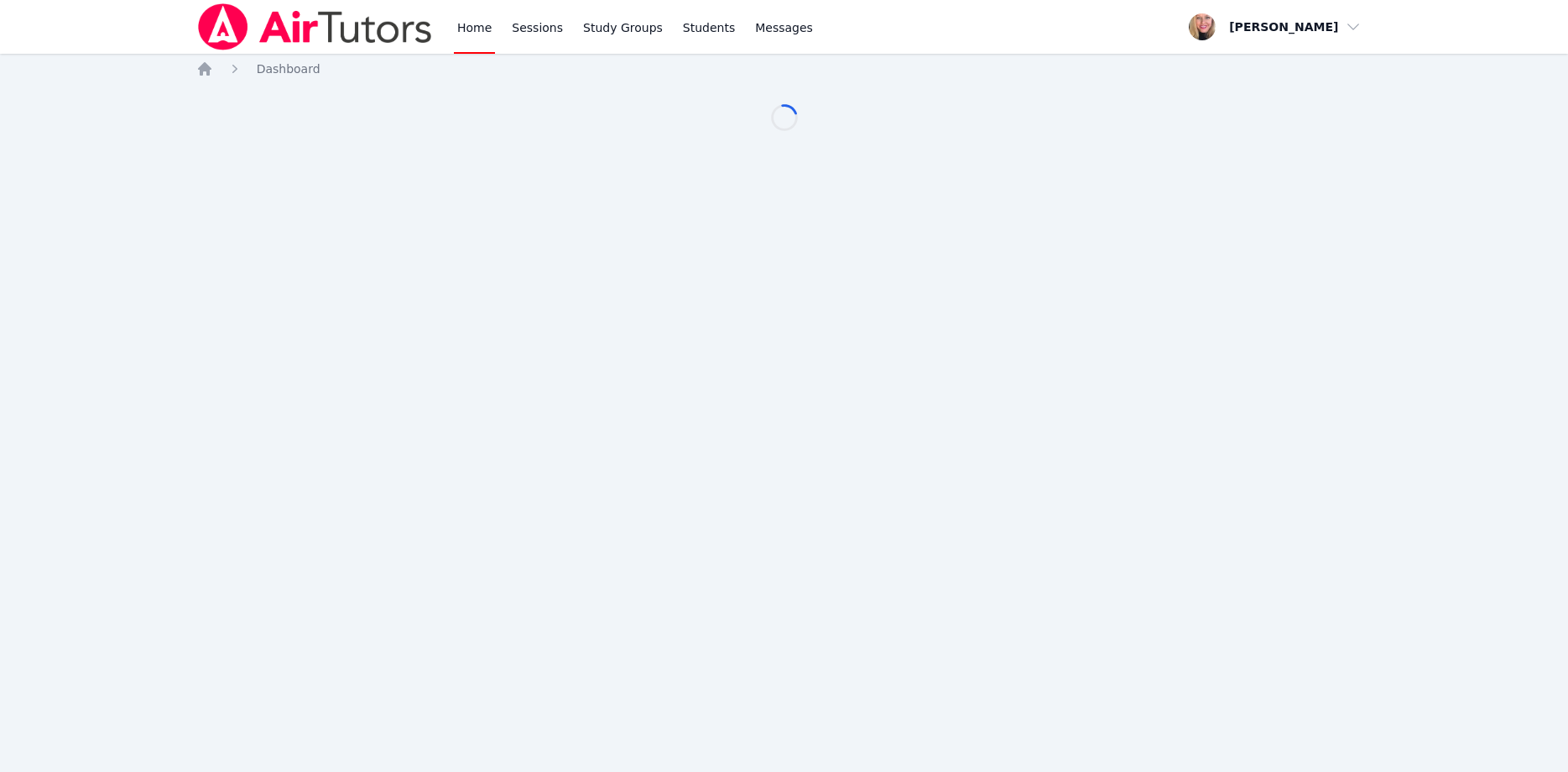
scroll to position [86, 0]
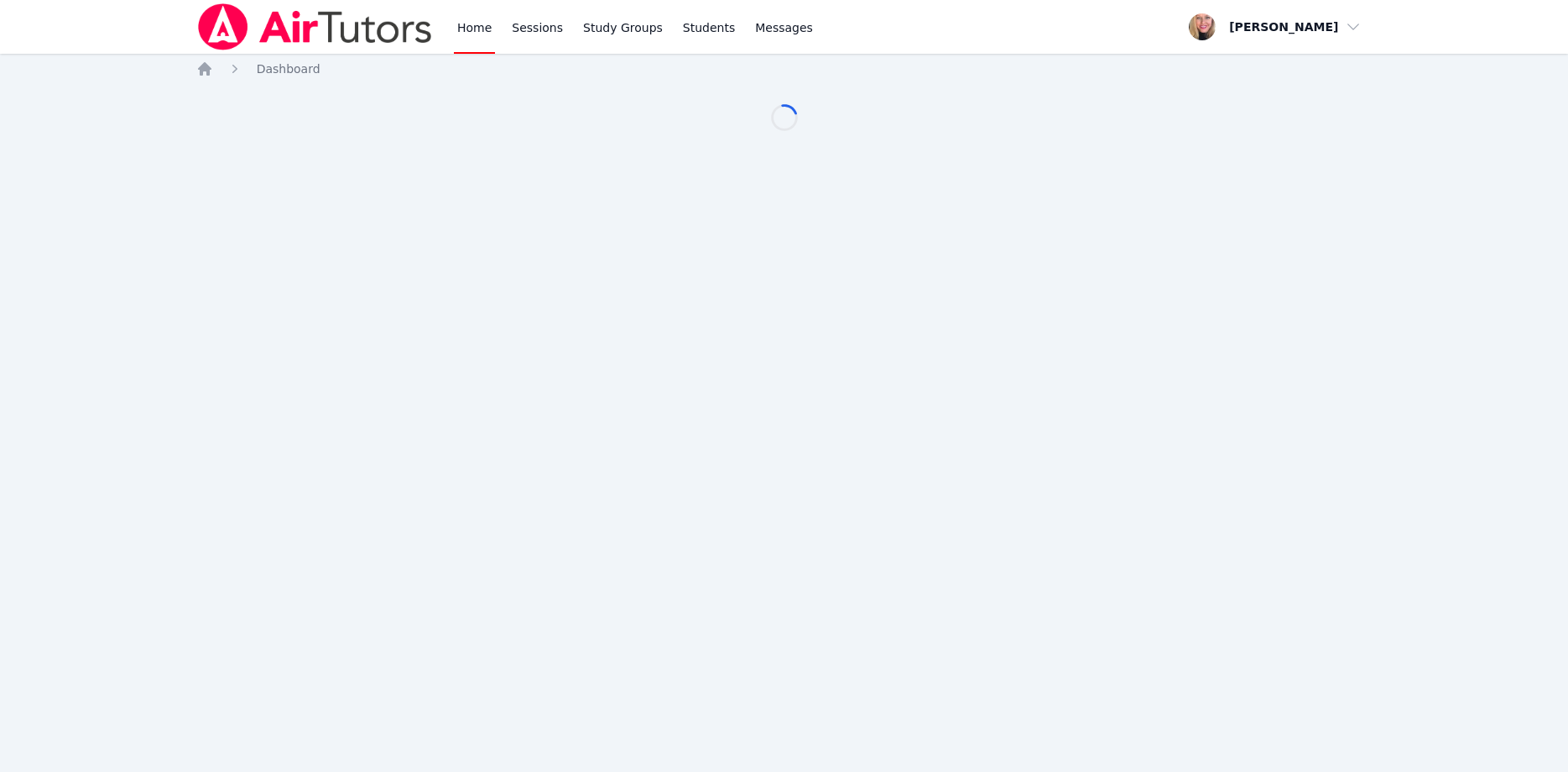
scroll to position [86, 0]
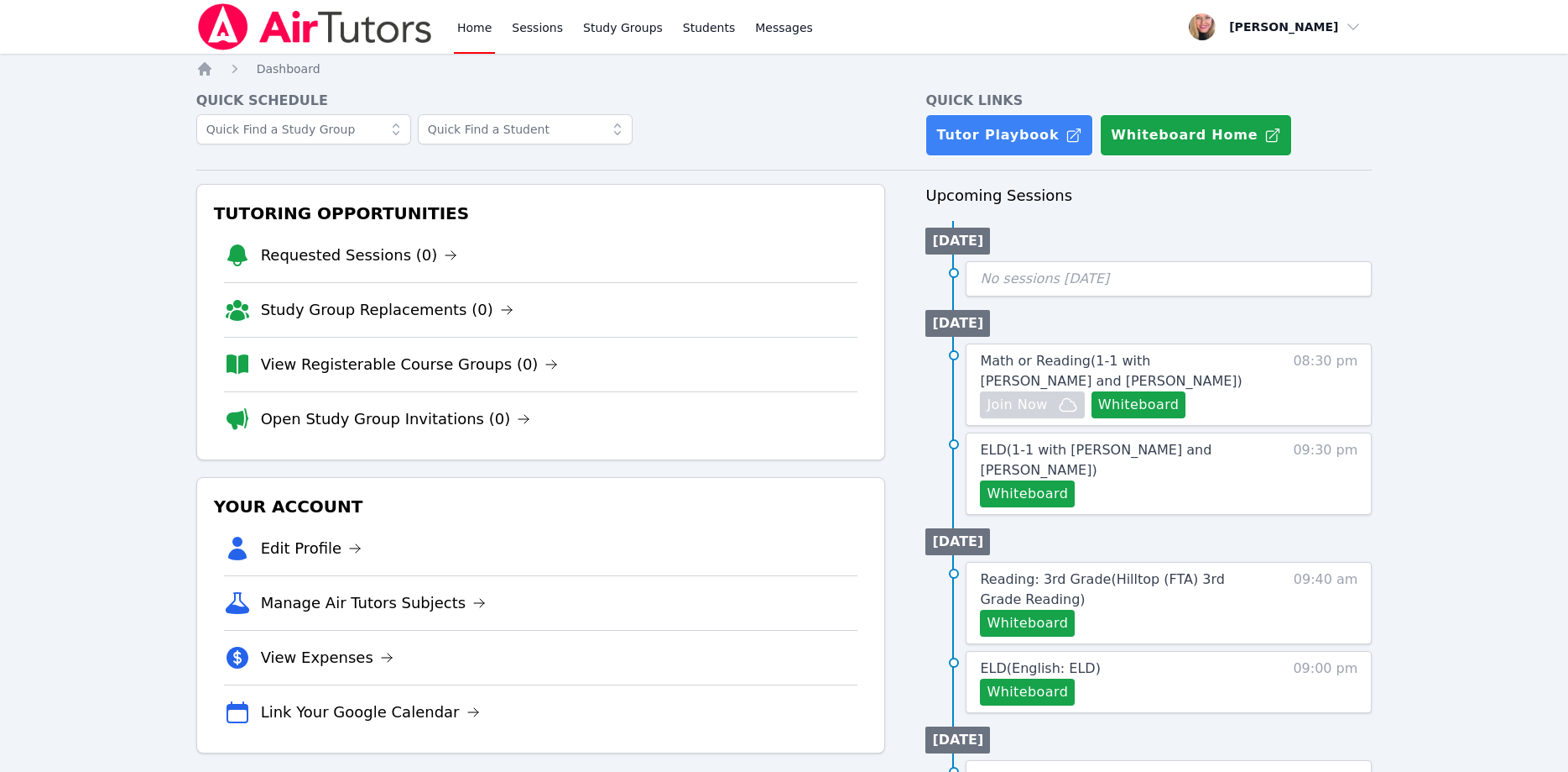
scroll to position [86, 0]
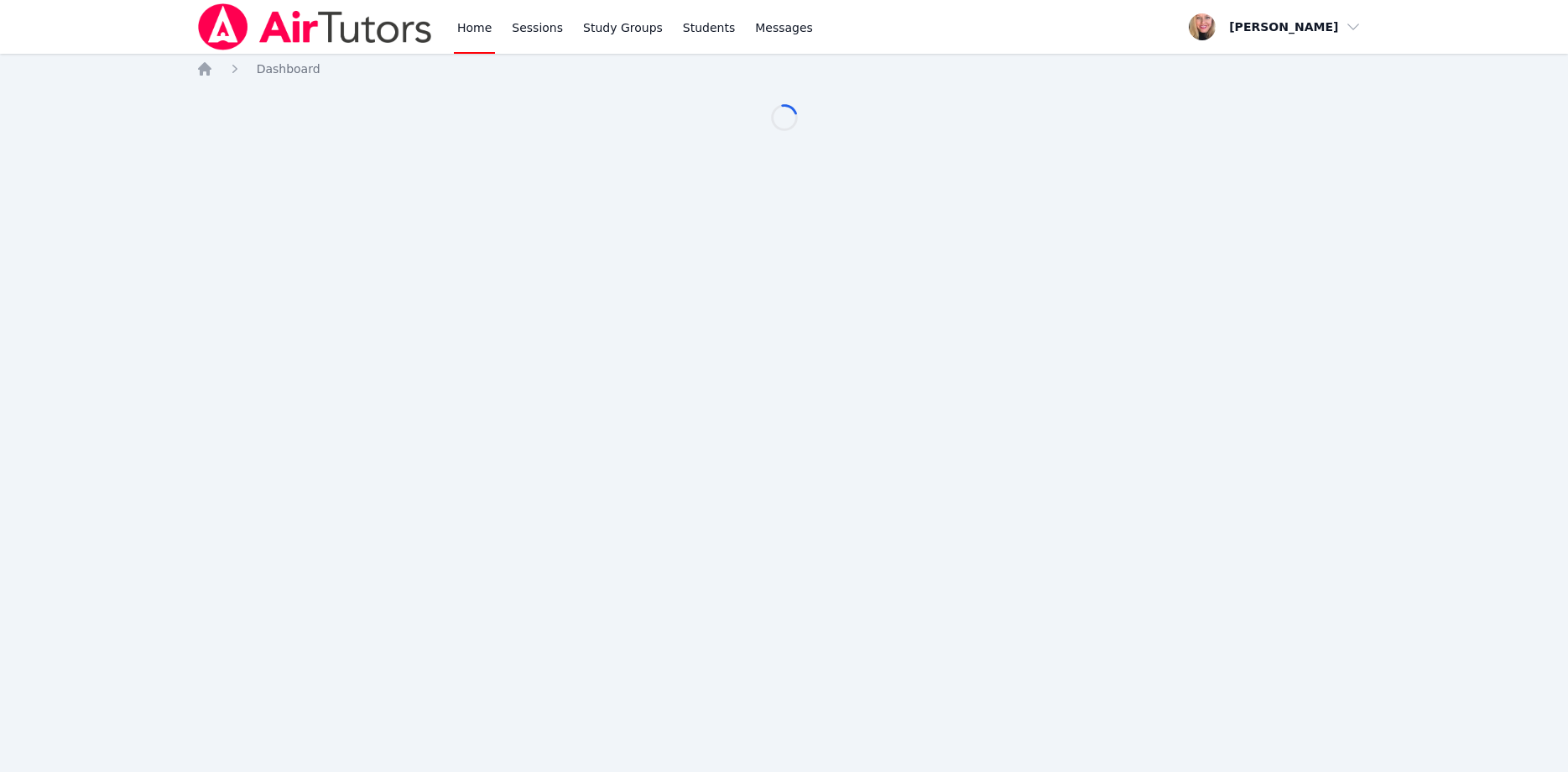
scroll to position [86, 0]
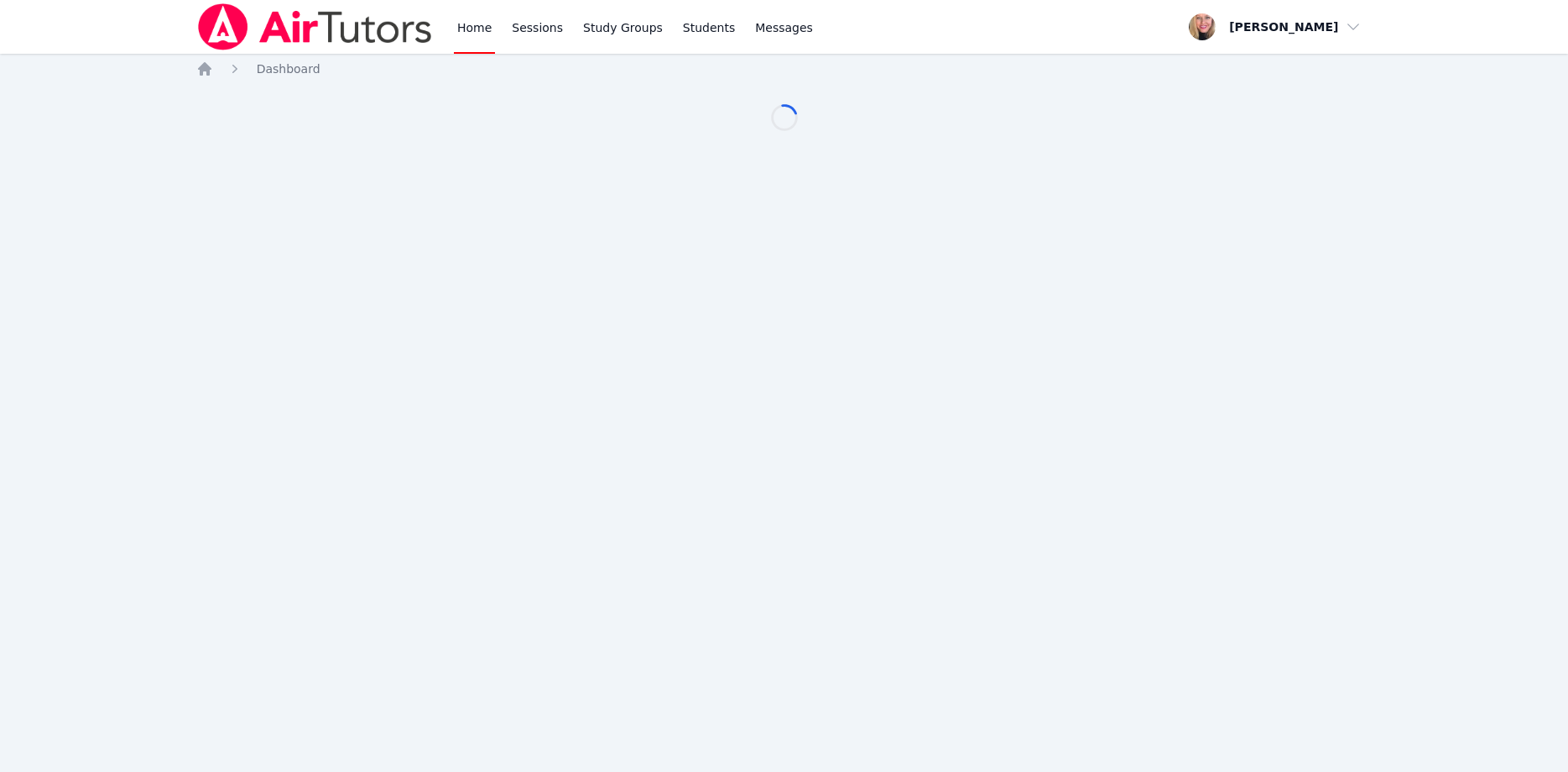
scroll to position [86, 0]
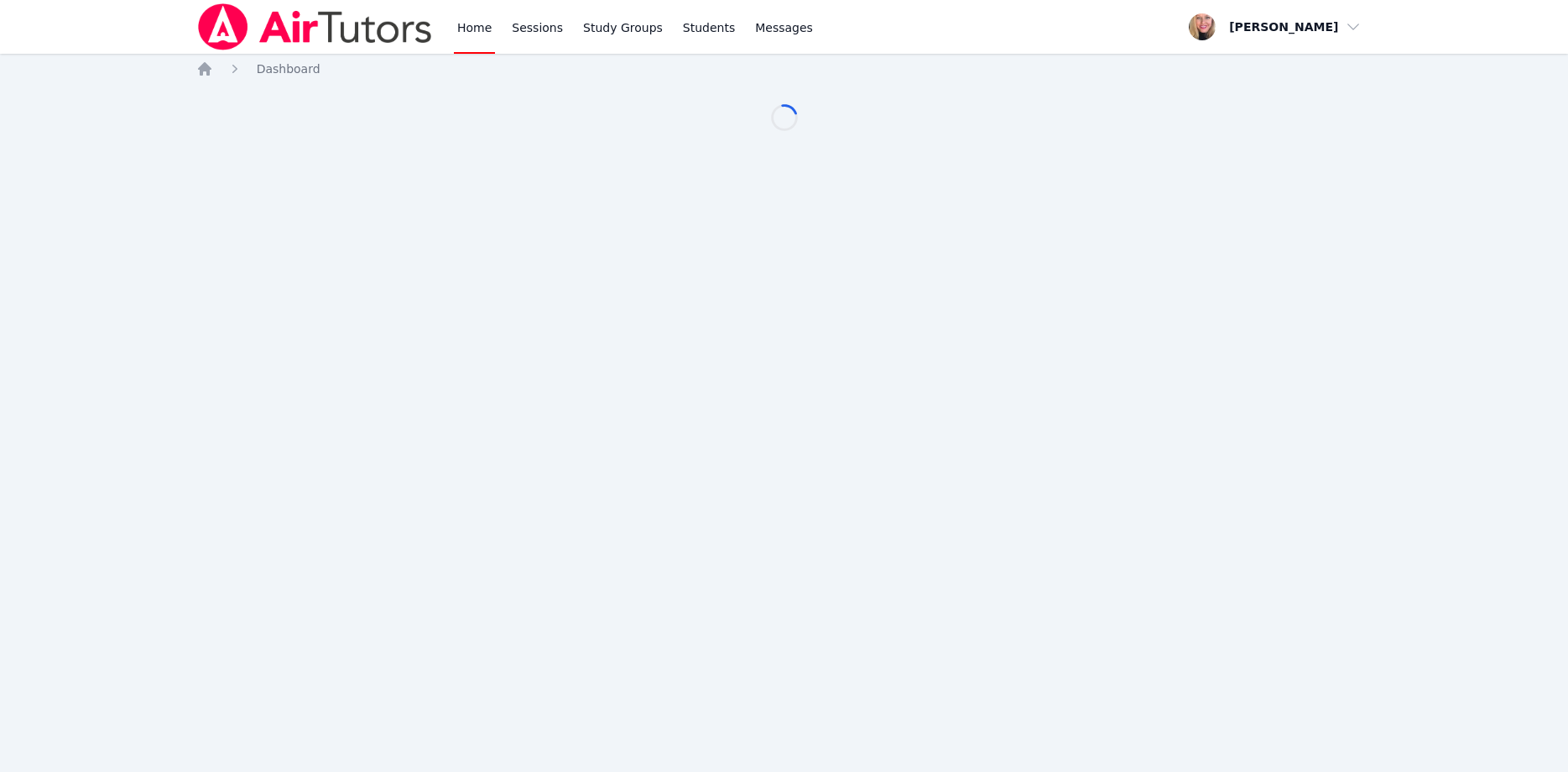
scroll to position [86, 0]
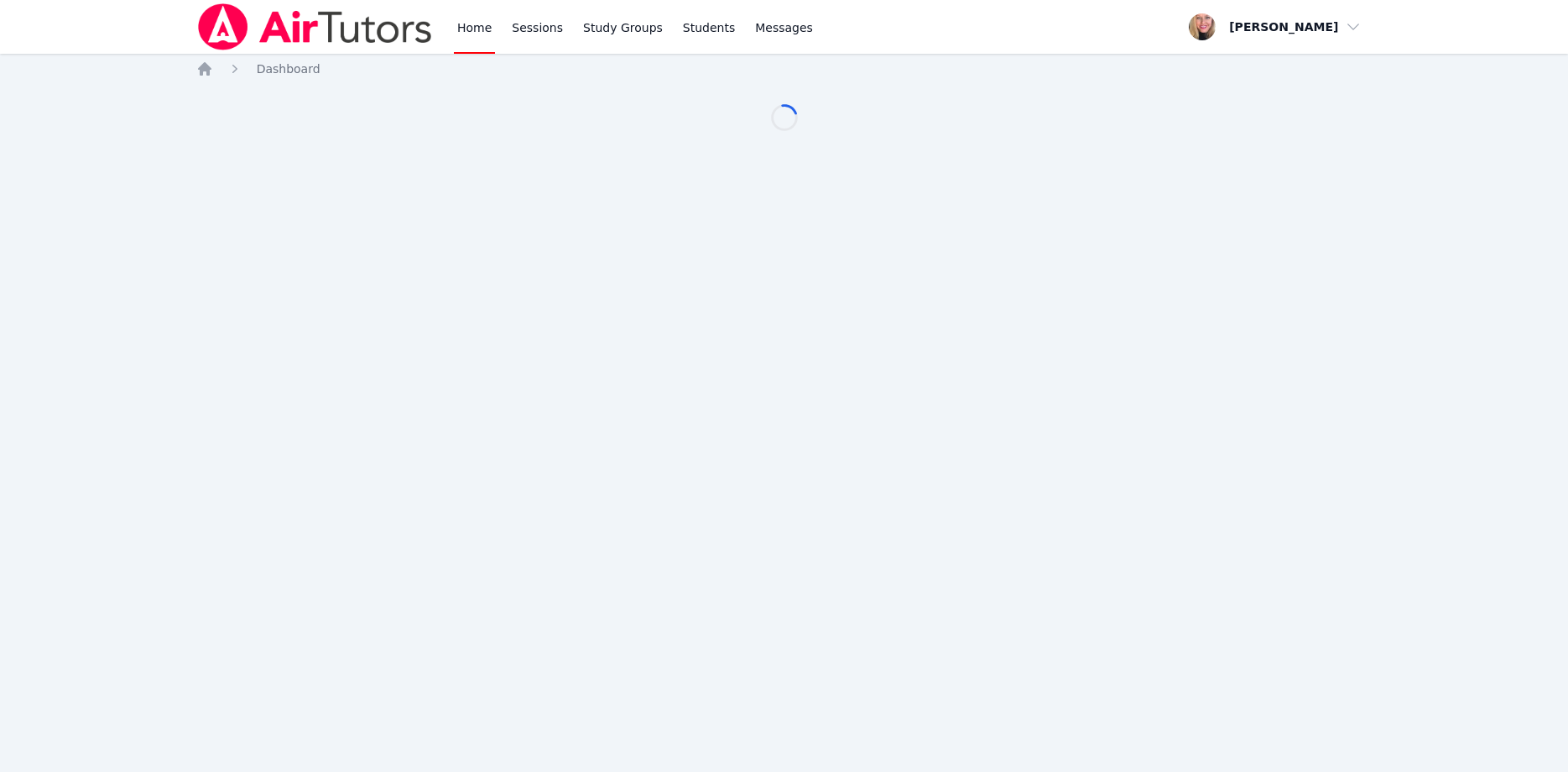
scroll to position [86, 0]
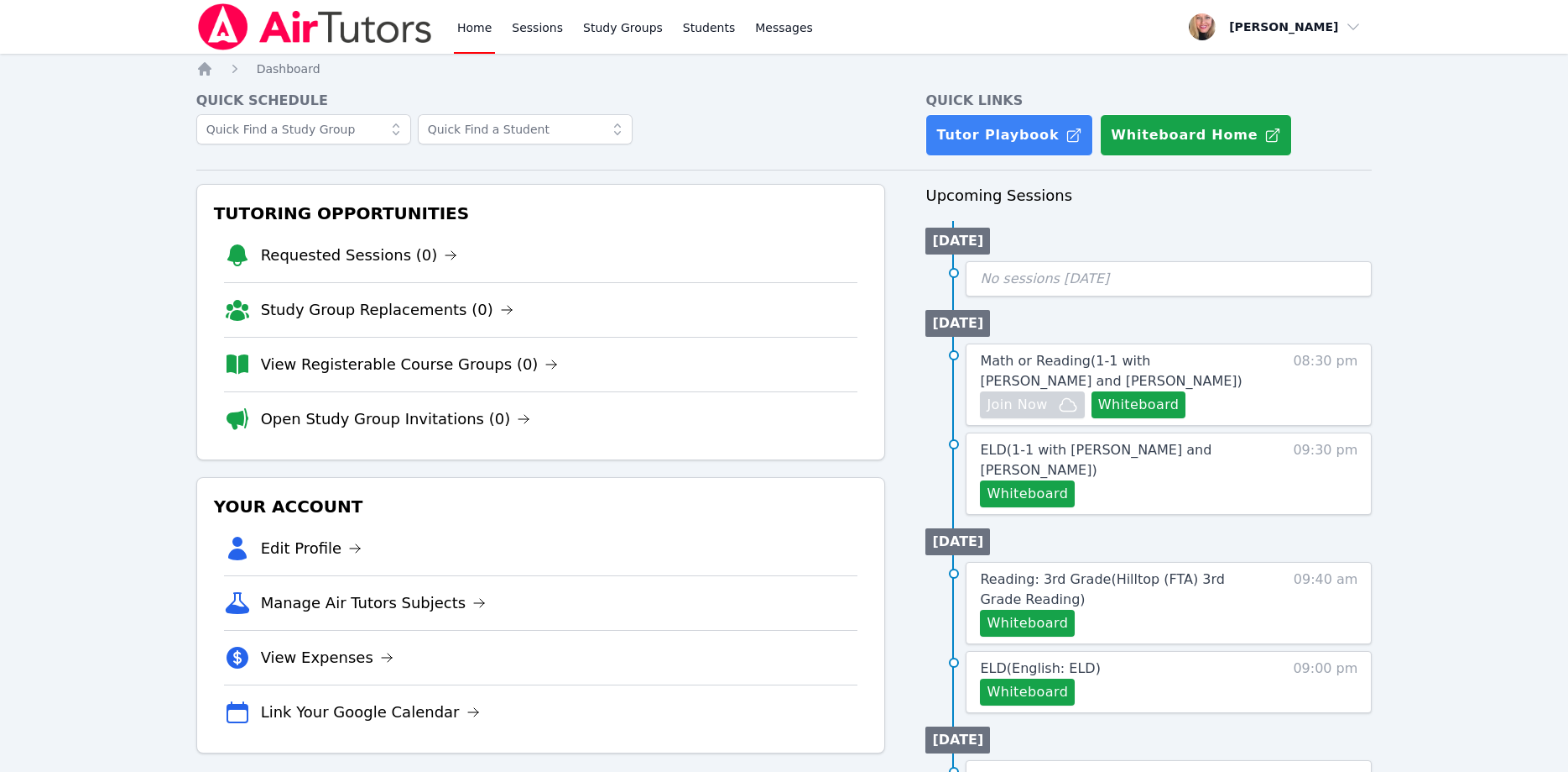
scroll to position [86, 0]
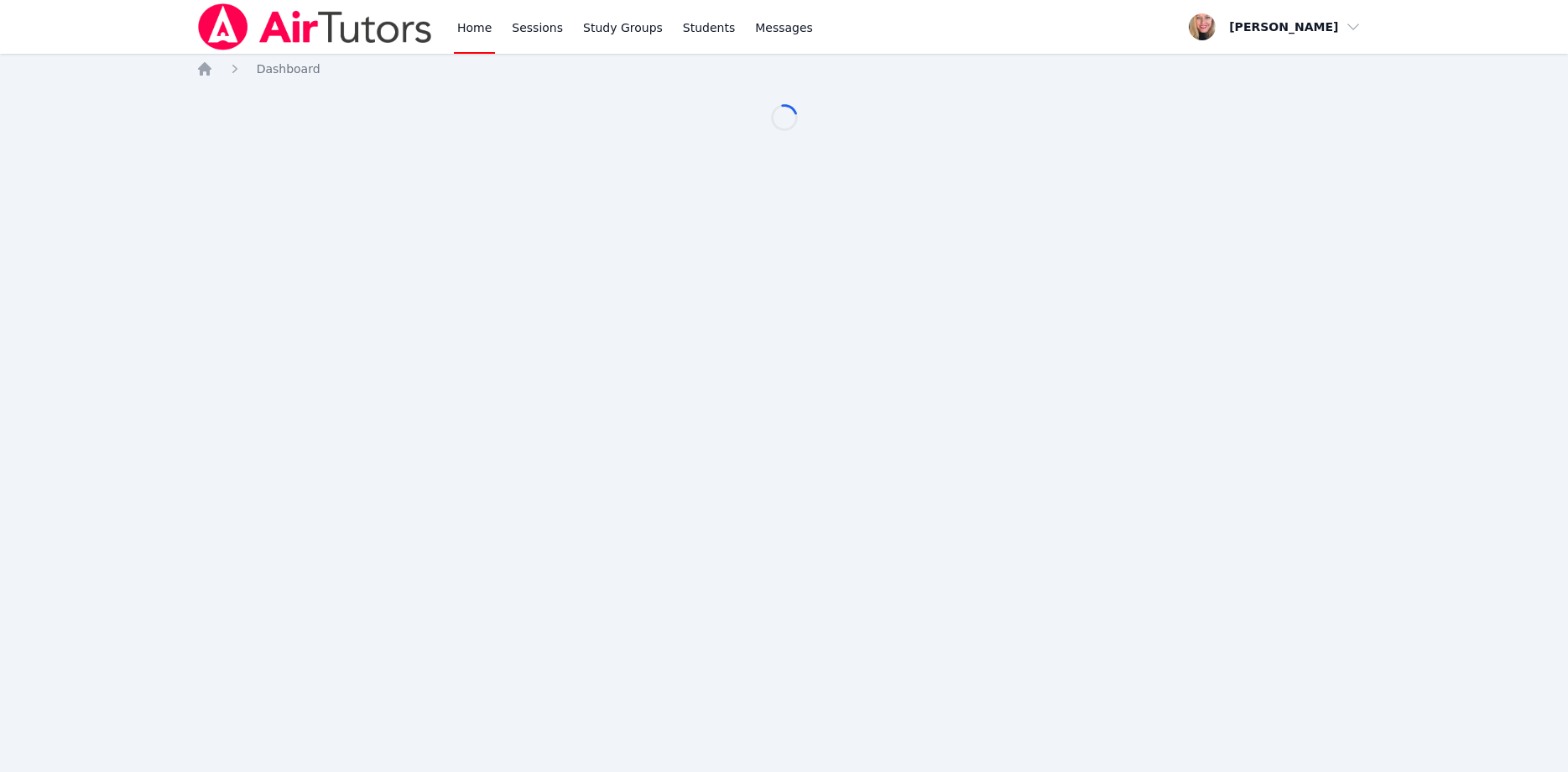
scroll to position [86, 0]
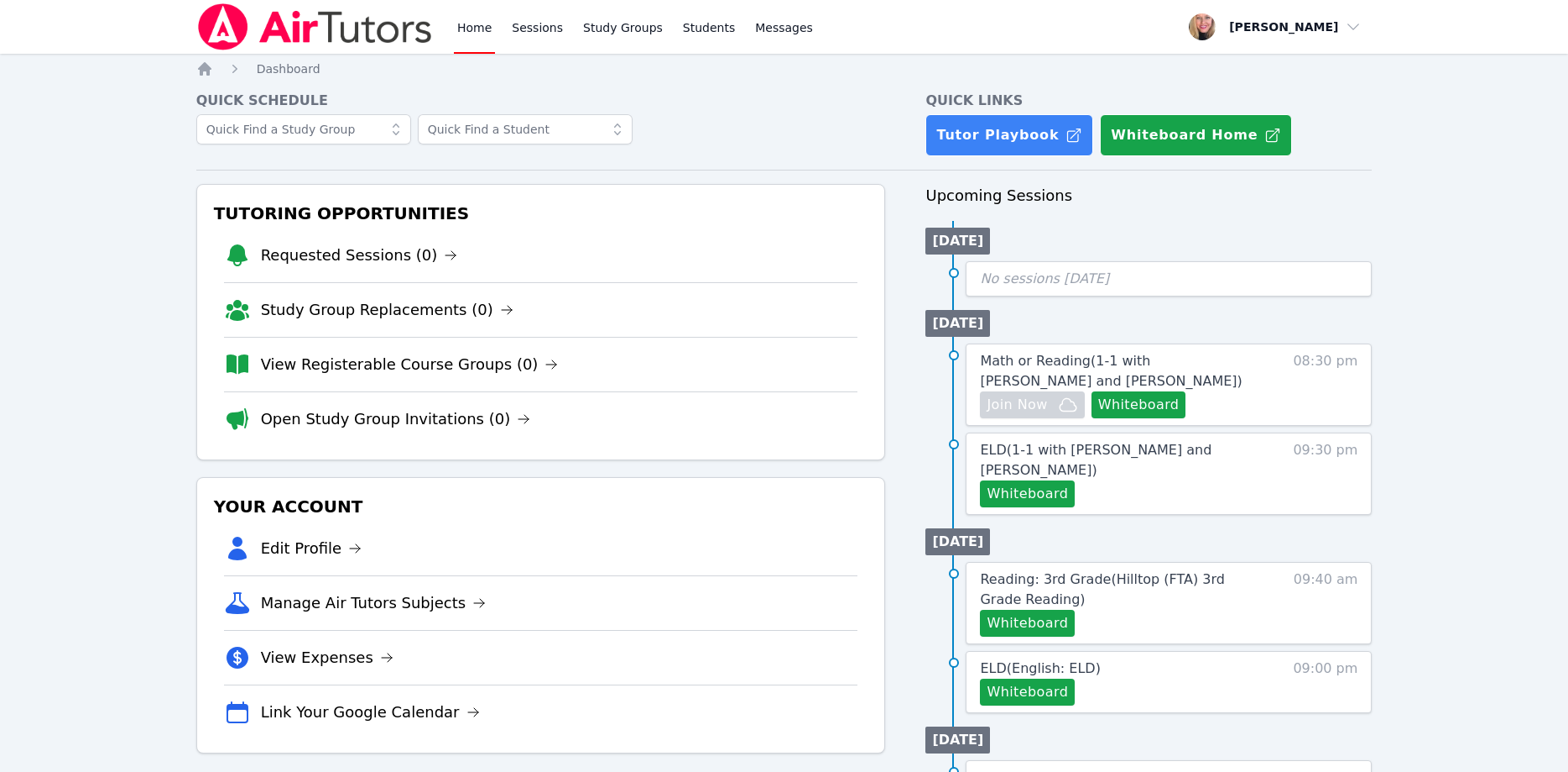
scroll to position [86, 0]
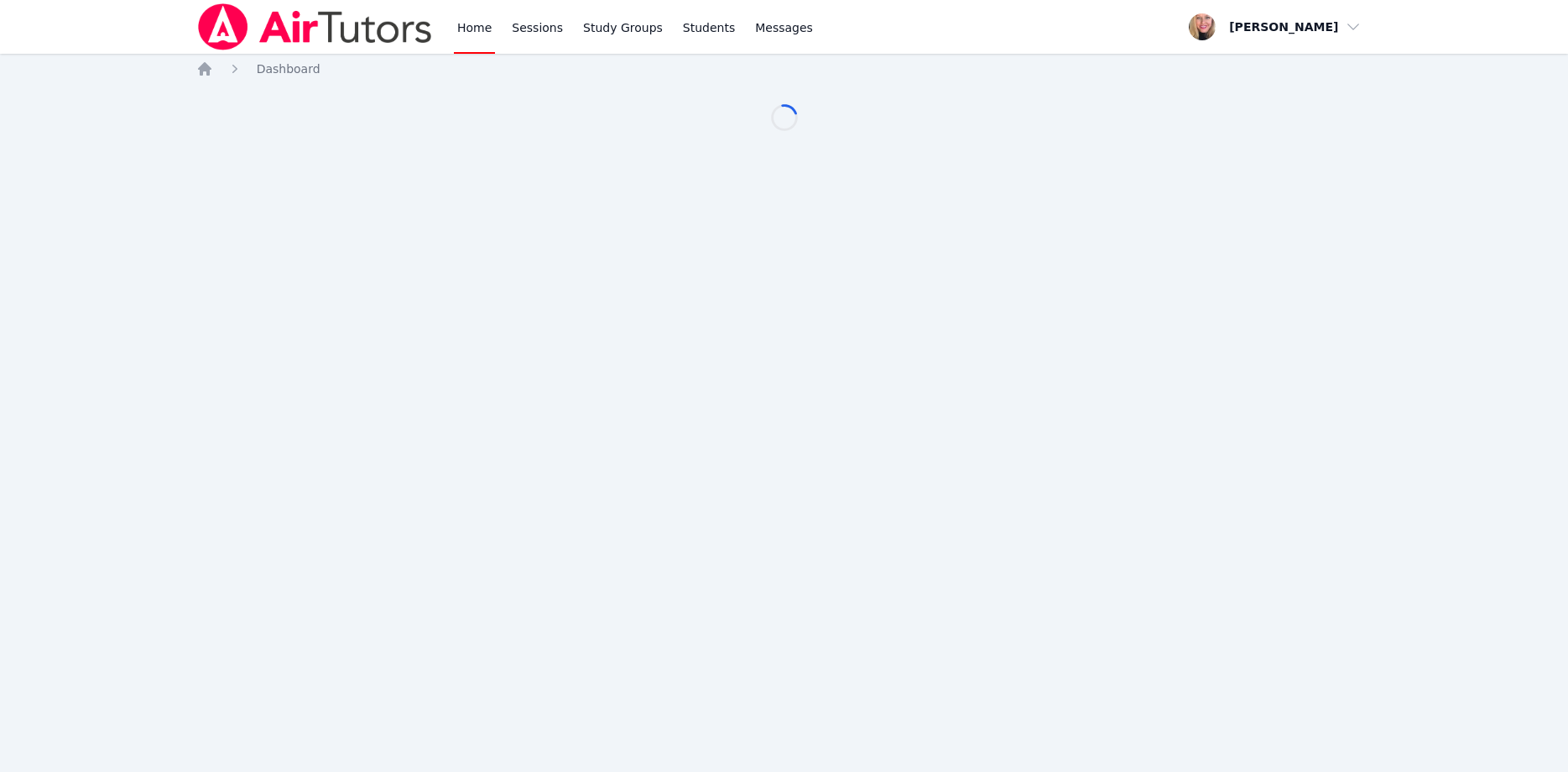
scroll to position [86, 0]
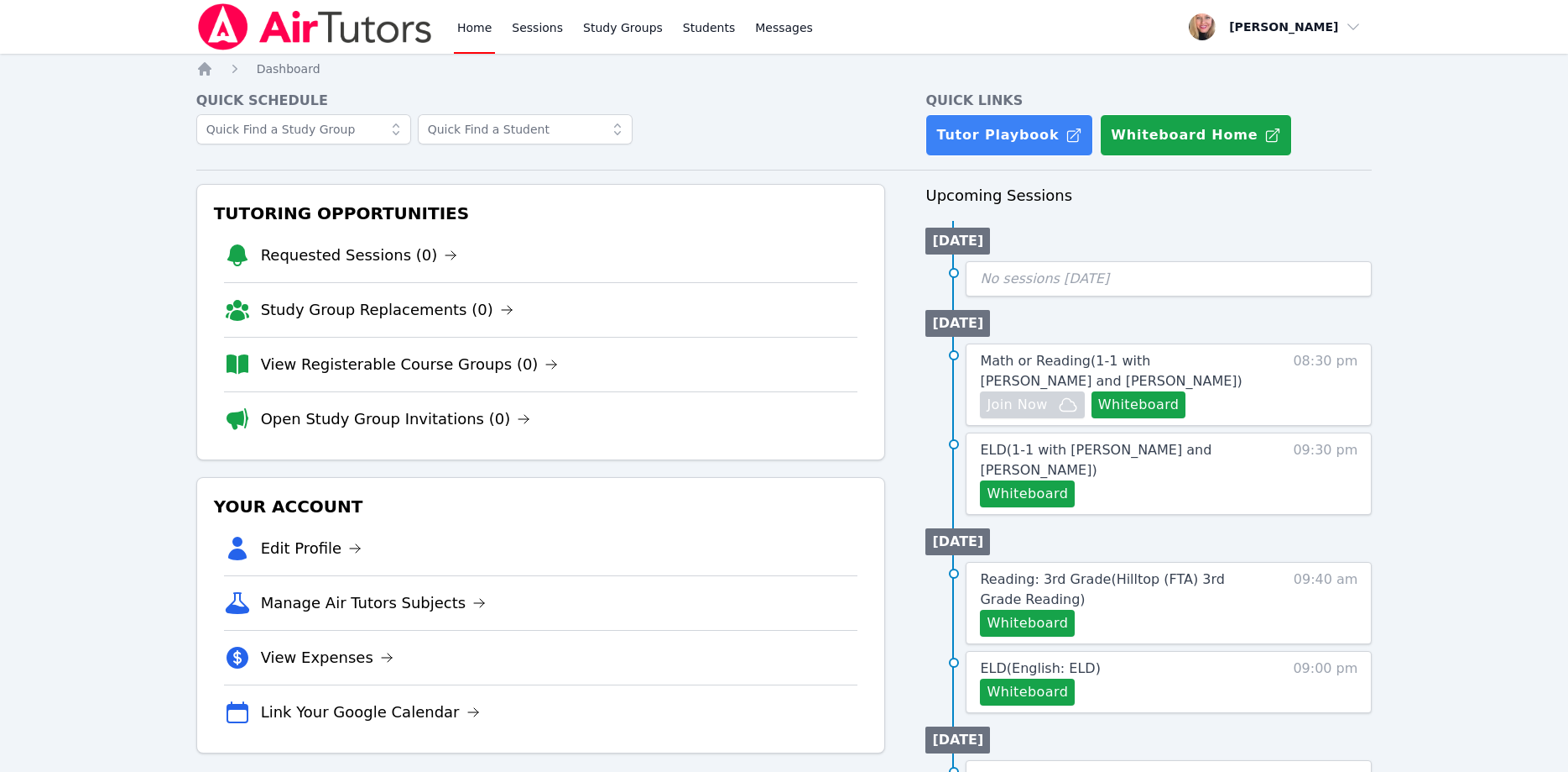
scroll to position [86, 0]
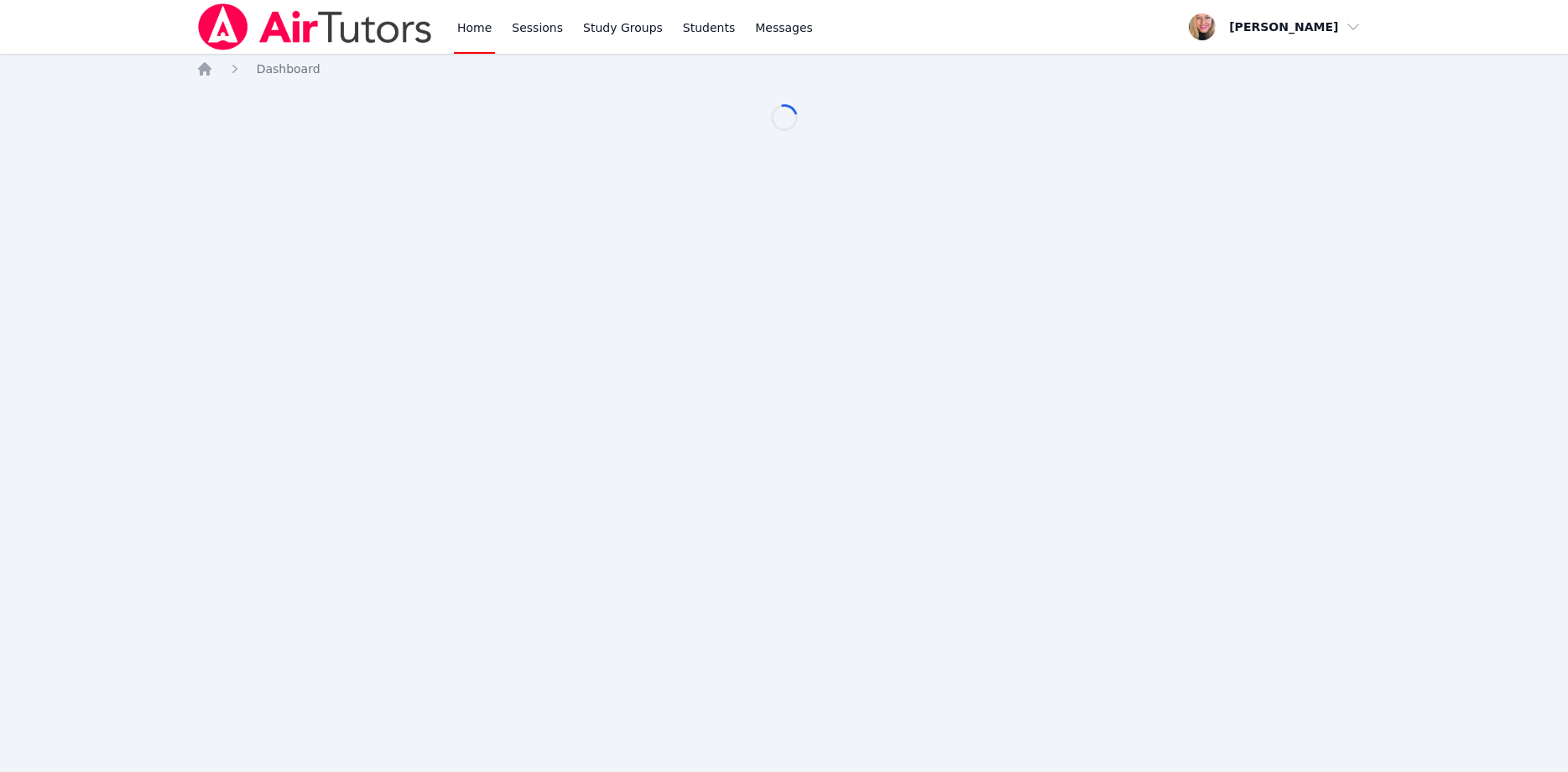
scroll to position [86, 0]
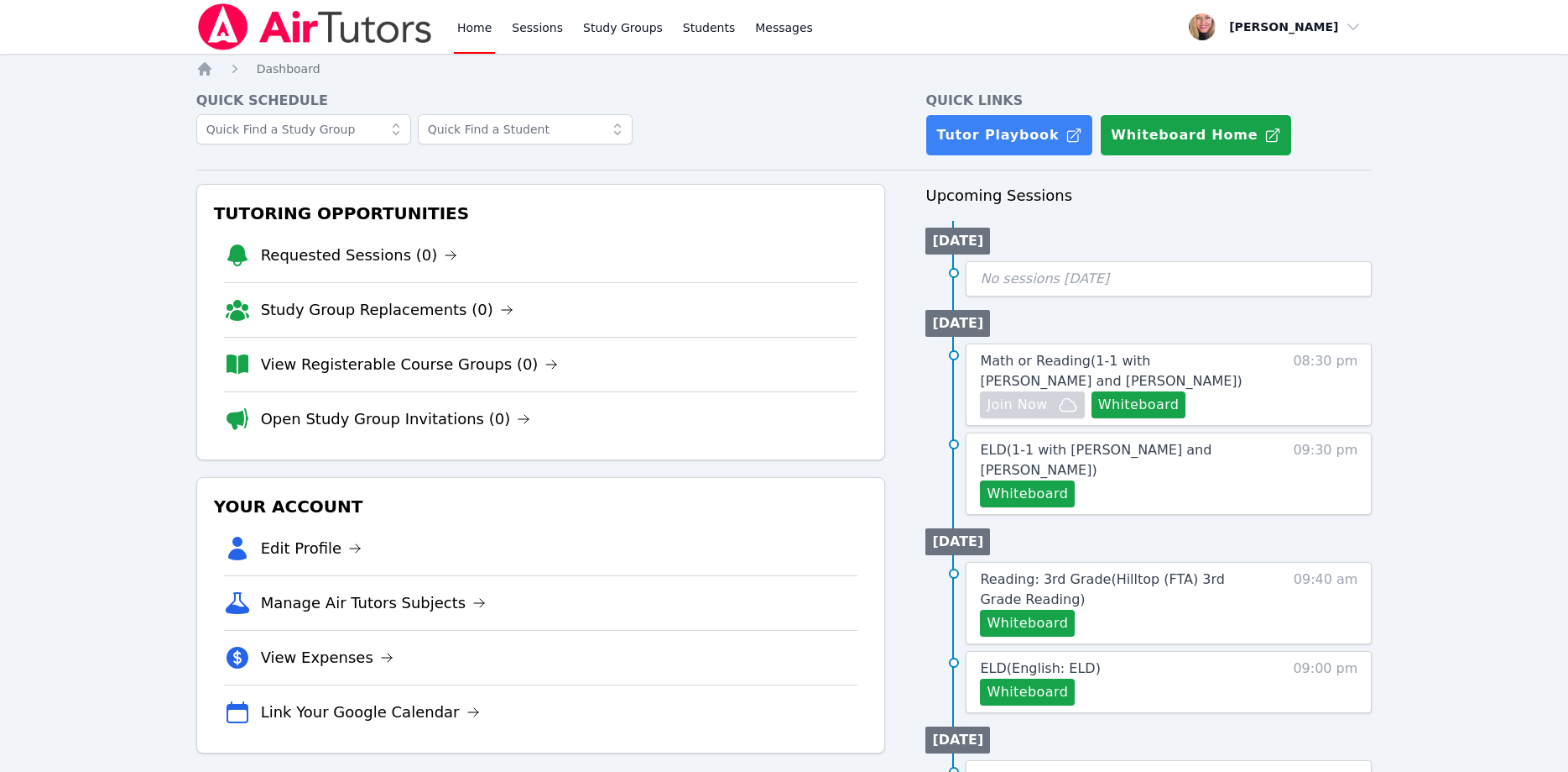
scroll to position [86, 0]
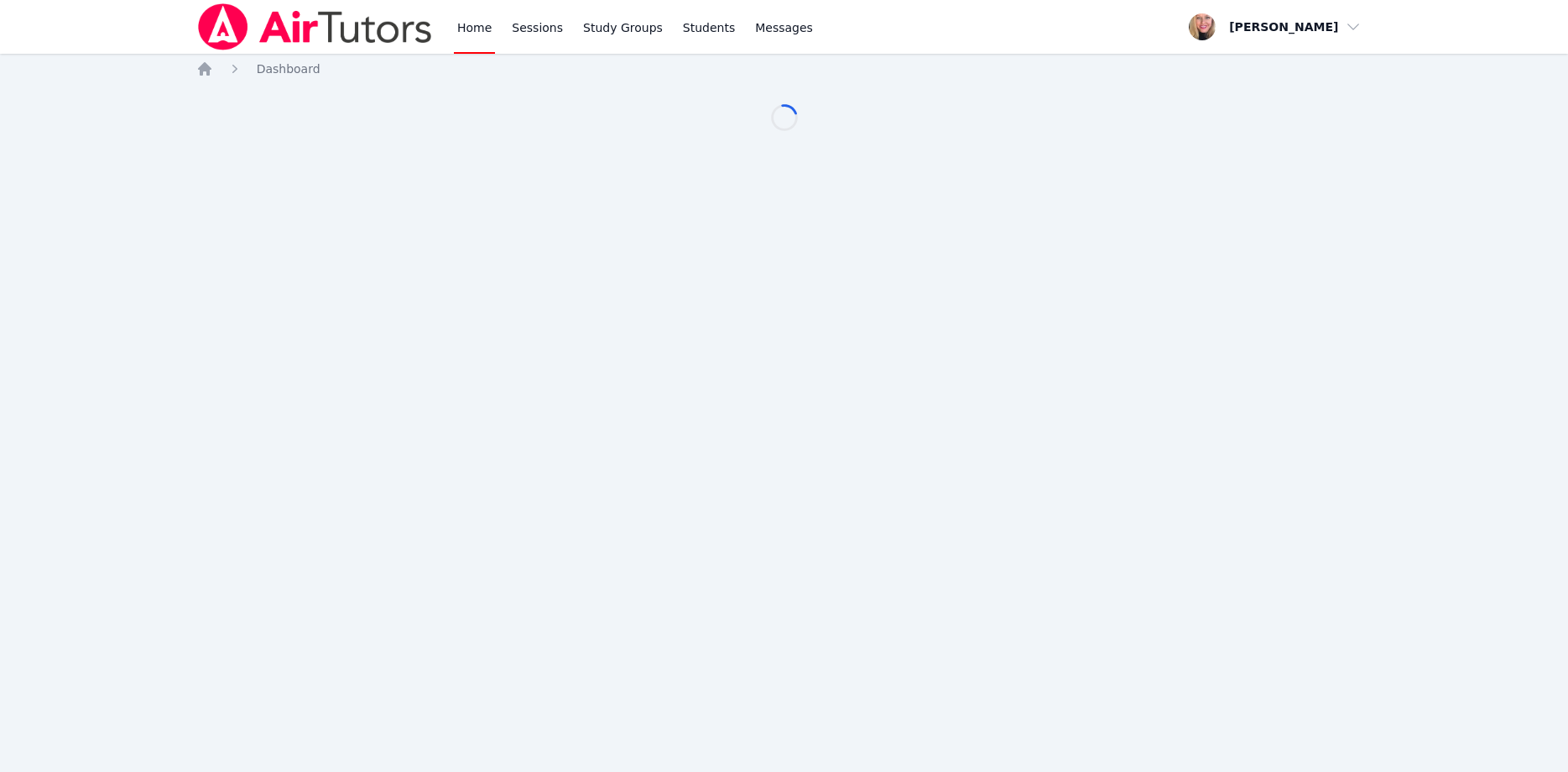
scroll to position [86, 0]
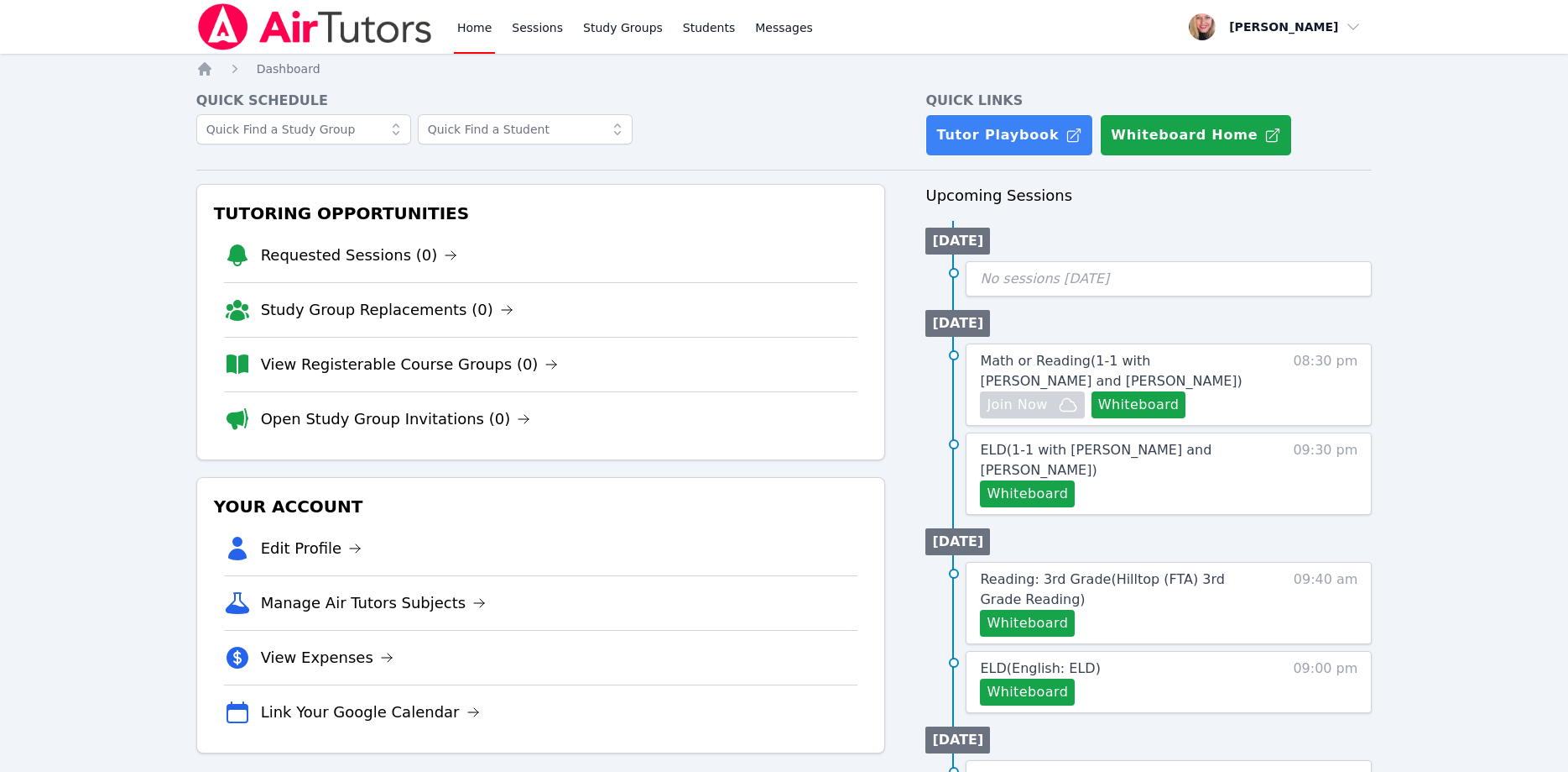
scroll to position [86, 0]
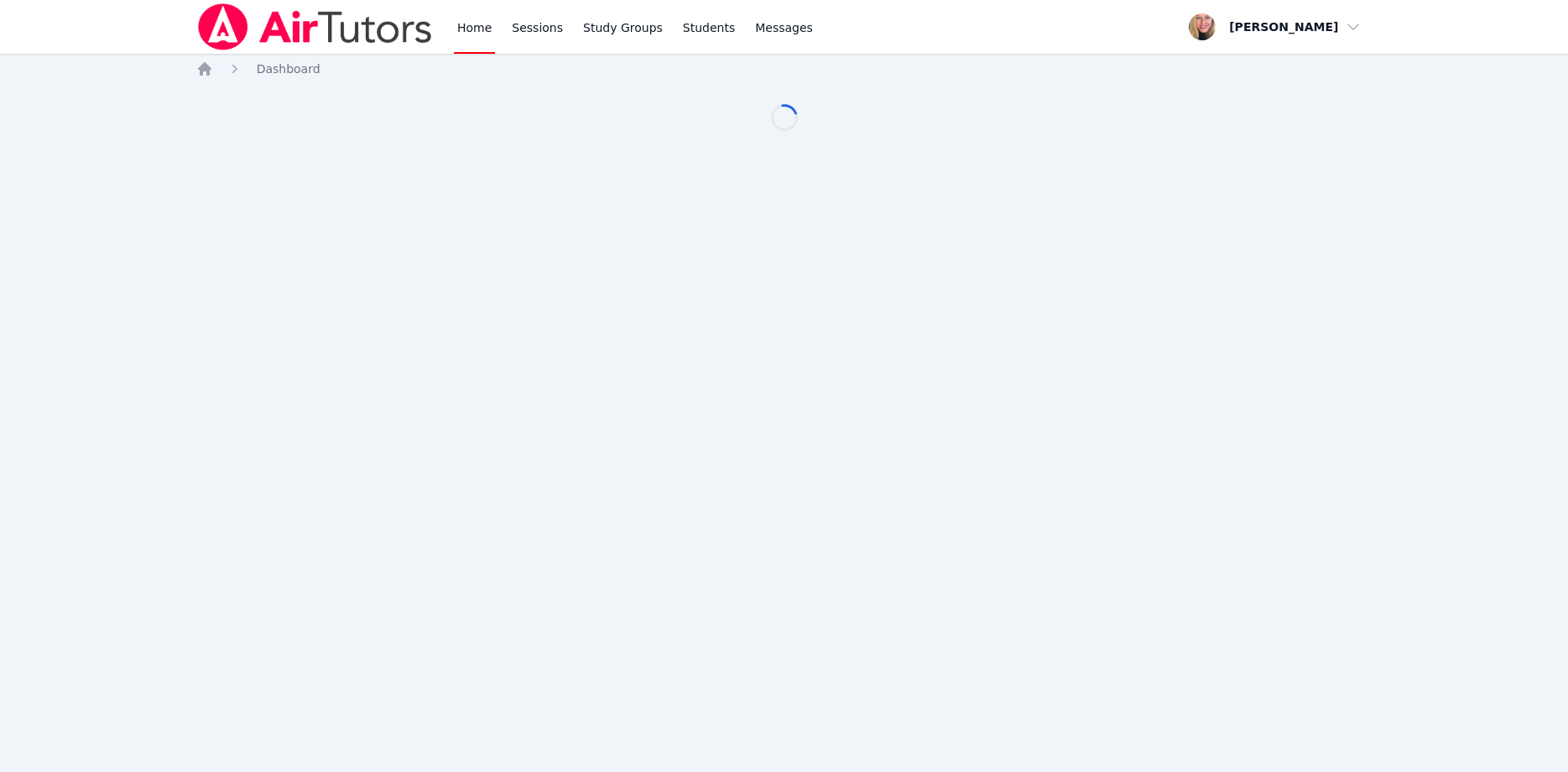
scroll to position [86, 0]
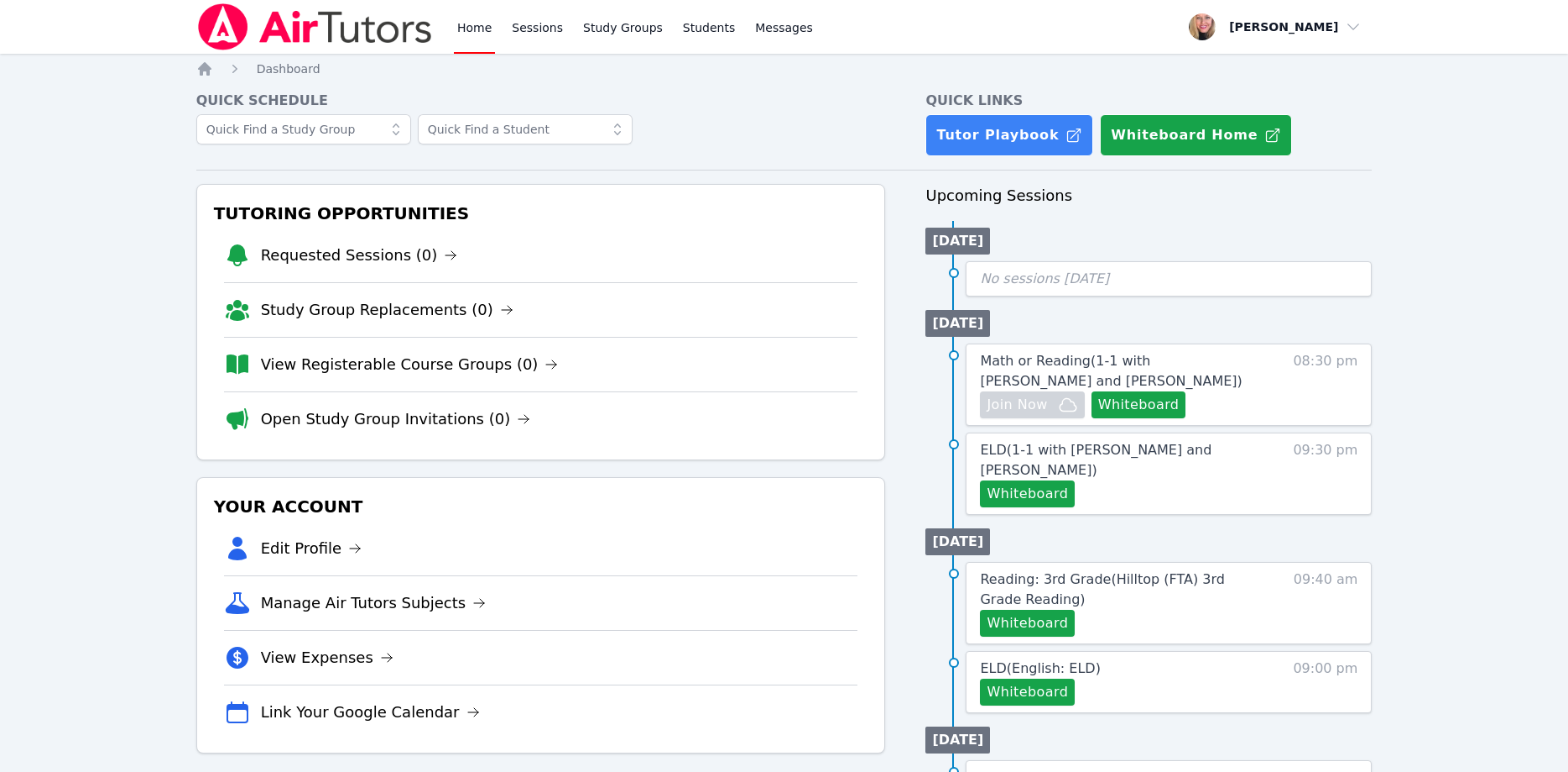
scroll to position [86, 0]
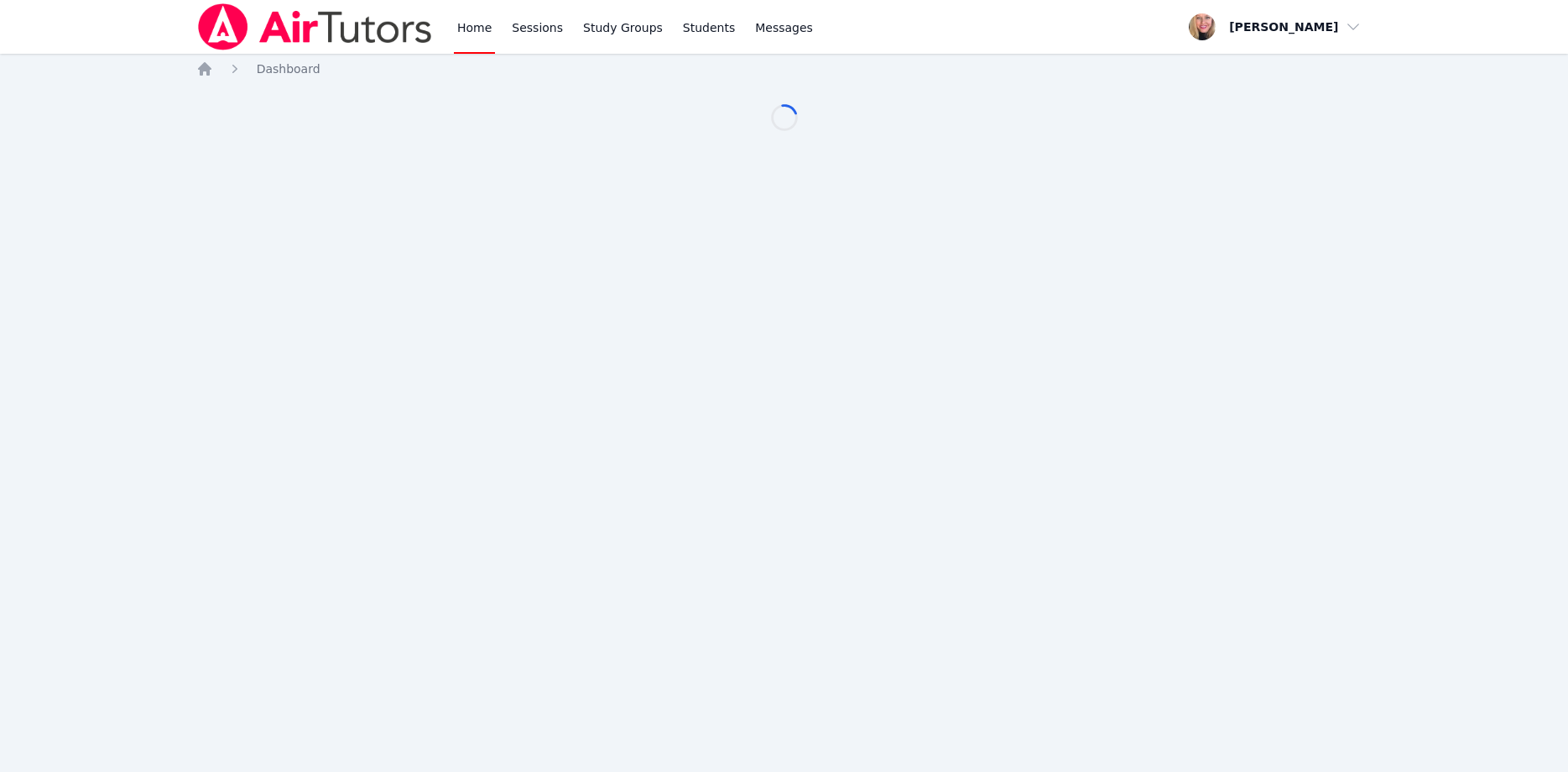
scroll to position [86, 0]
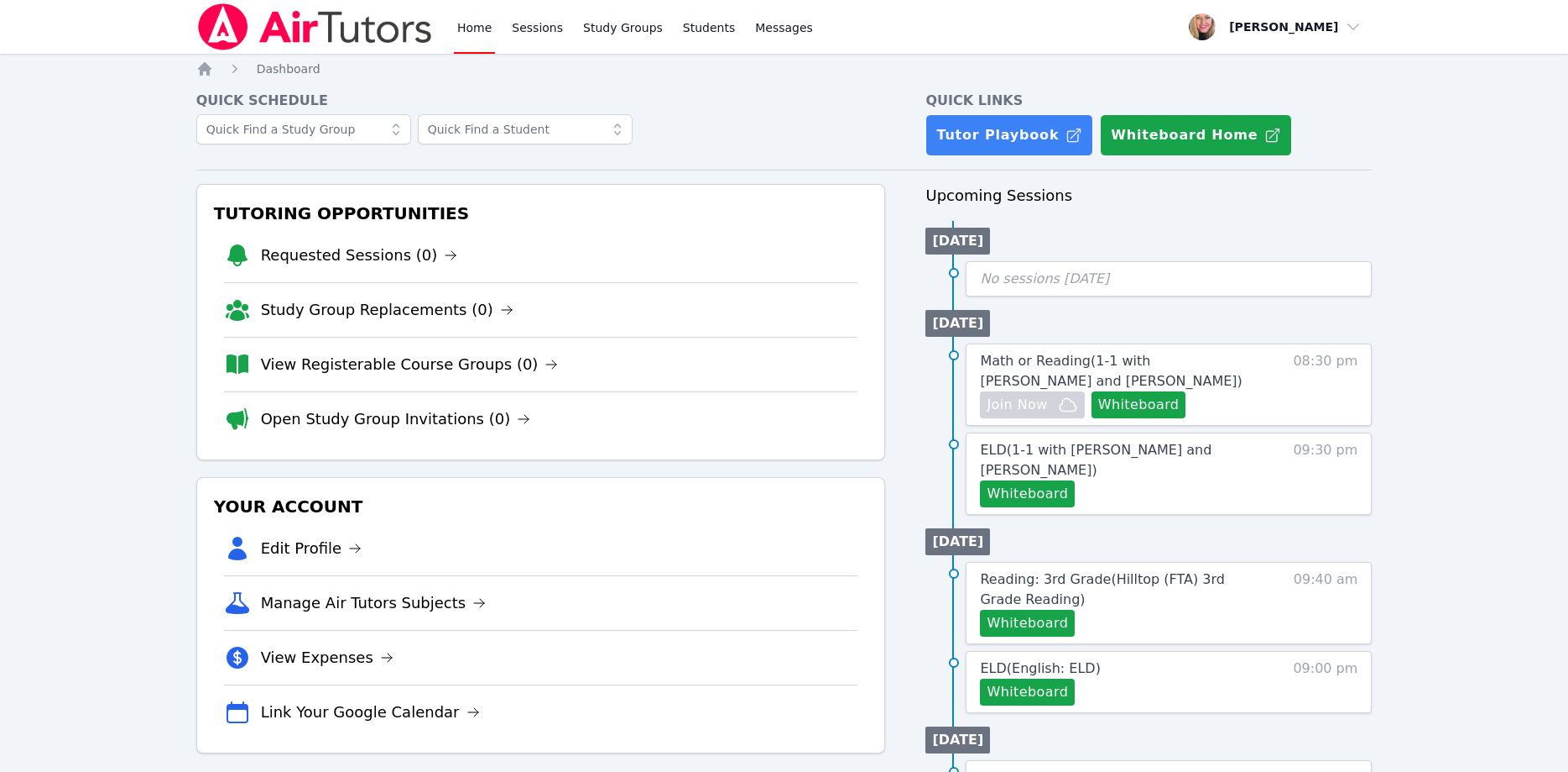
scroll to position [86, 0]
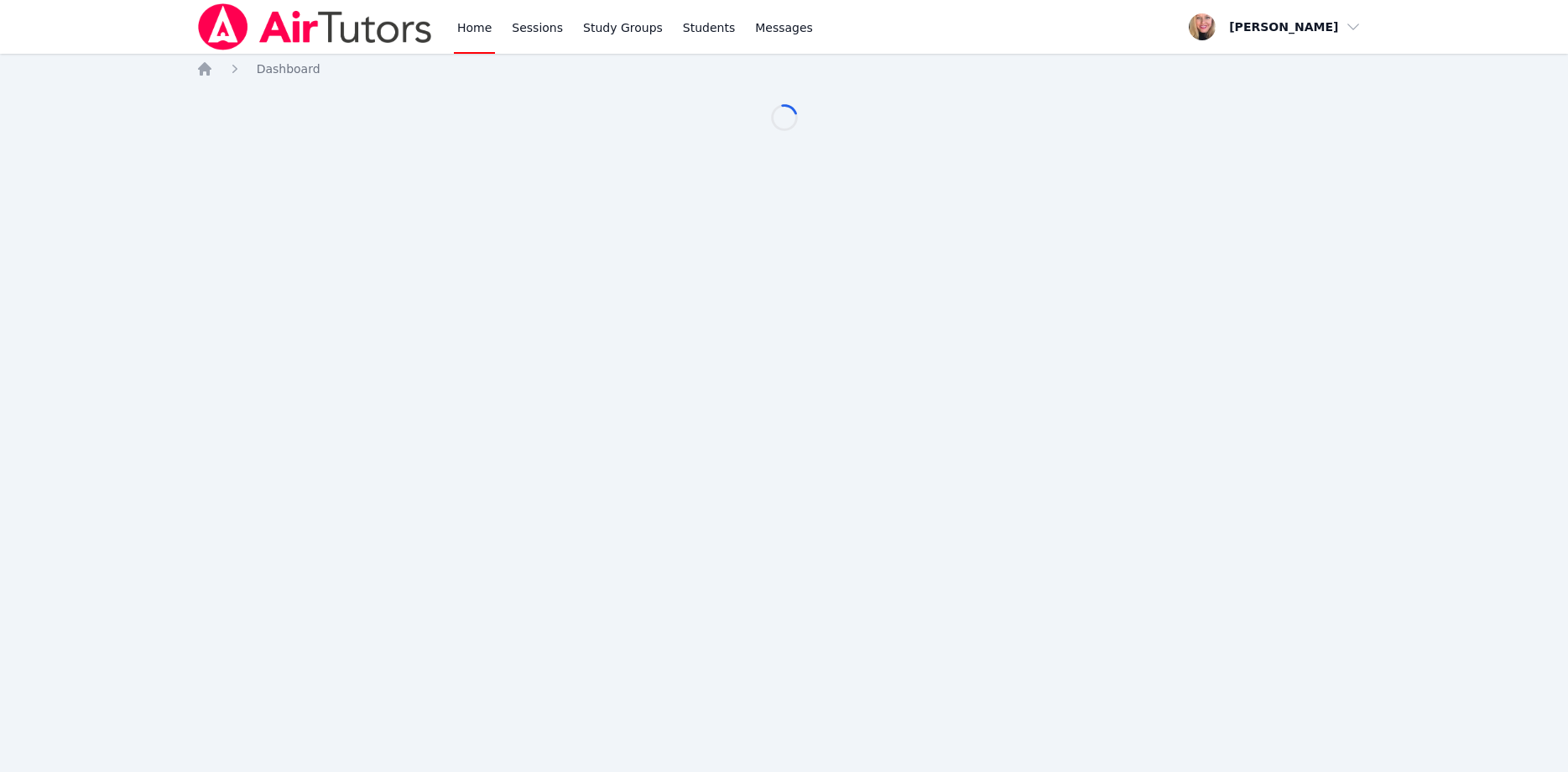
scroll to position [86, 0]
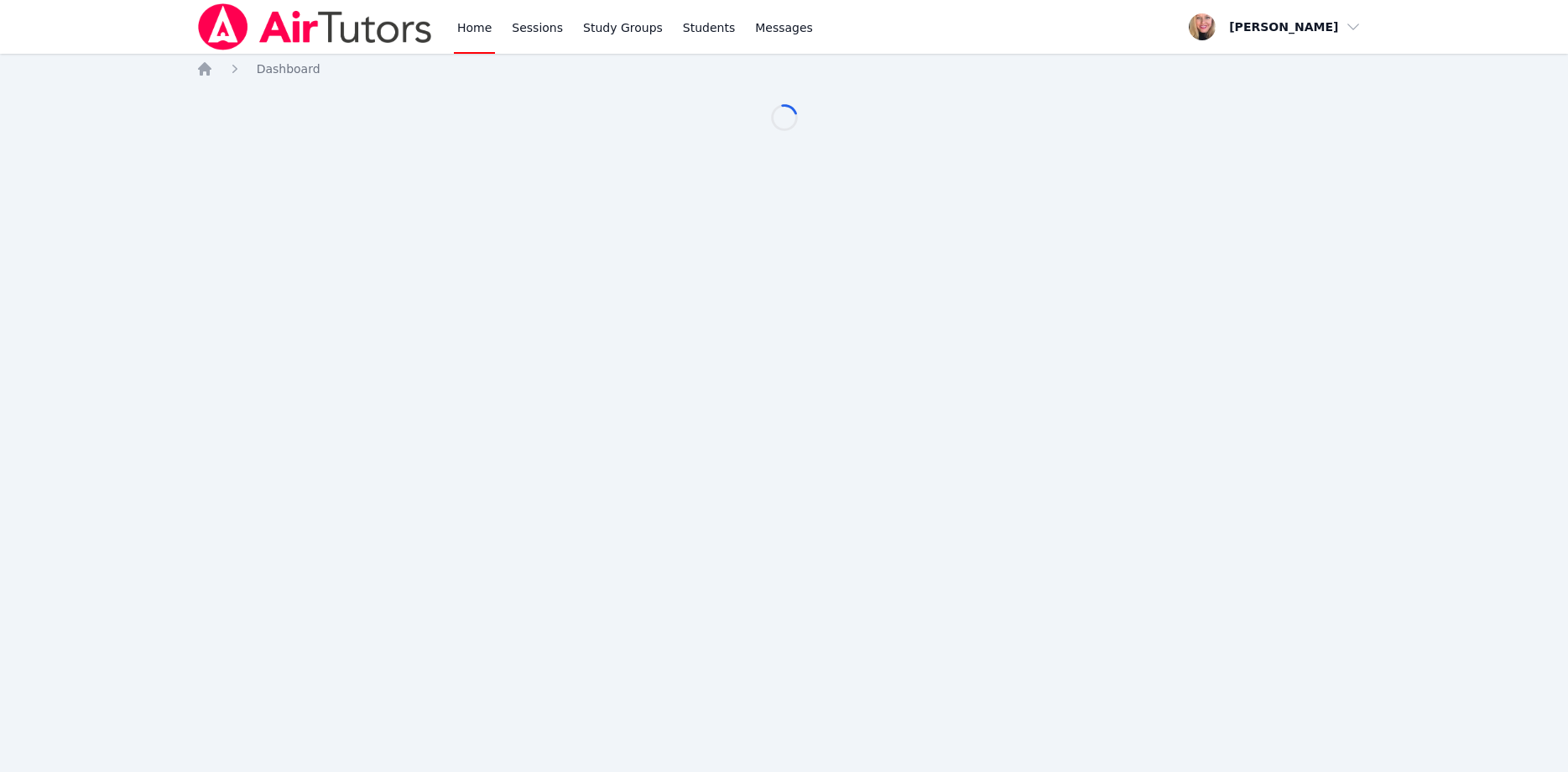
scroll to position [86, 0]
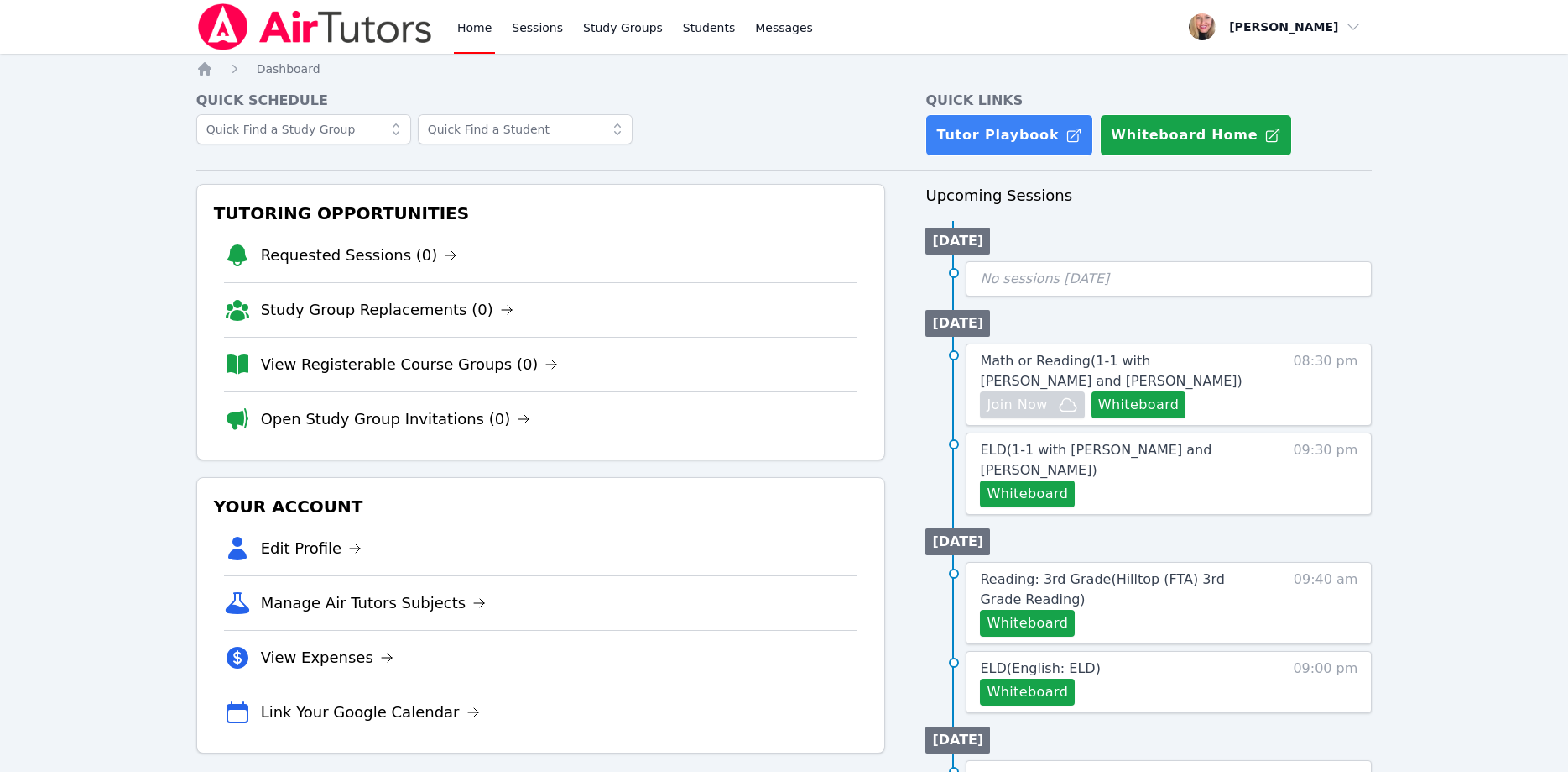
scroll to position [86, 0]
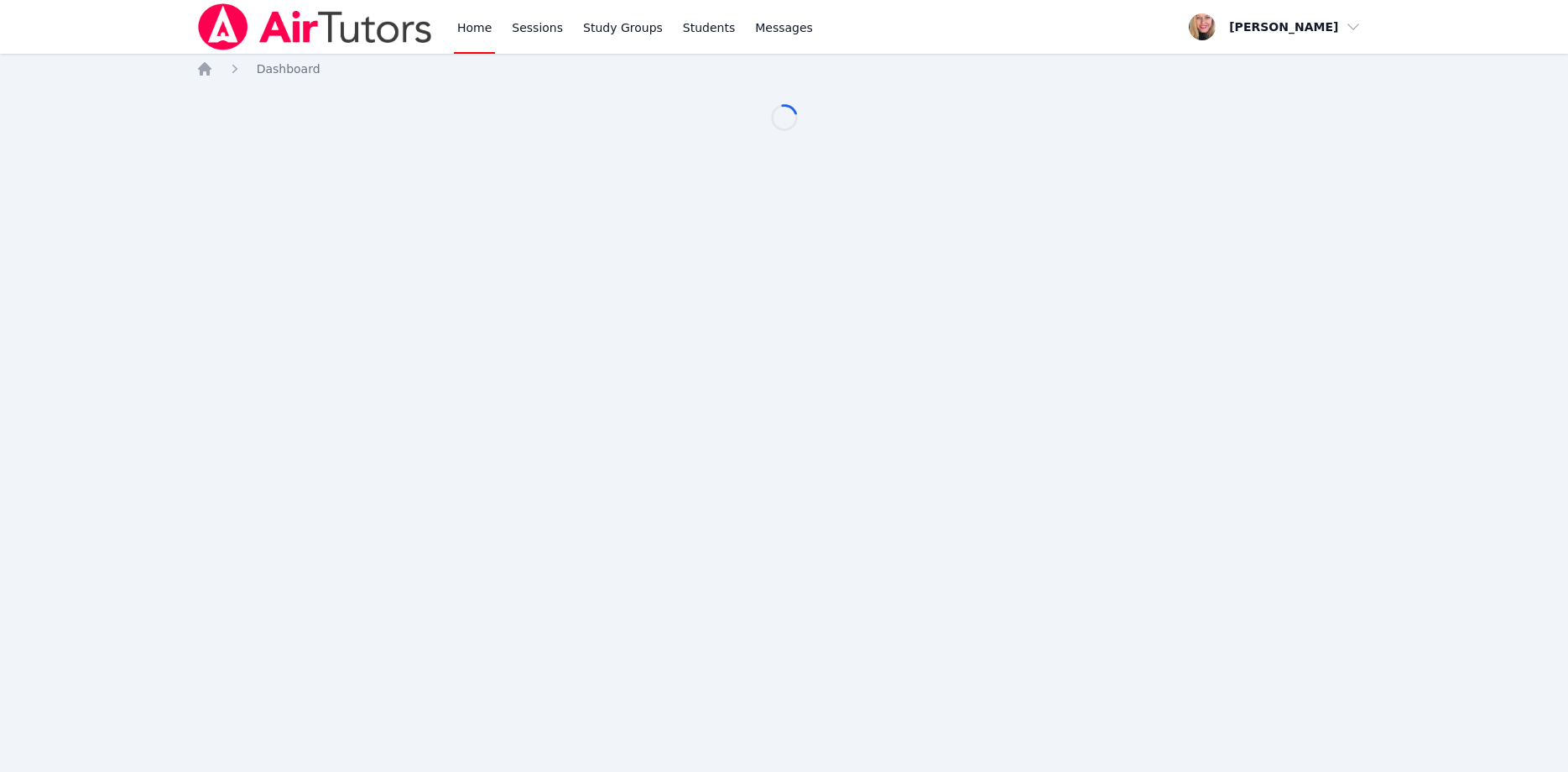
scroll to position [86, 0]
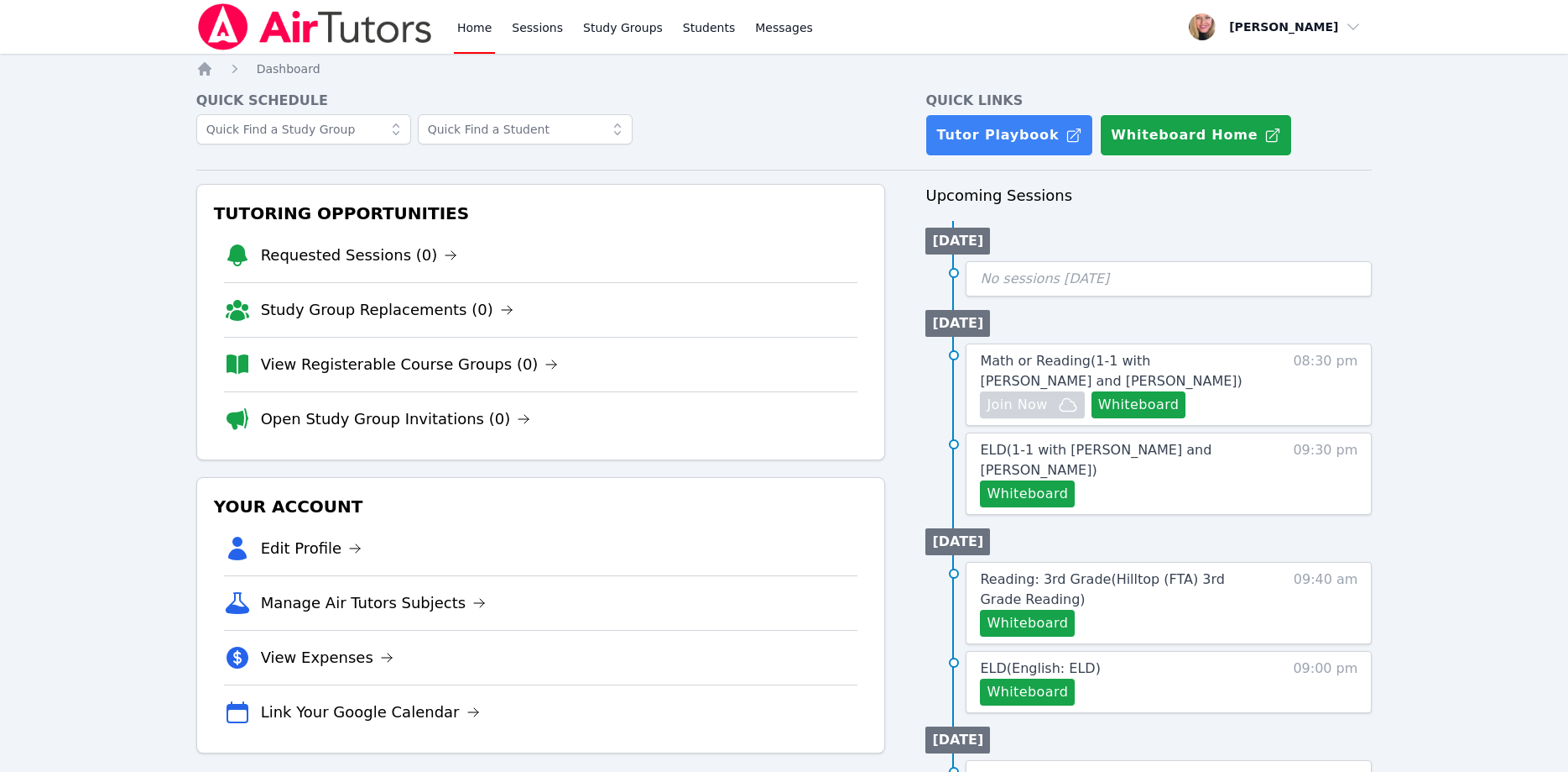
scroll to position [86, 0]
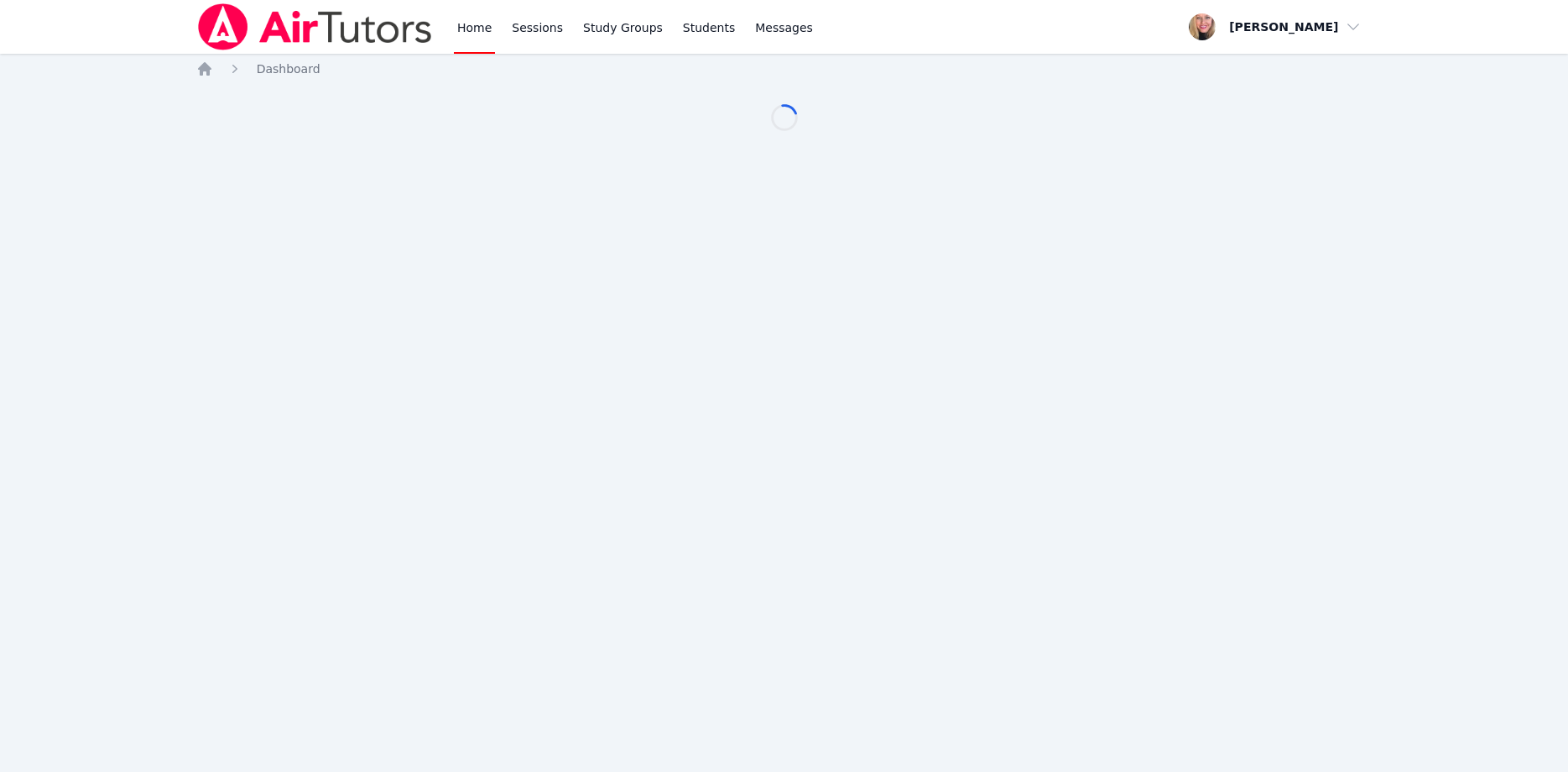
scroll to position [86, 0]
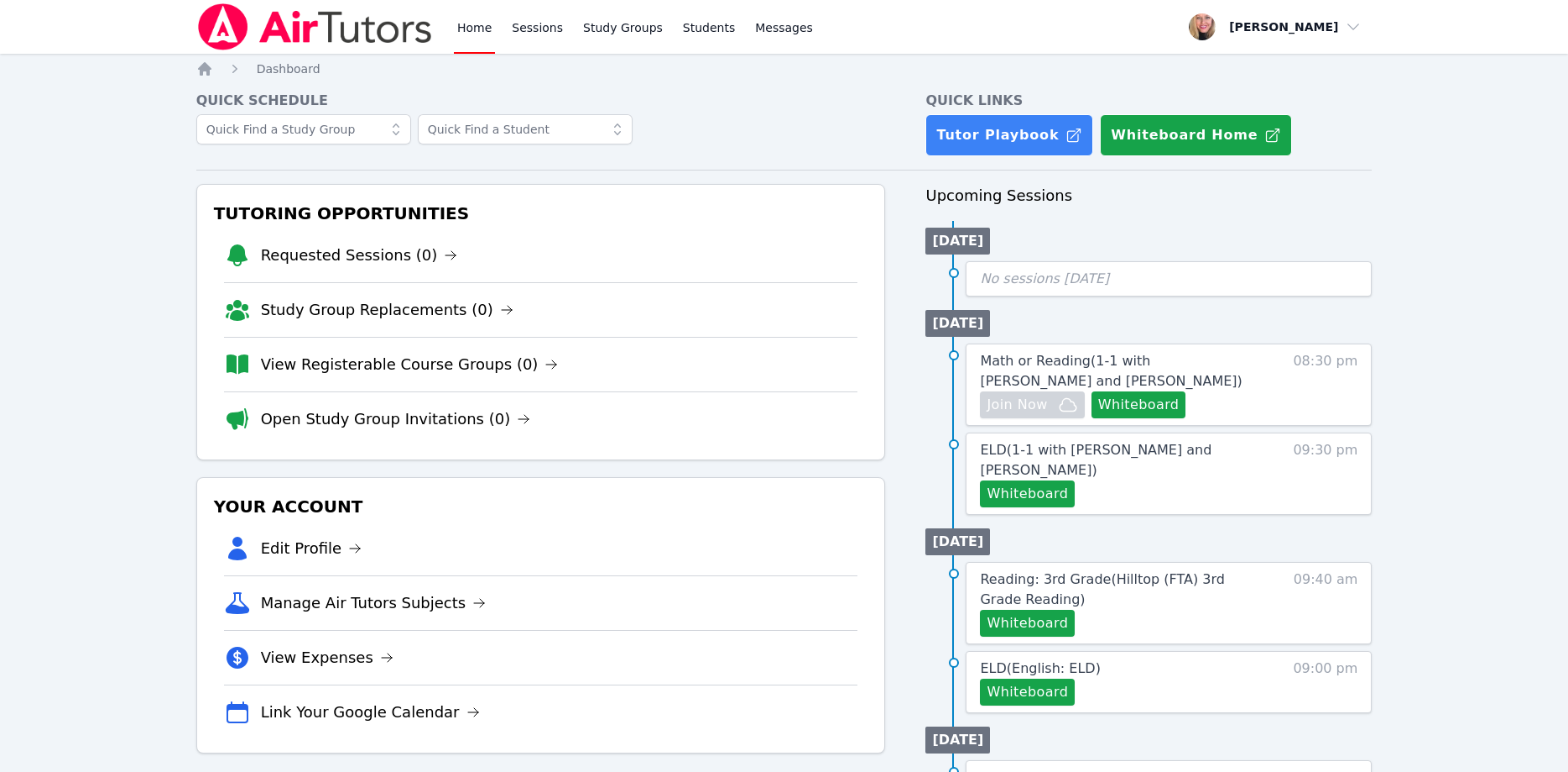
scroll to position [86, 0]
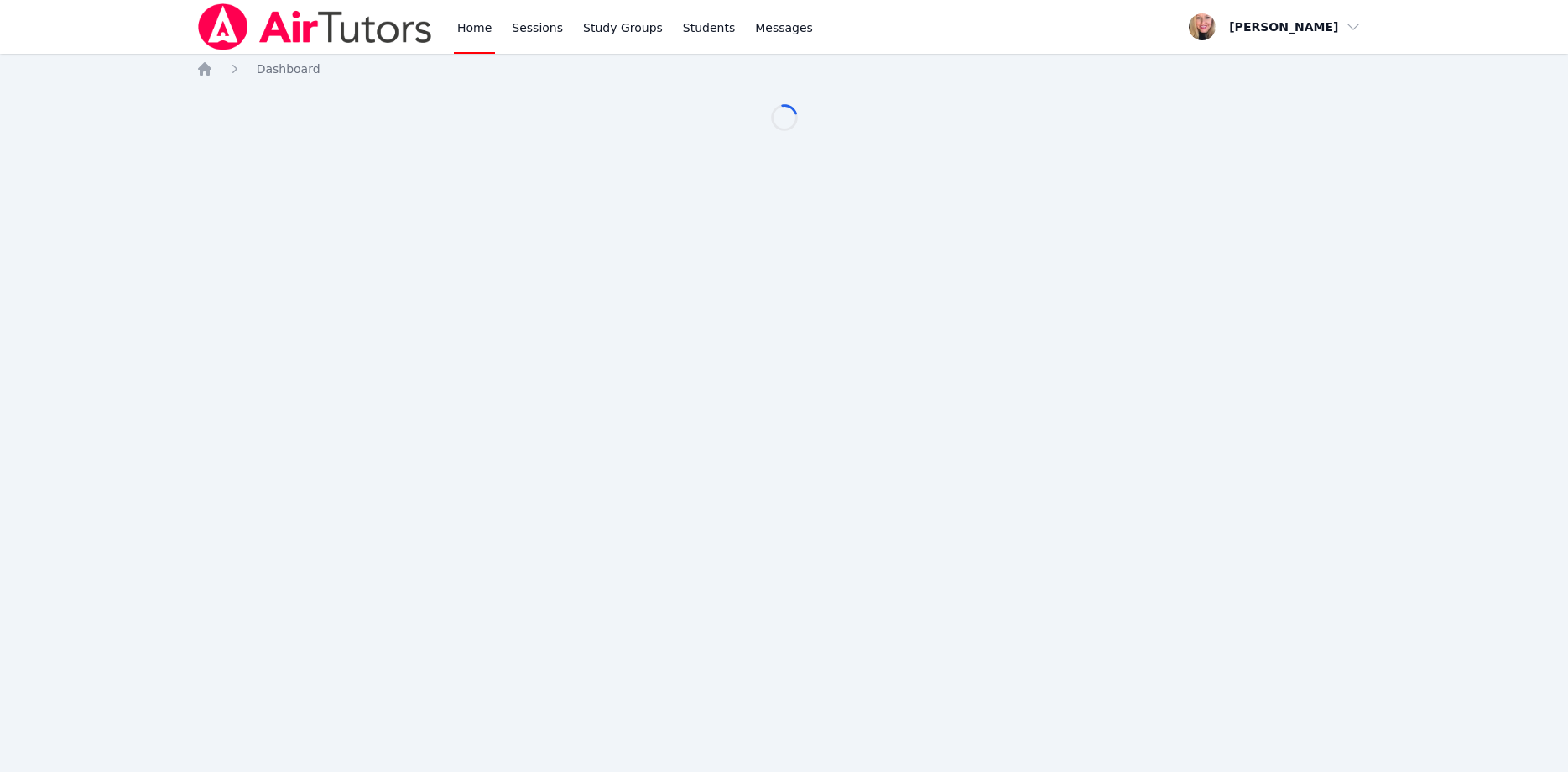
scroll to position [86, 0]
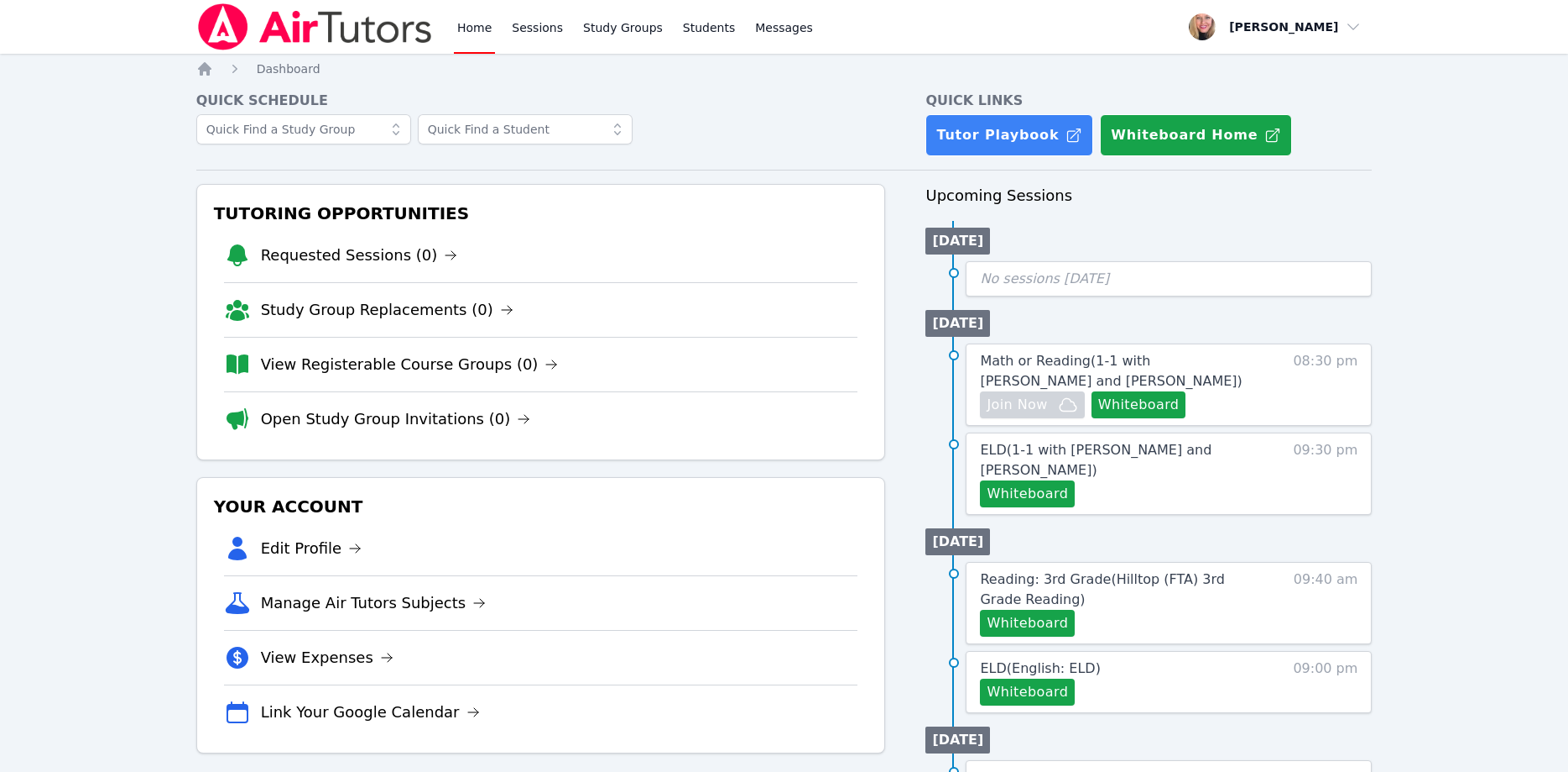
scroll to position [86, 0]
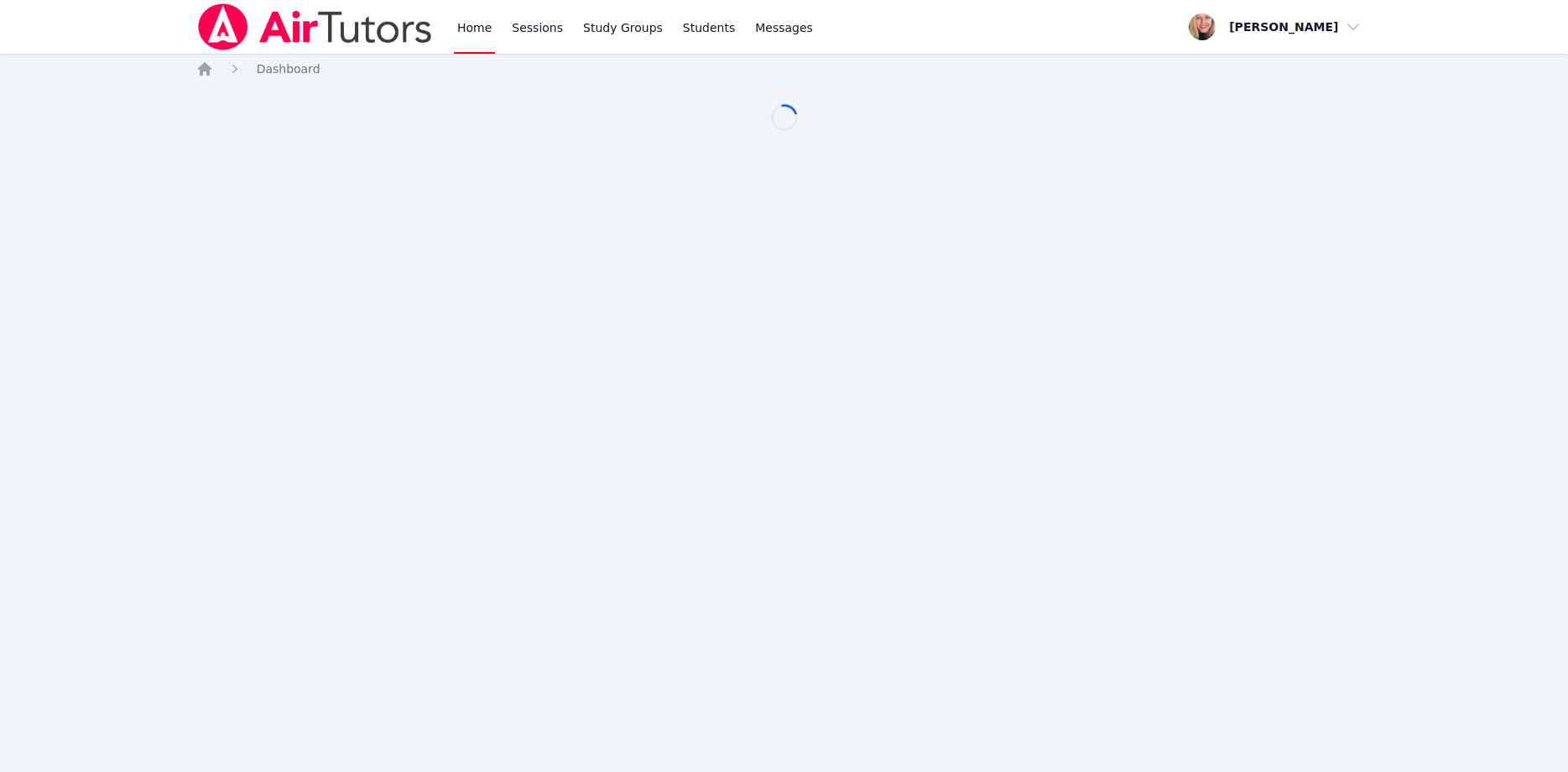
scroll to position [86, 0]
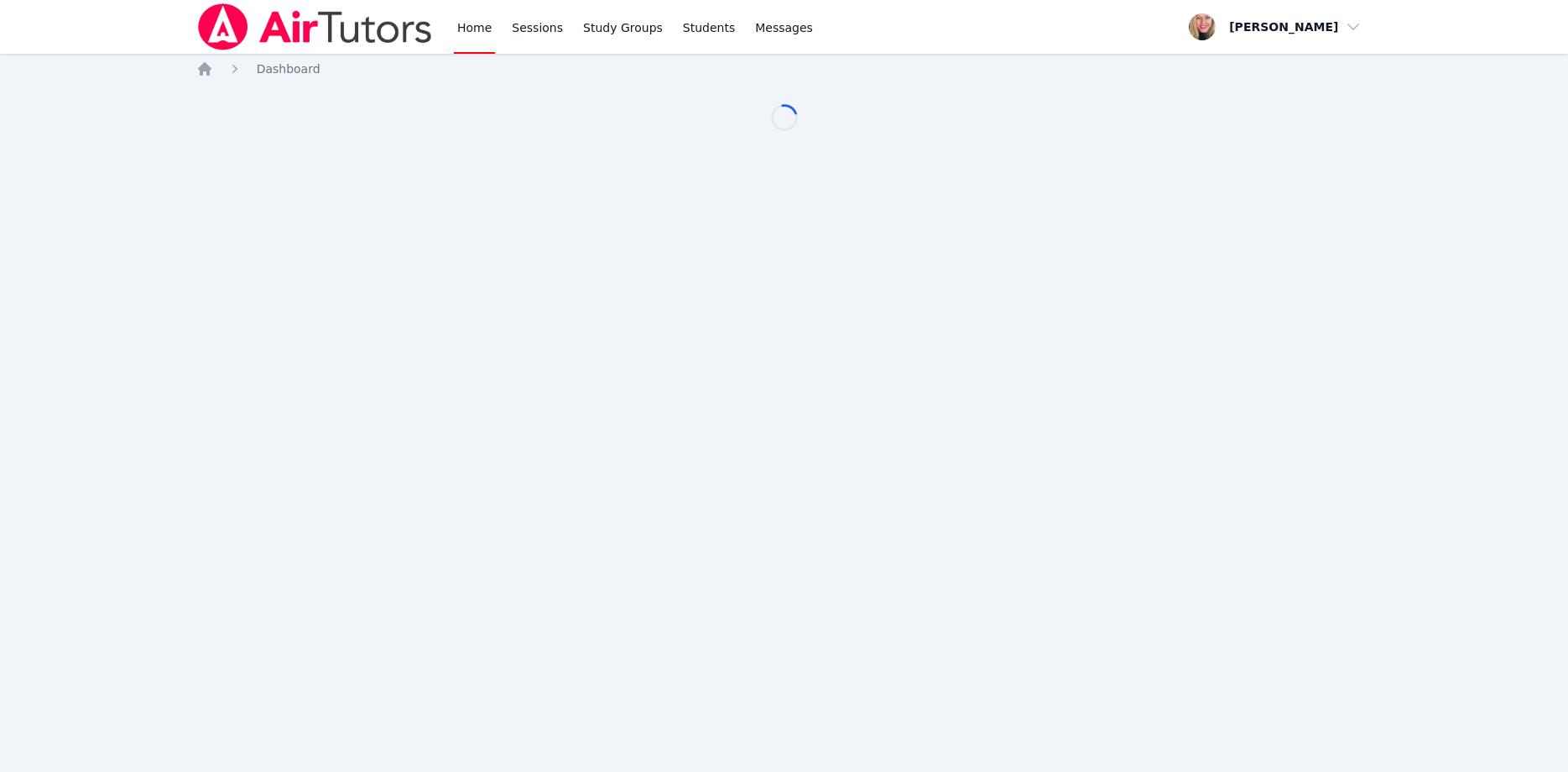
scroll to position [86, 0]
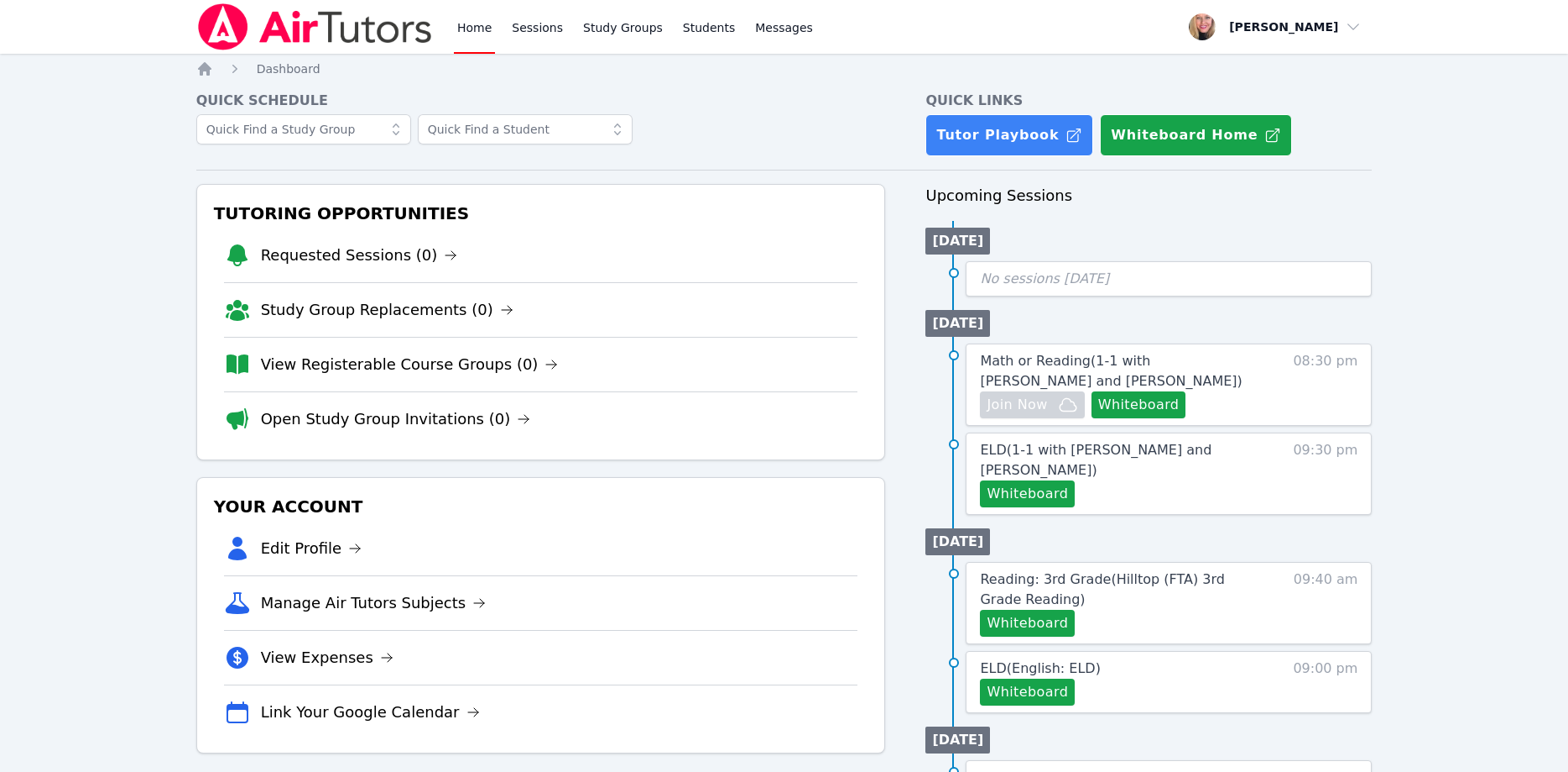
scroll to position [86, 0]
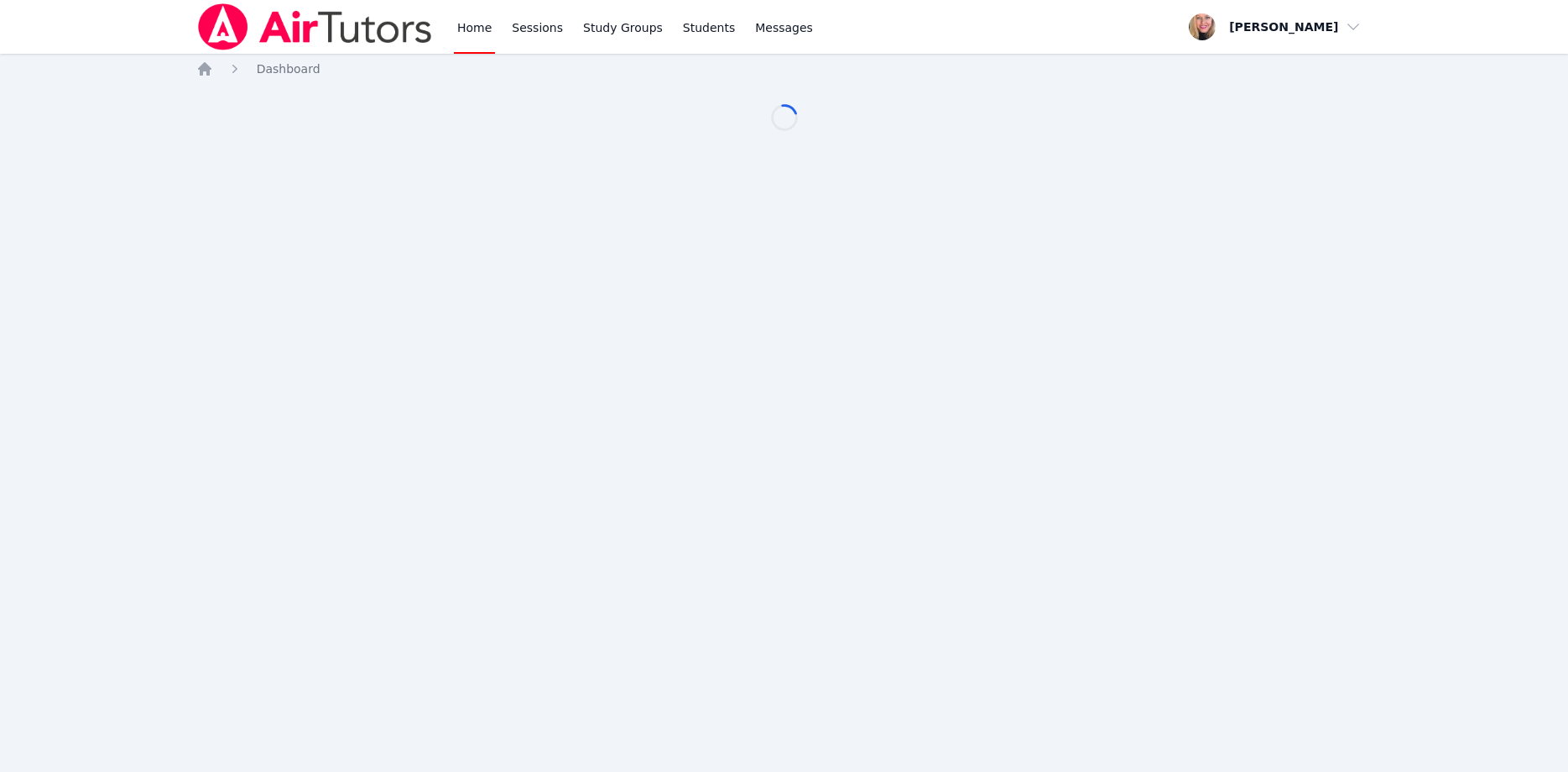
scroll to position [86, 0]
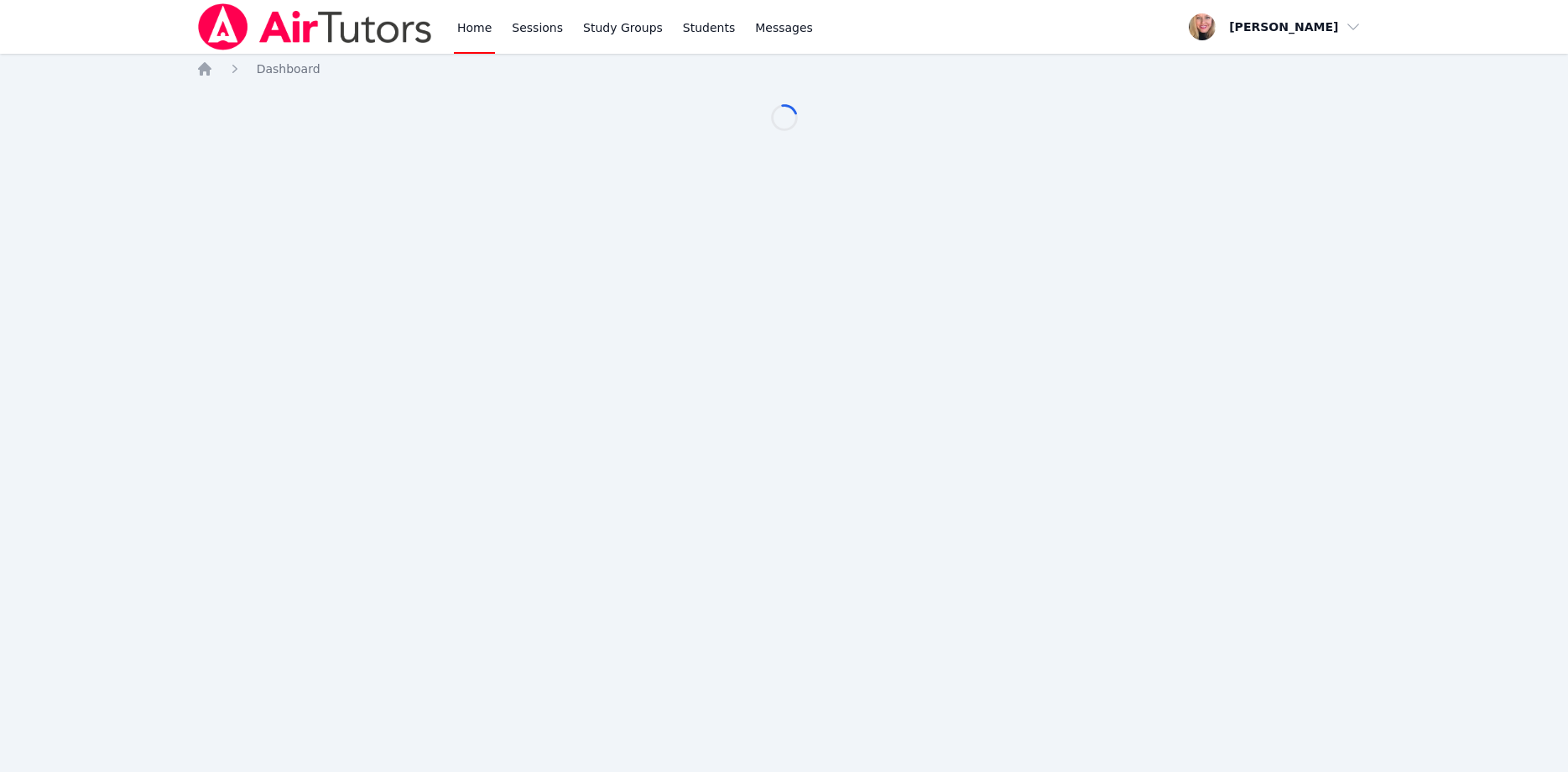
scroll to position [86, 0]
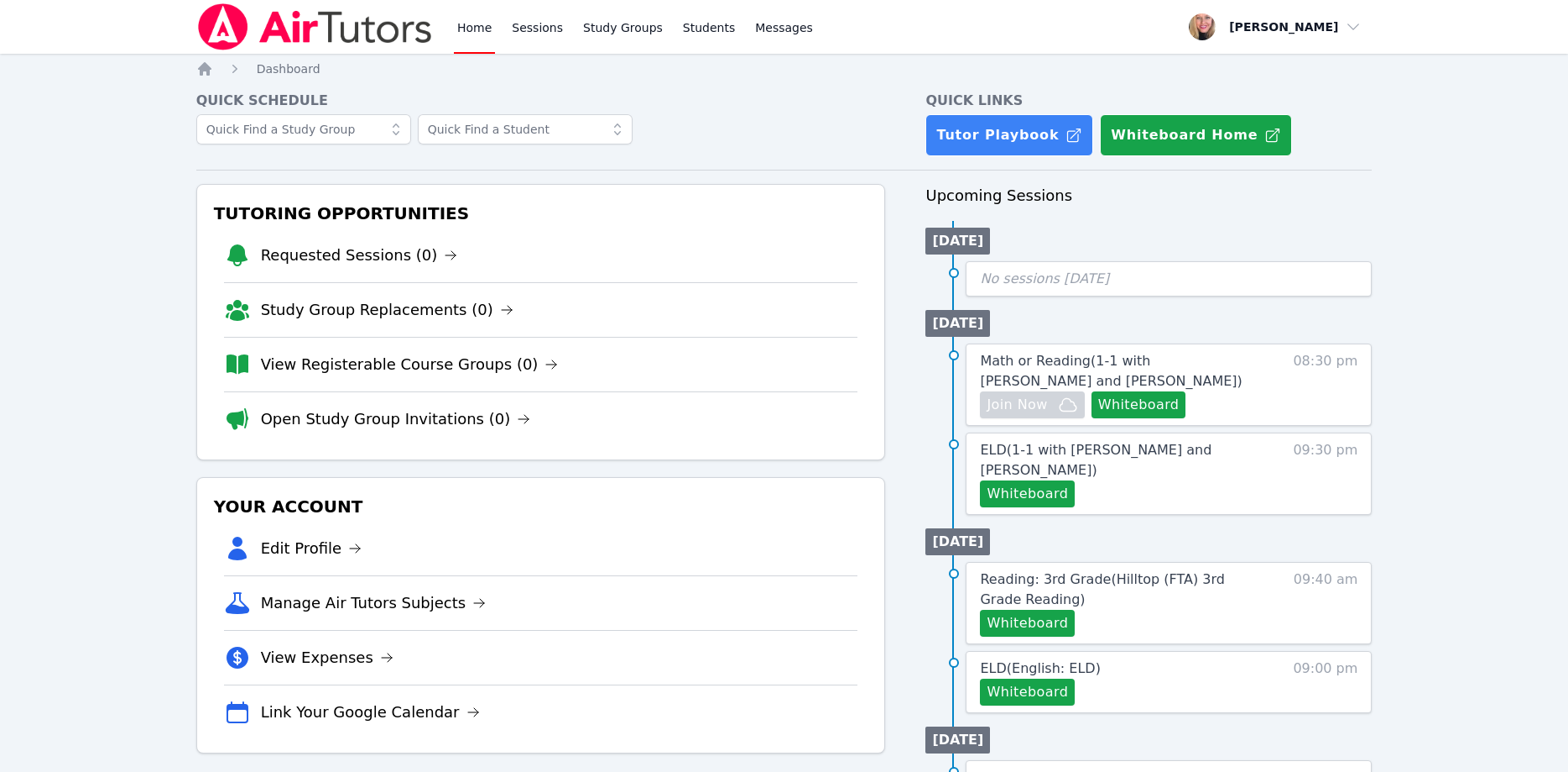
scroll to position [86, 0]
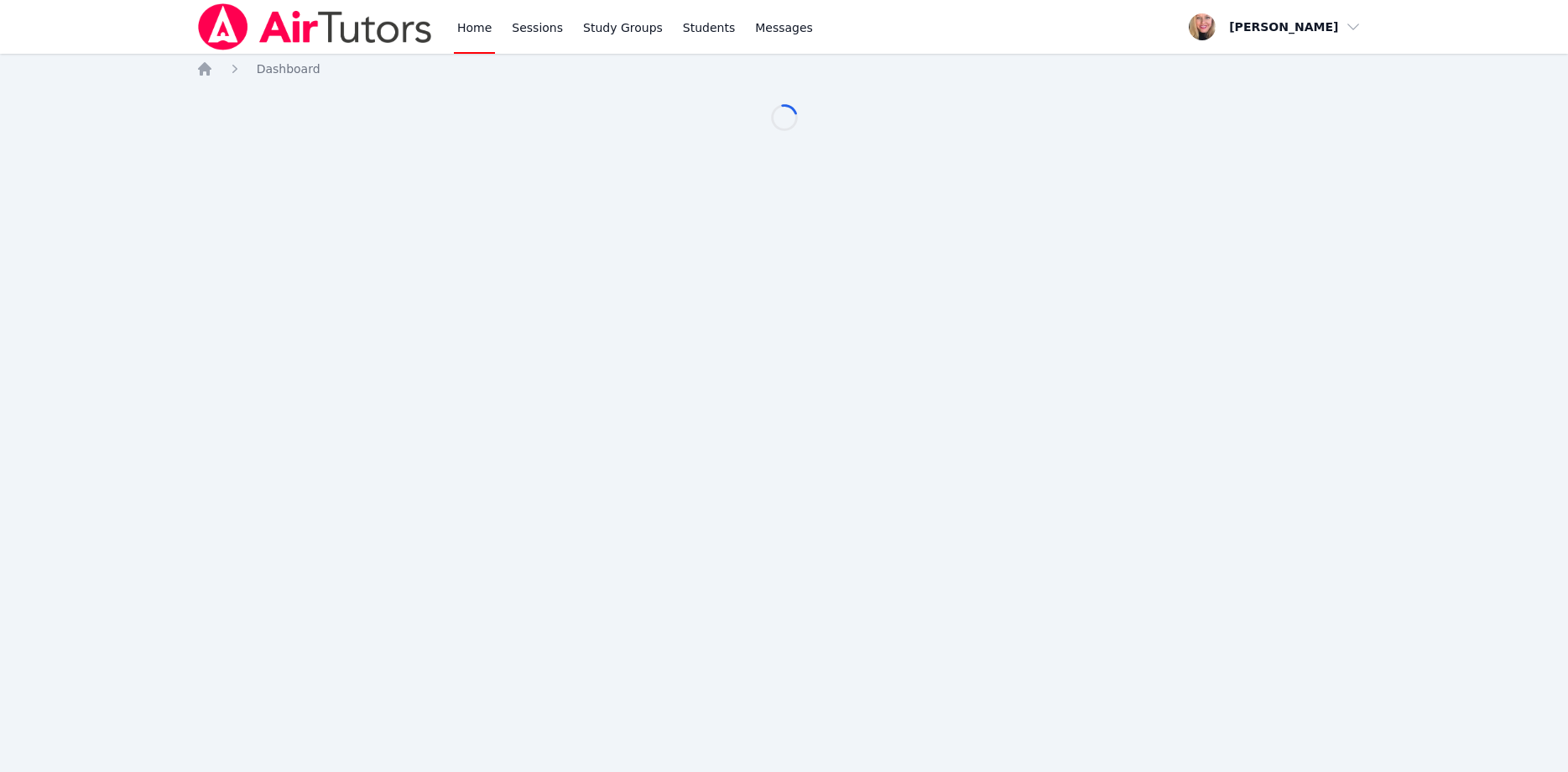
scroll to position [86, 0]
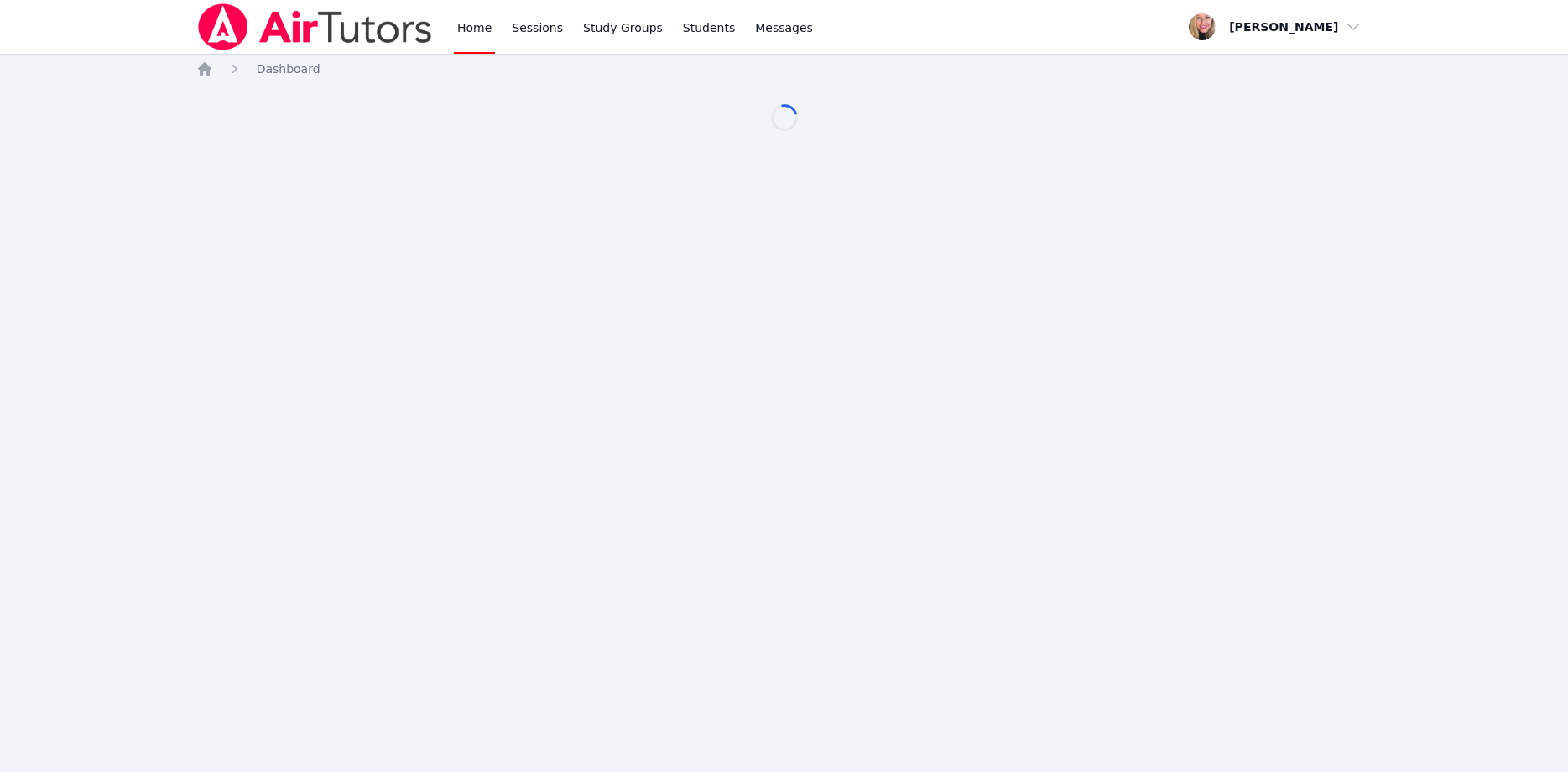
scroll to position [86, 0]
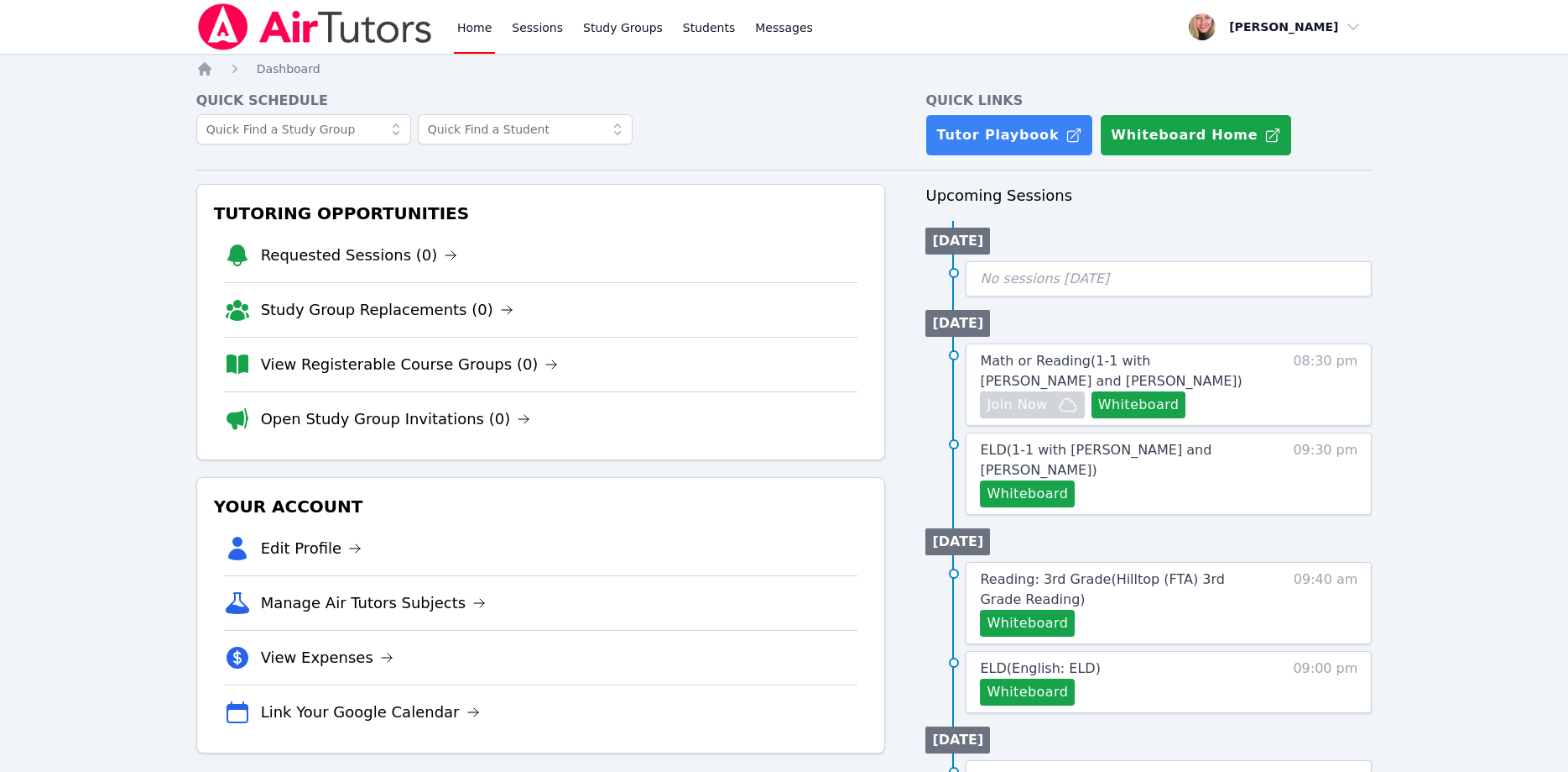
scroll to position [86, 0]
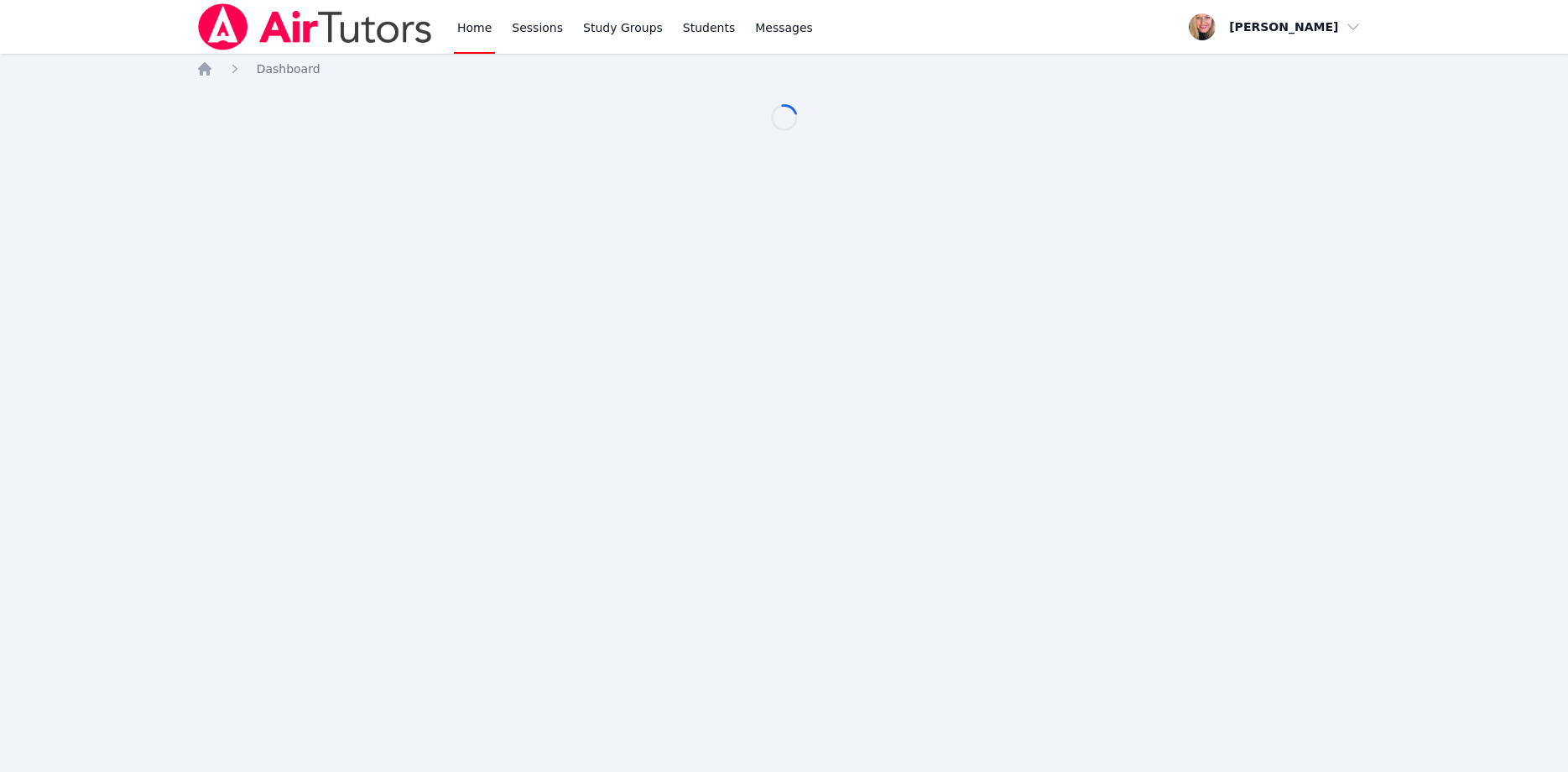
scroll to position [86, 0]
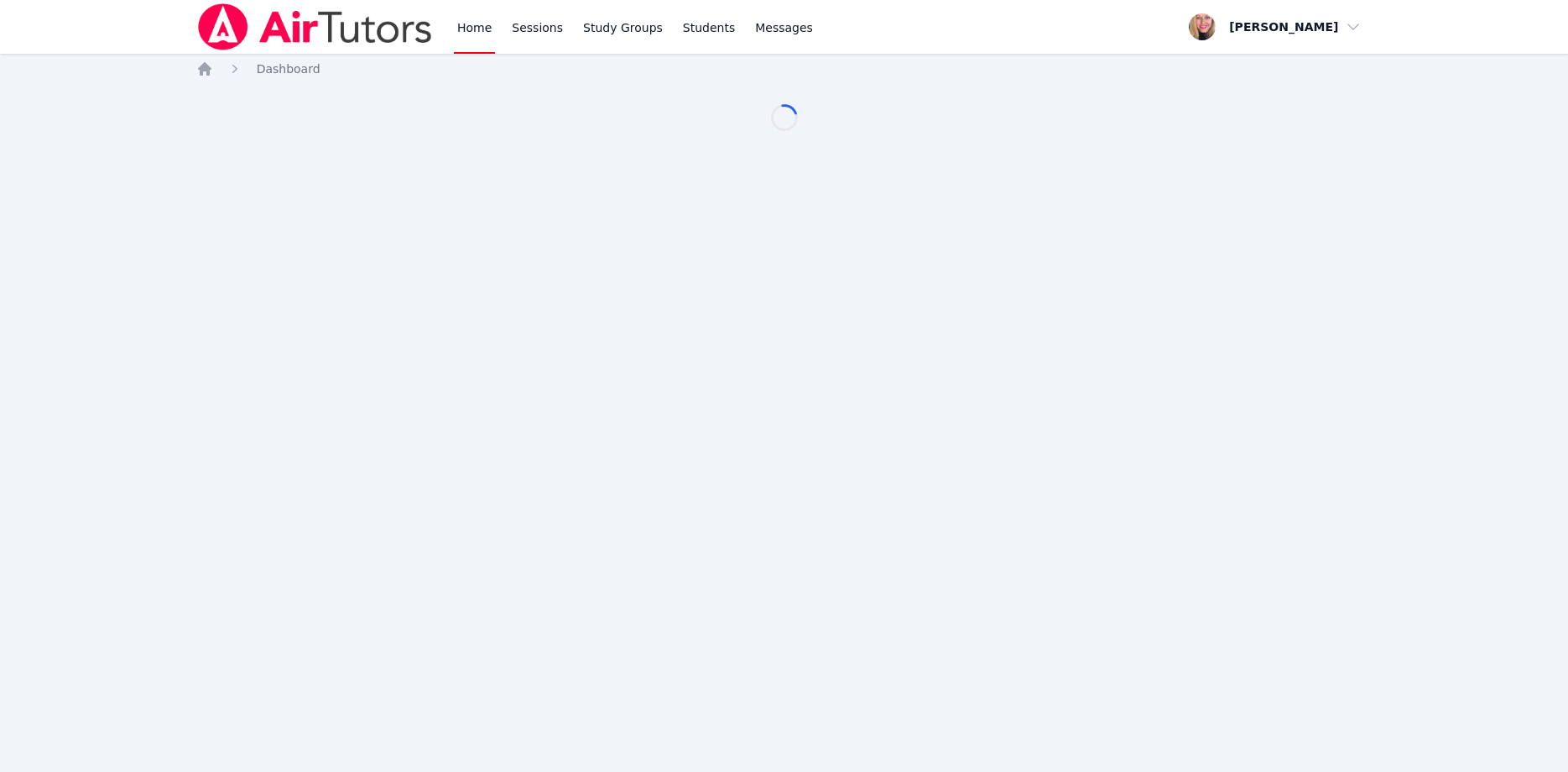
scroll to position [86, 0]
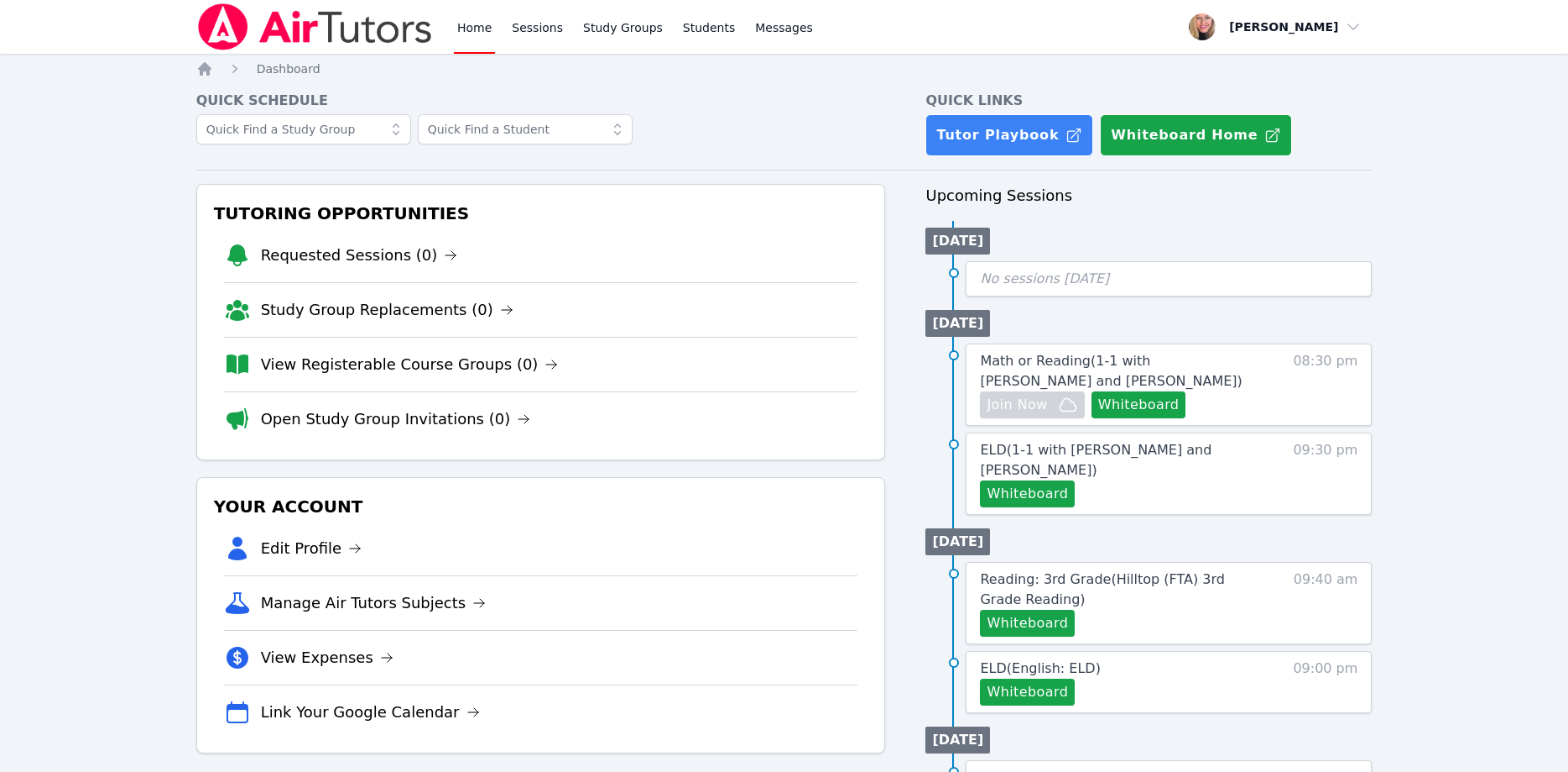
scroll to position [86, 0]
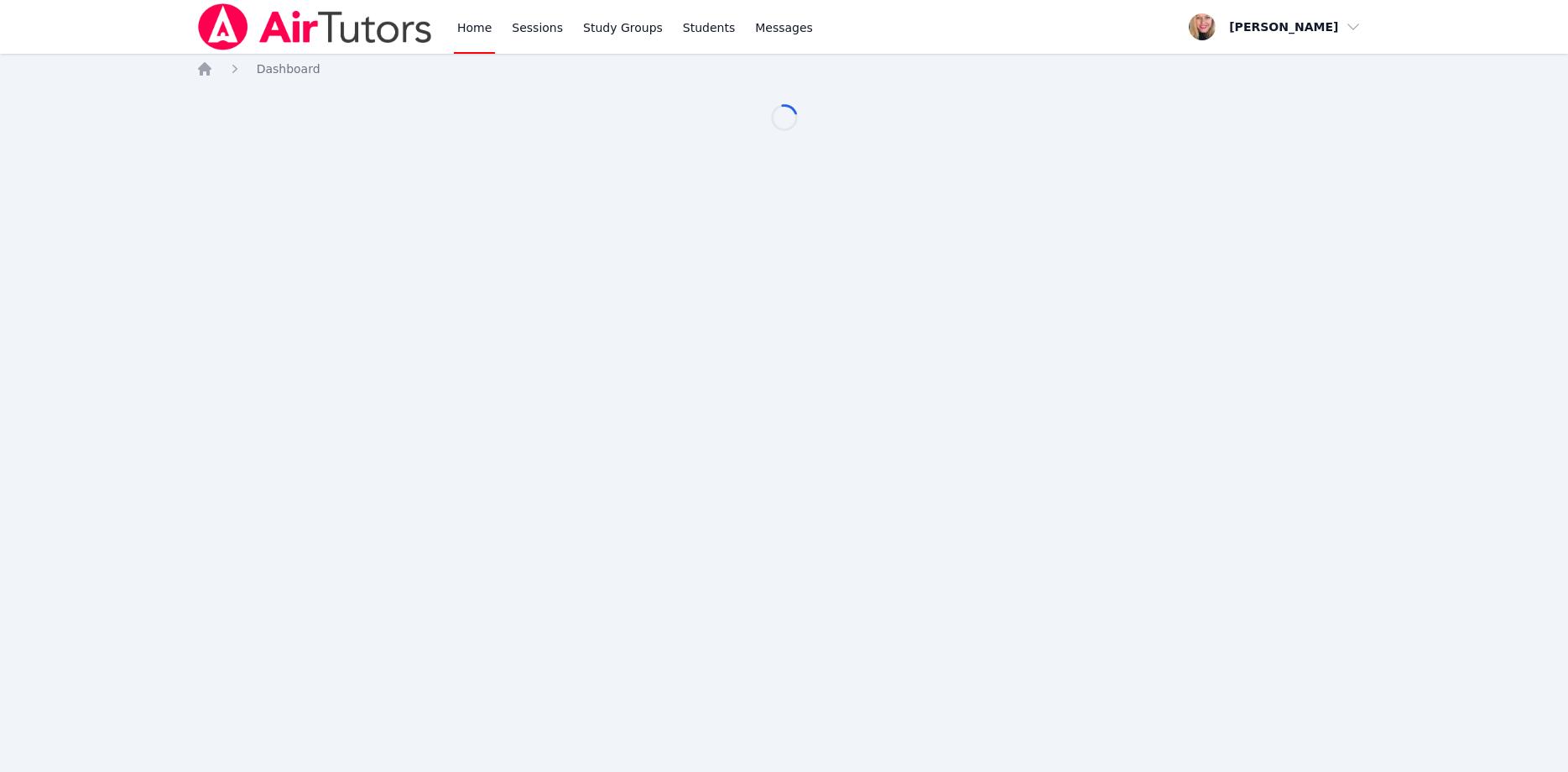
scroll to position [86, 0]
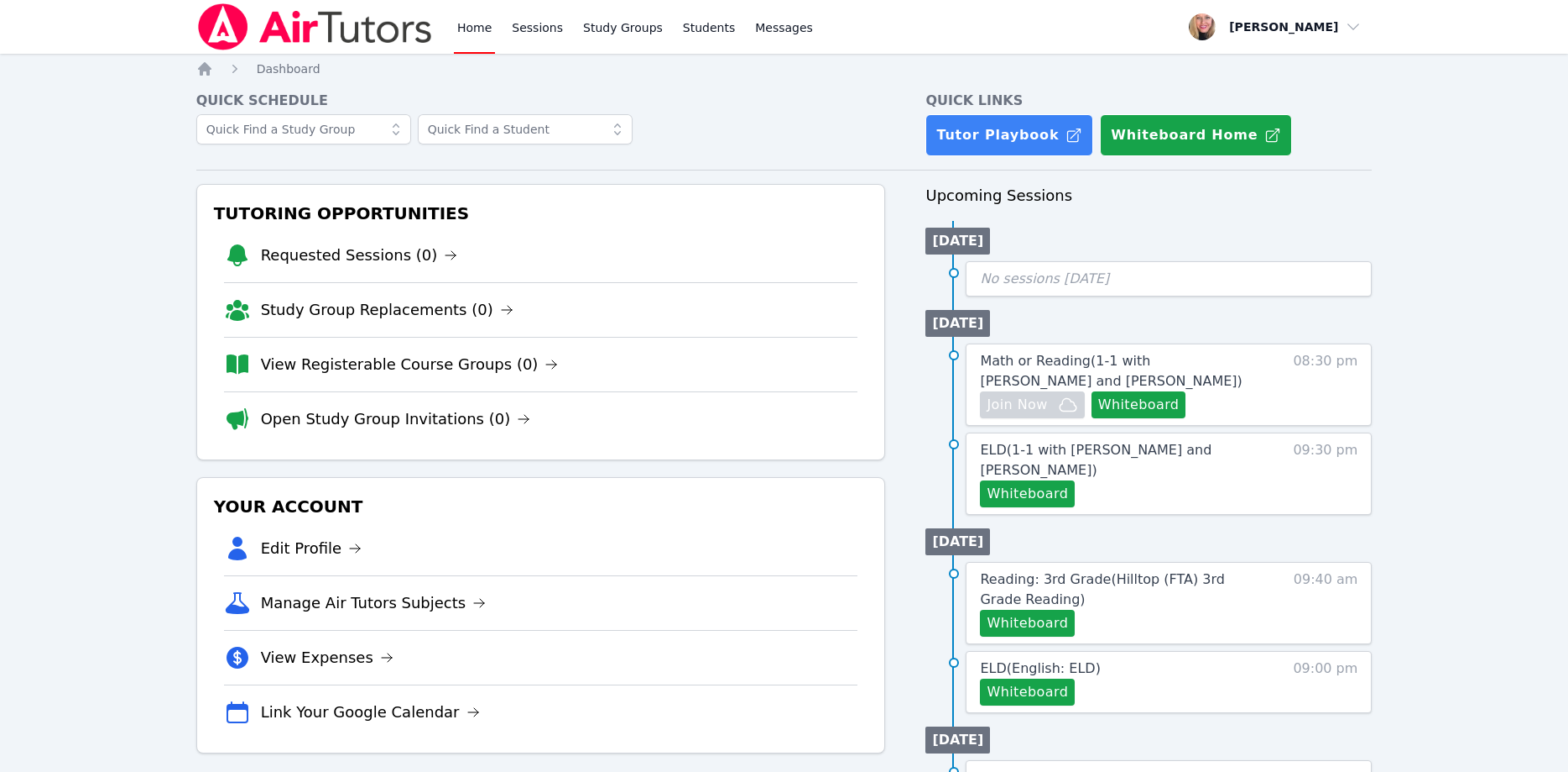
scroll to position [86, 0]
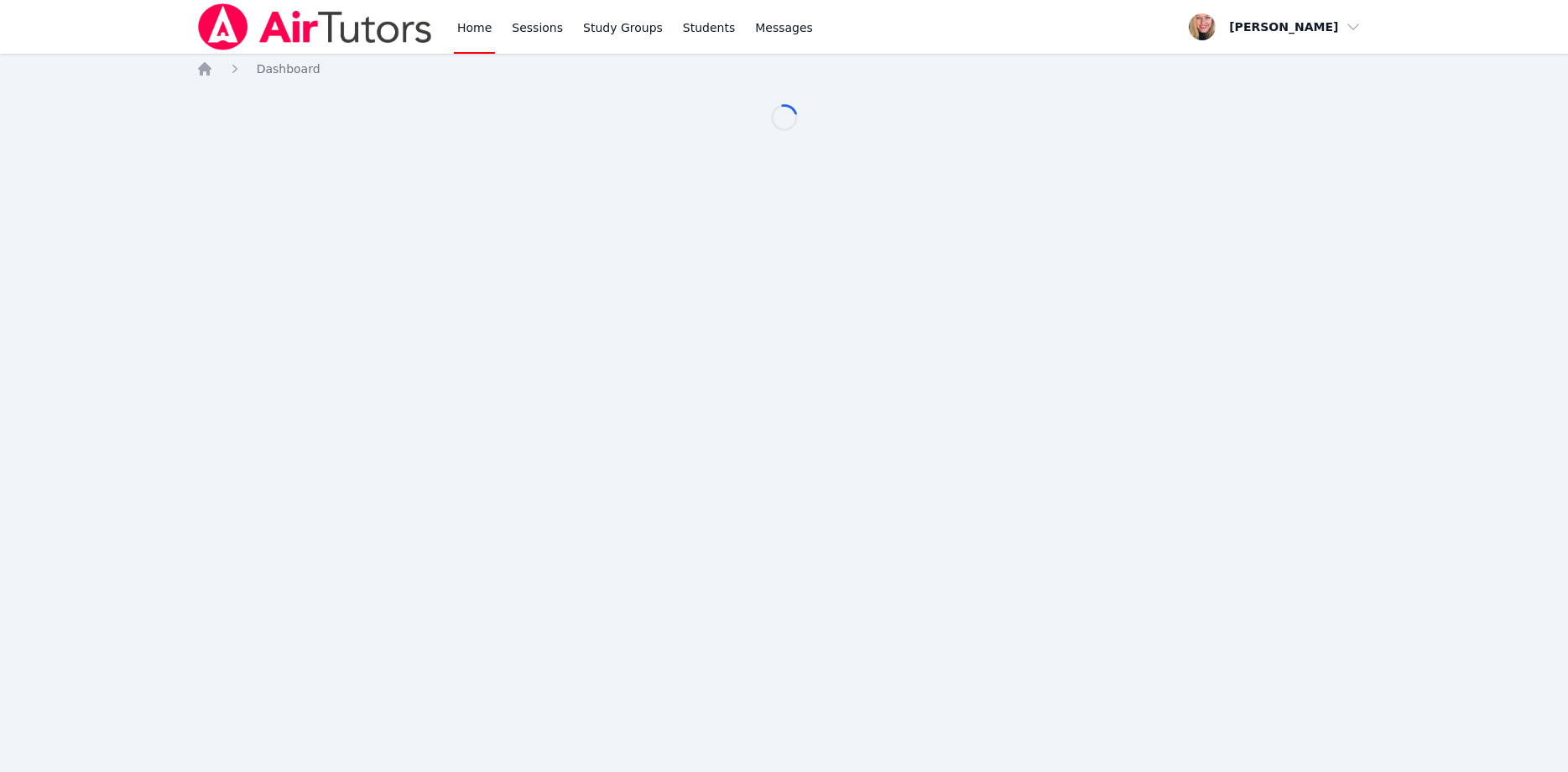
scroll to position [86, 0]
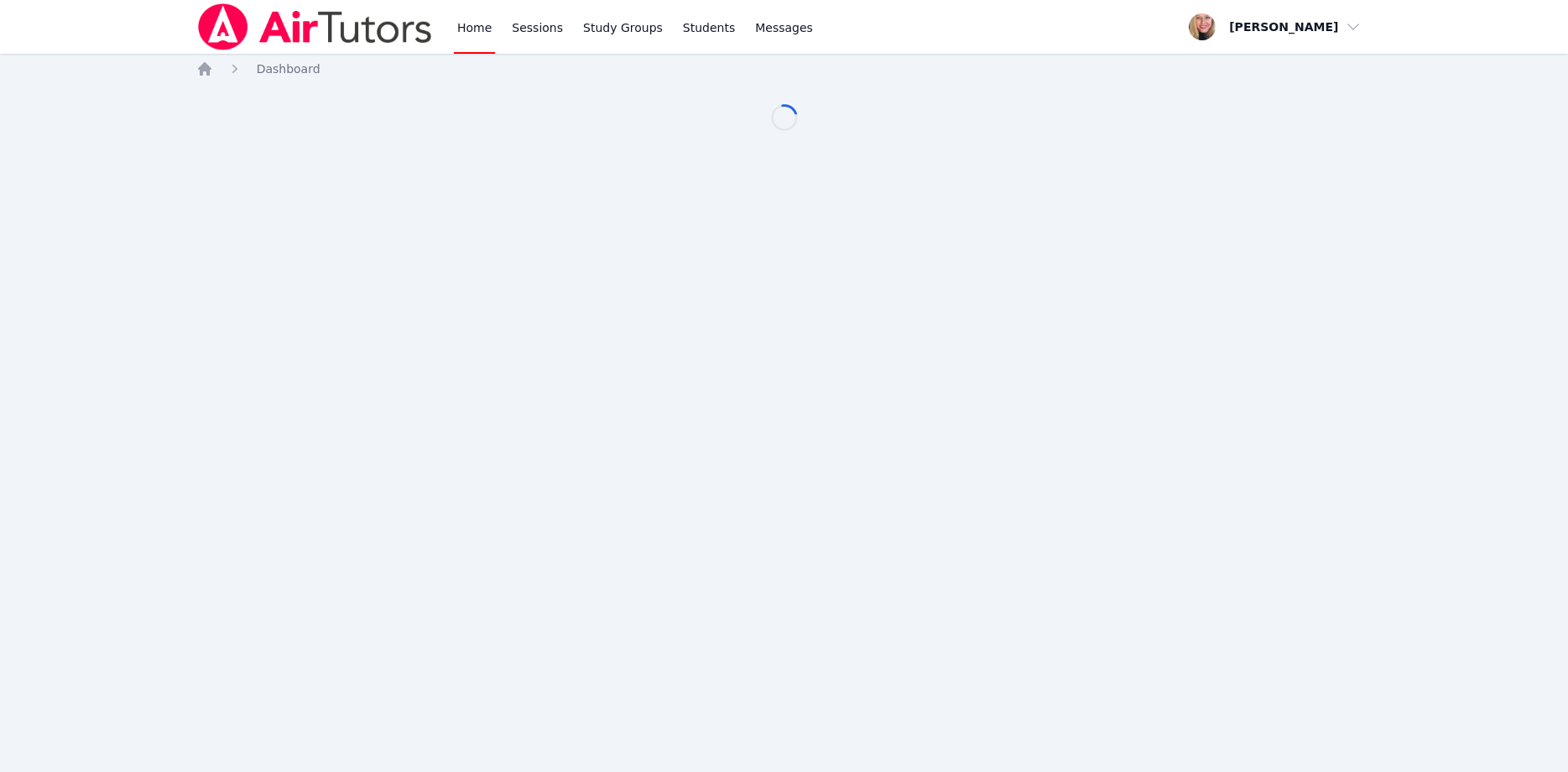
scroll to position [86, 0]
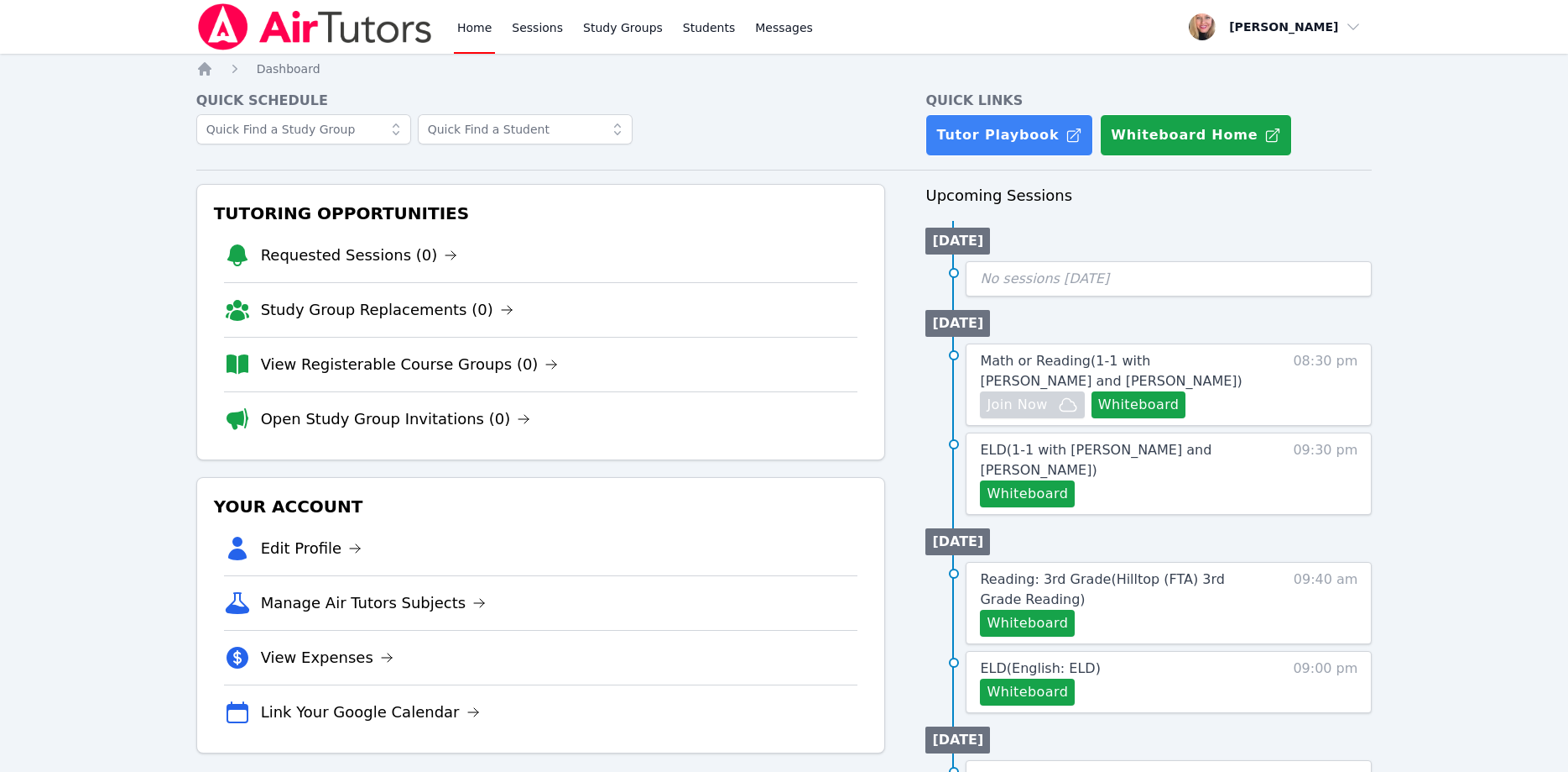
scroll to position [86, 0]
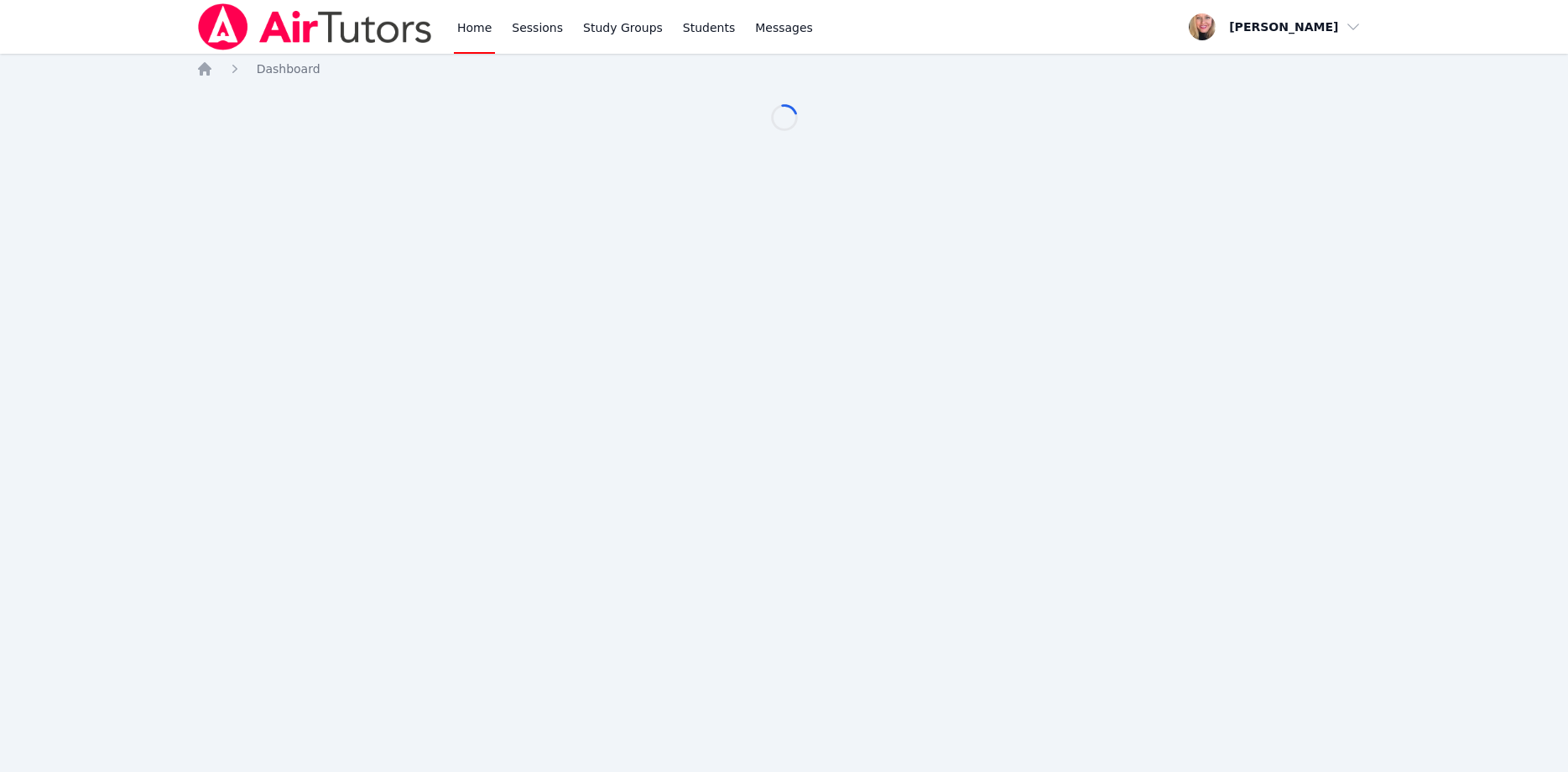
scroll to position [86, 0]
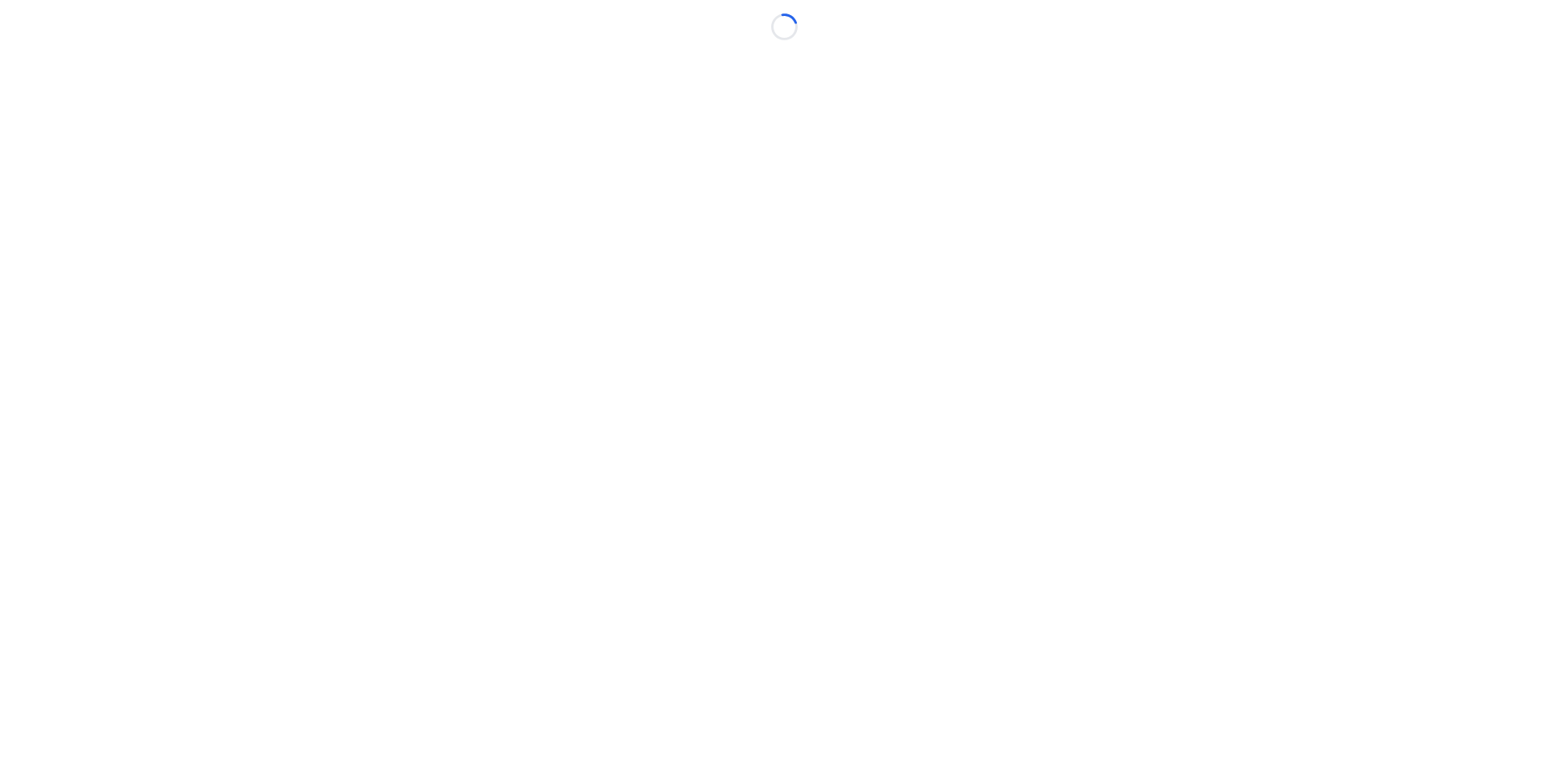
scroll to position [86, 0]
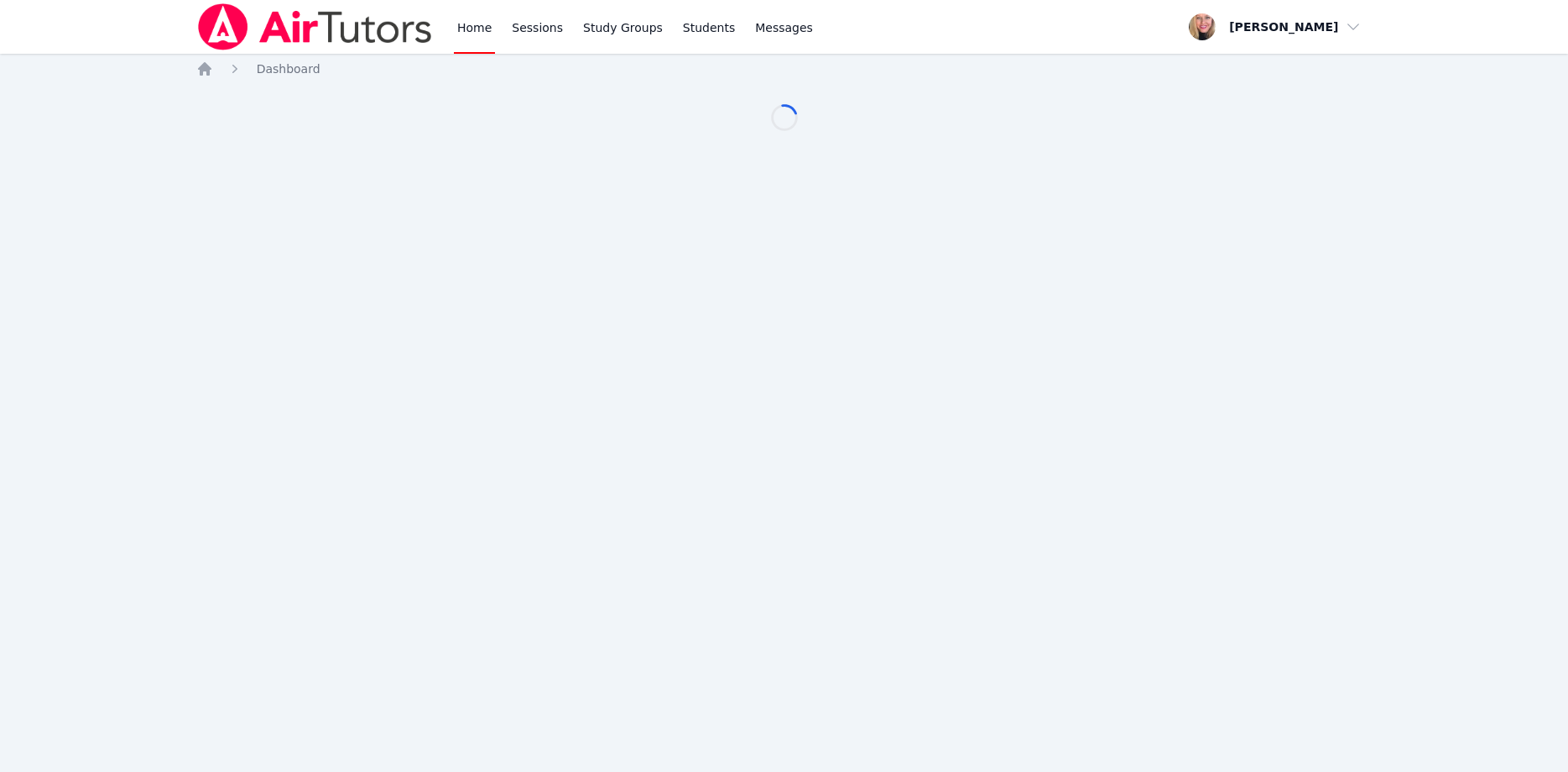
scroll to position [86, 0]
